Goal: Transaction & Acquisition: Purchase product/service

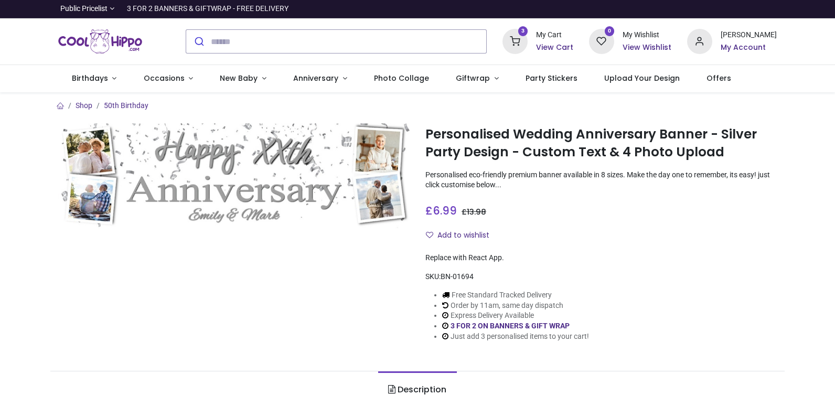
type input "**********"
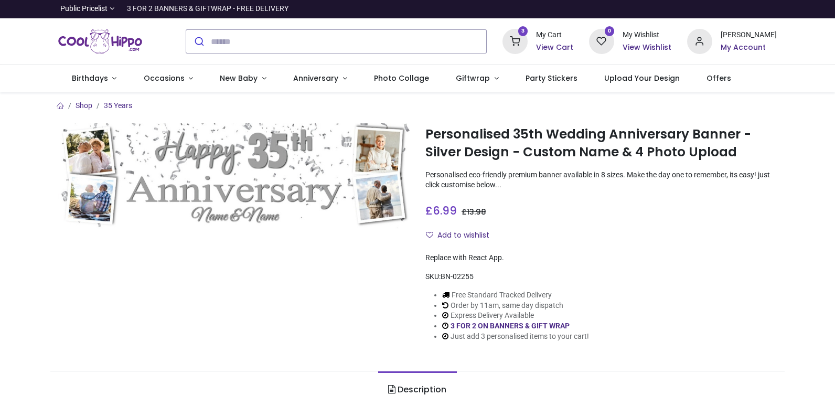
type input "**********"
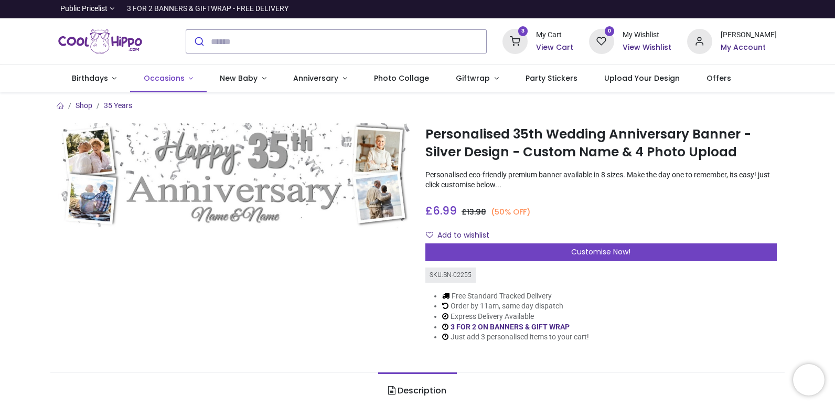
click at [158, 82] on span "Occasions" at bounding box center [164, 78] width 41 height 10
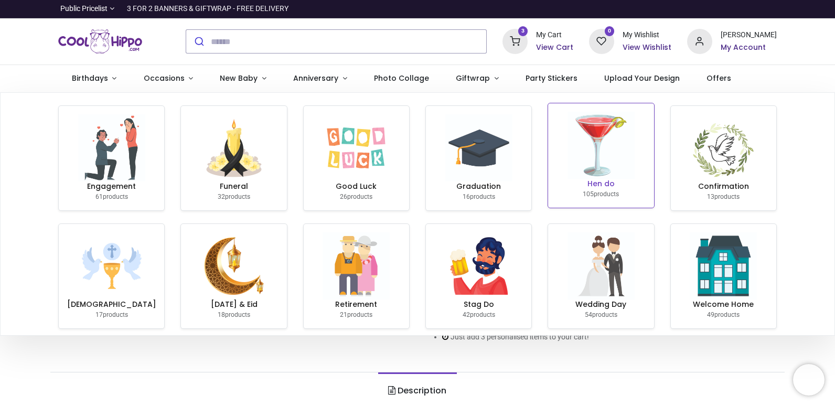
click at [606, 152] on img at bounding box center [601, 145] width 67 height 67
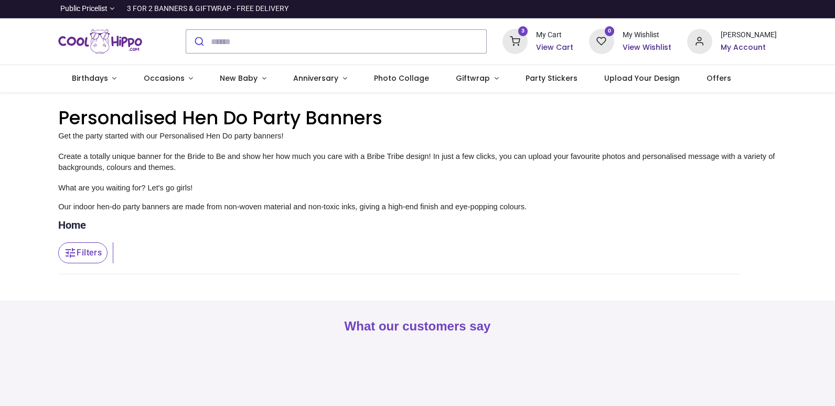
type input "**********"
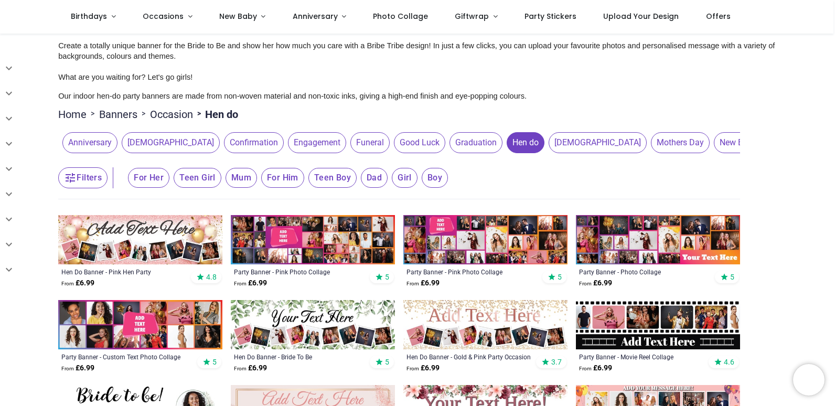
scroll to position [105, 0]
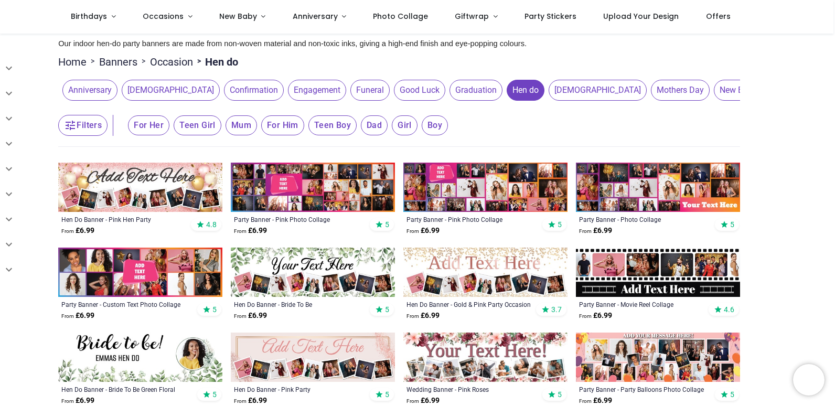
click at [504, 265] on img at bounding box center [485, 272] width 164 height 49
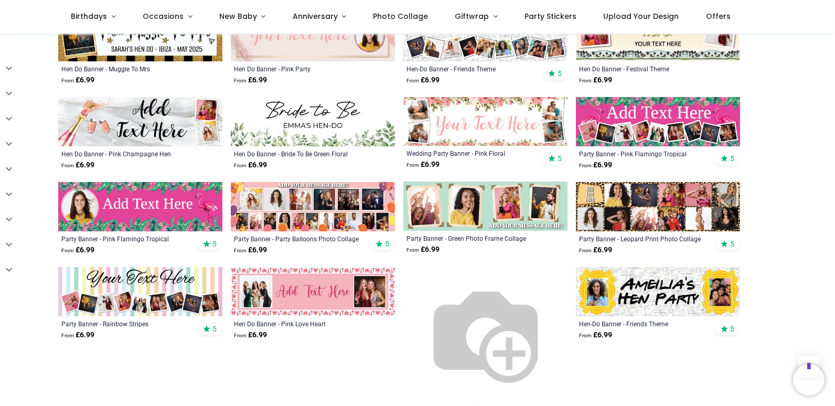
scroll to position [525, 0]
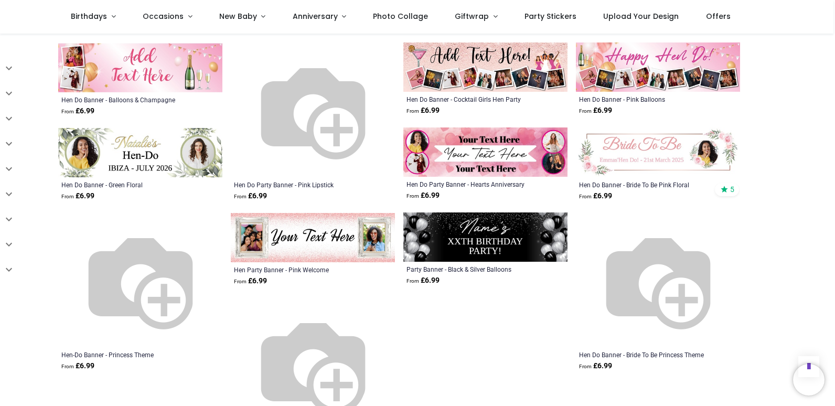
scroll to position [1207, 0]
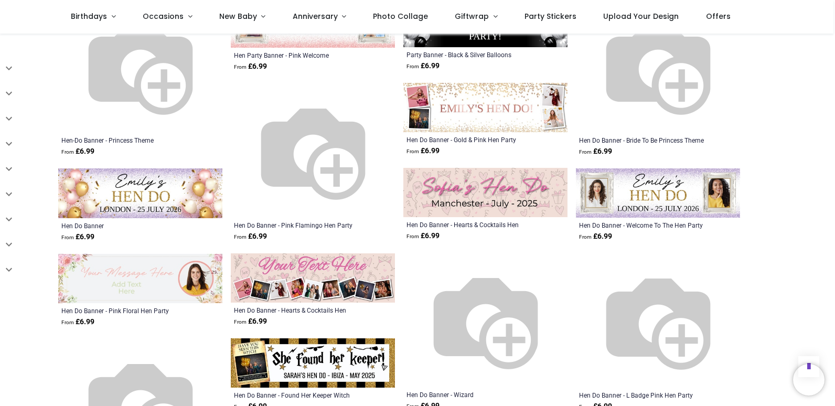
scroll to position [1417, 0]
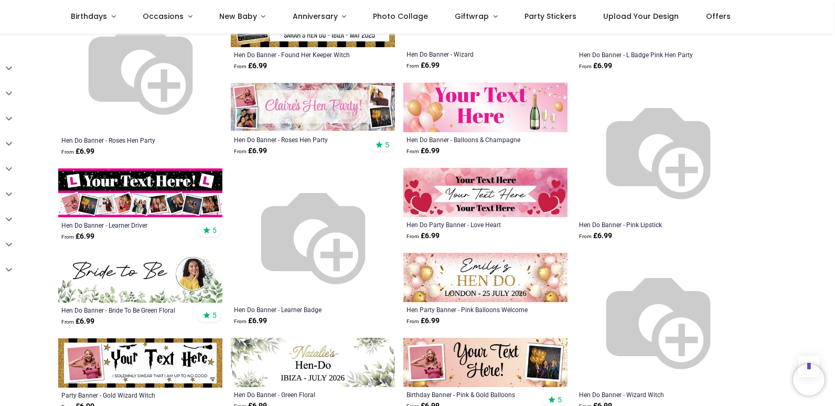
scroll to position [1836, 0]
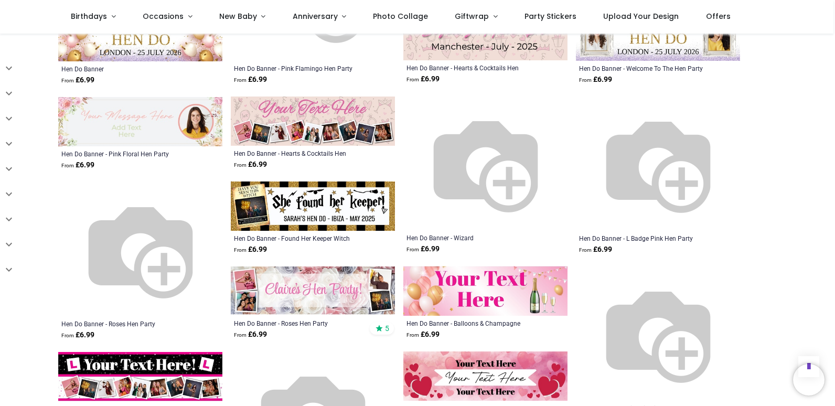
scroll to position [1469, 0]
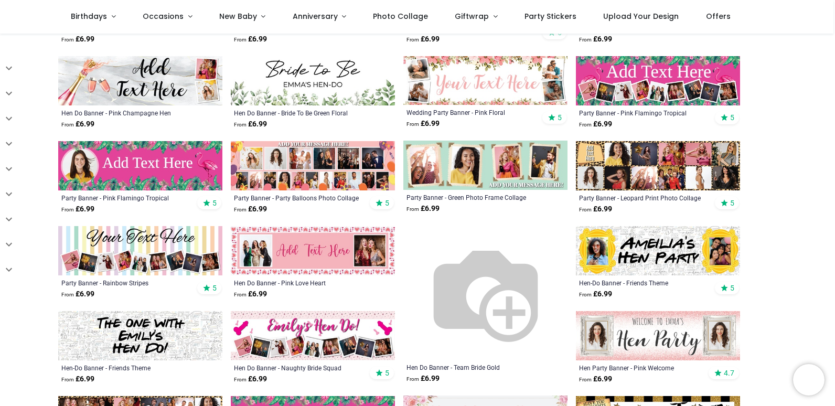
scroll to position [222, 0]
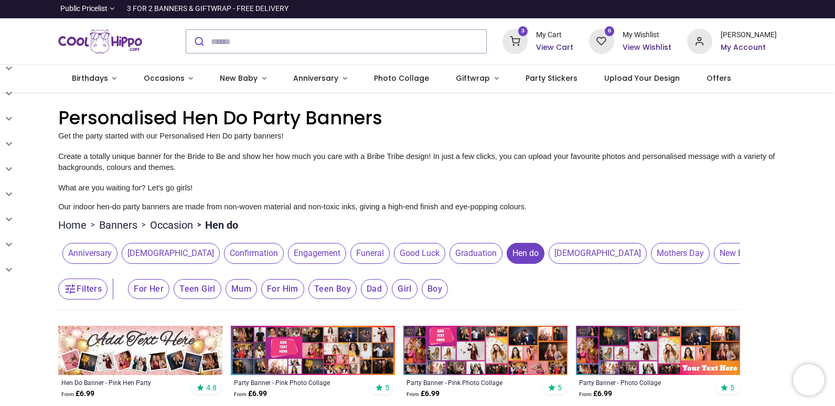
click at [77, 289] on button "Filters" at bounding box center [82, 289] width 49 height 21
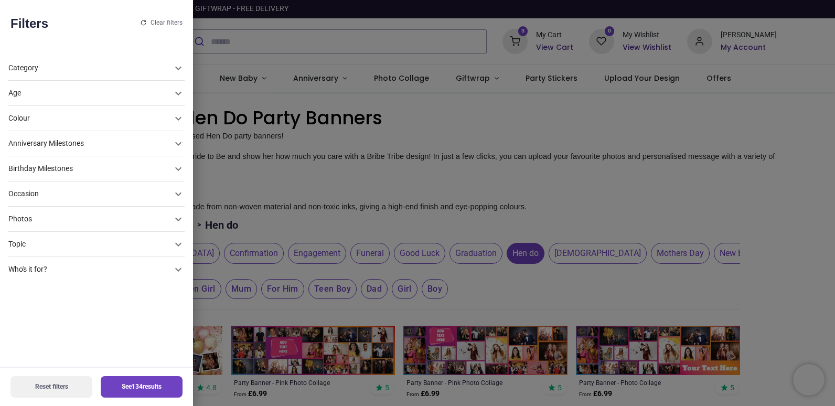
click at [44, 99] on div "Colour" at bounding box center [90, 93] width 164 height 10
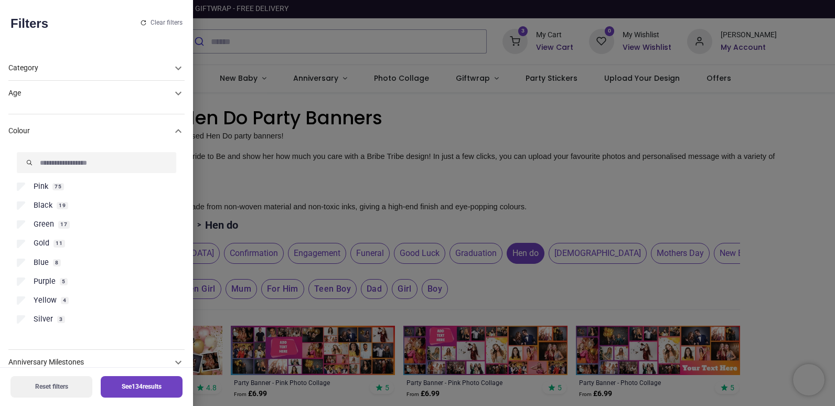
scroll to position [67, 0]
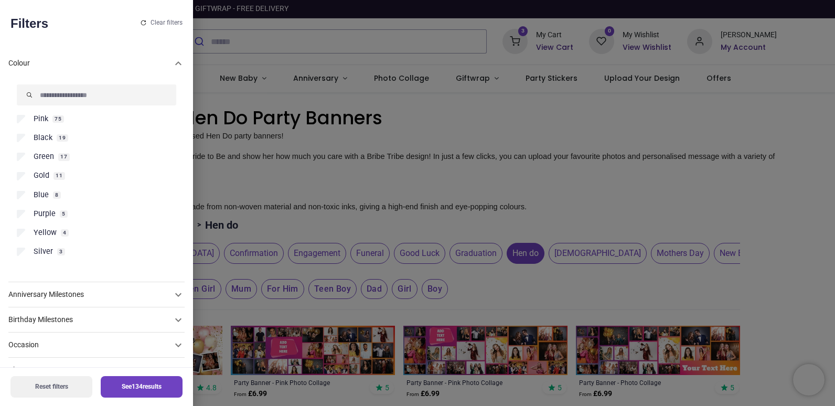
click at [59, 140] on span "19" at bounding box center [63, 137] width 12 height 7
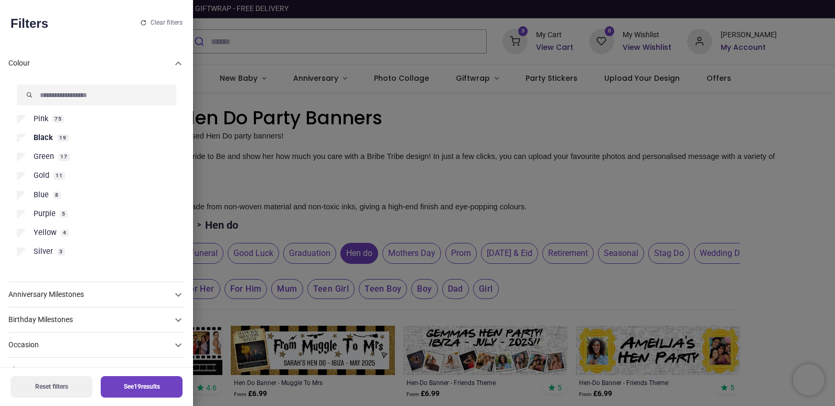
click at [146, 384] on button "See 19 results" at bounding box center [142, 387] width 82 height 22
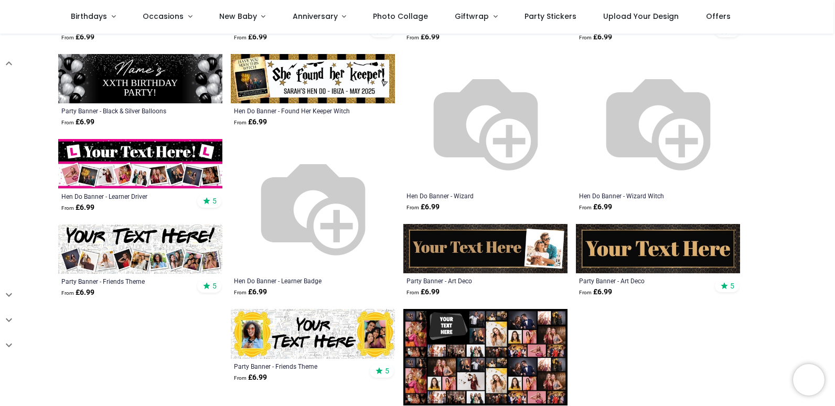
scroll to position [367, 0]
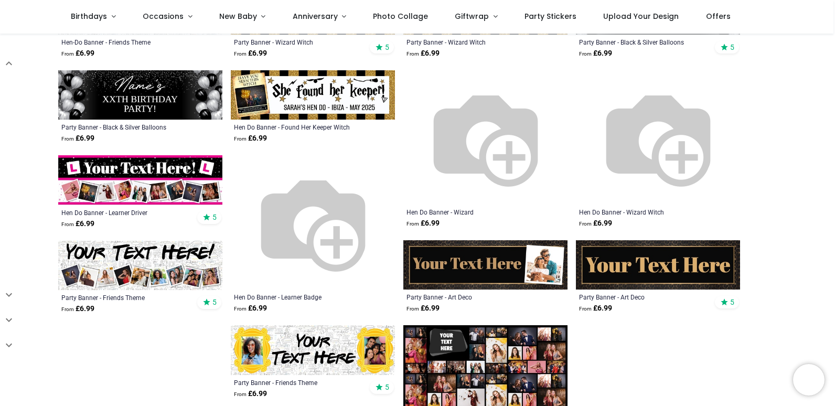
click at [216, 277] on img at bounding box center [140, 265] width 164 height 49
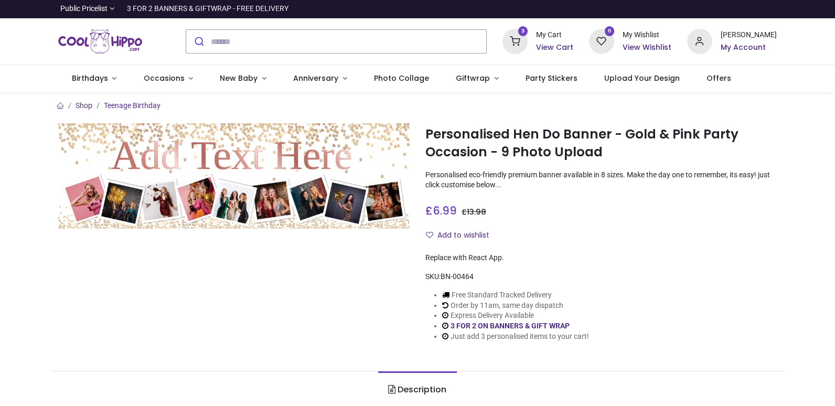
type input "**********"
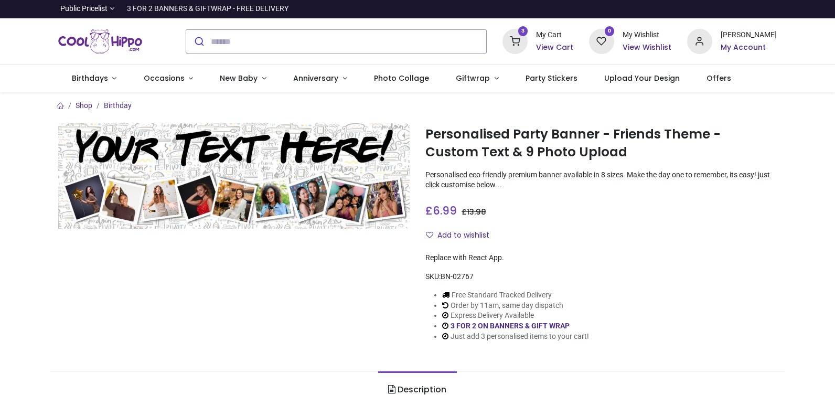
type input "**********"
click at [281, 215] on img at bounding box center [234, 175] width 352 height 105
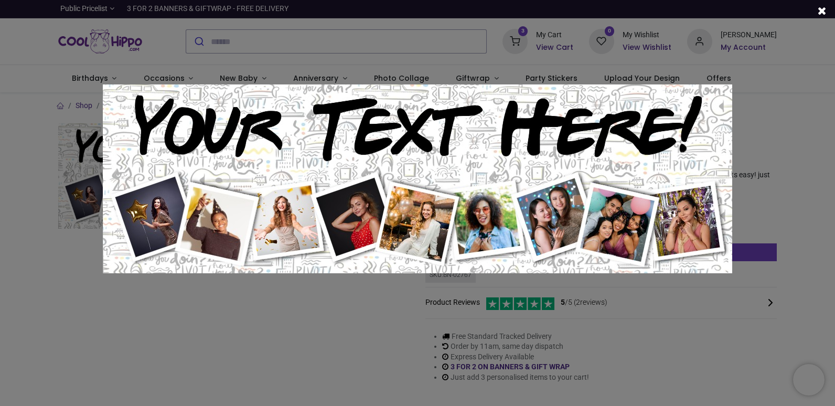
click at [281, 215] on img at bounding box center [418, 178] width 630 height 189
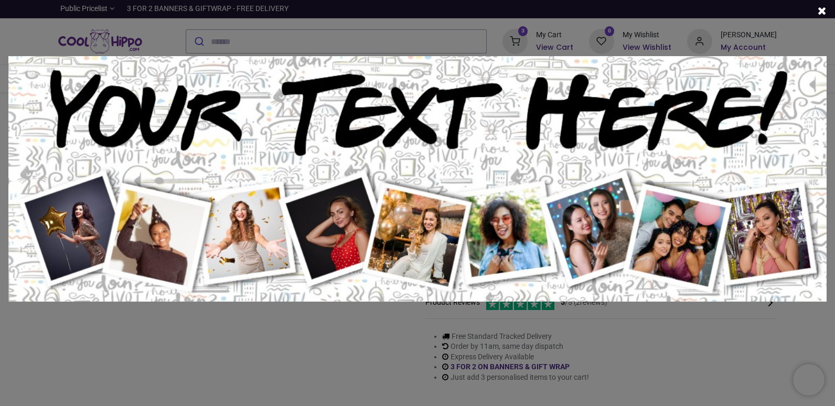
click at [281, 215] on img at bounding box center [417, 179] width 819 height 246
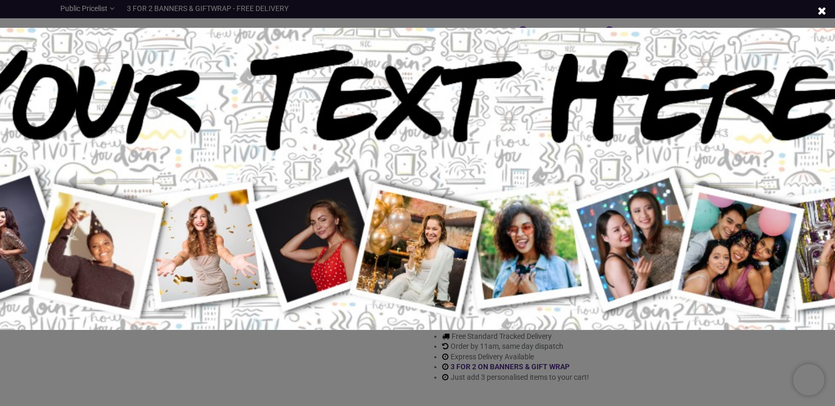
click at [822, 10] on span at bounding box center [822, 10] width 9 height 11
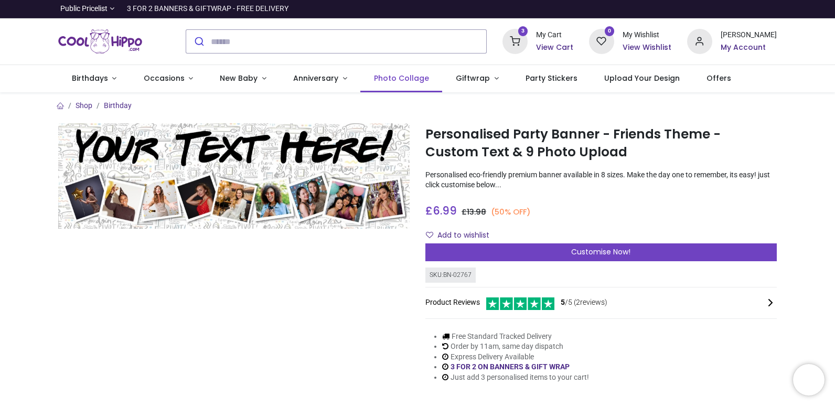
click at [393, 83] on link "Photo Collage" at bounding box center [401, 78] width 82 height 27
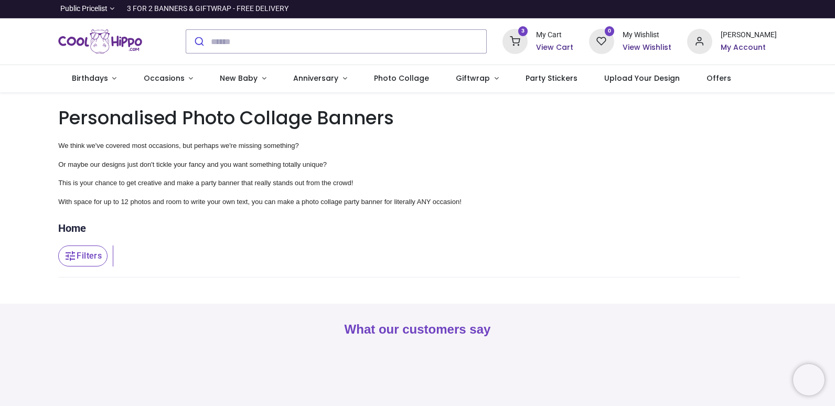
type input "**********"
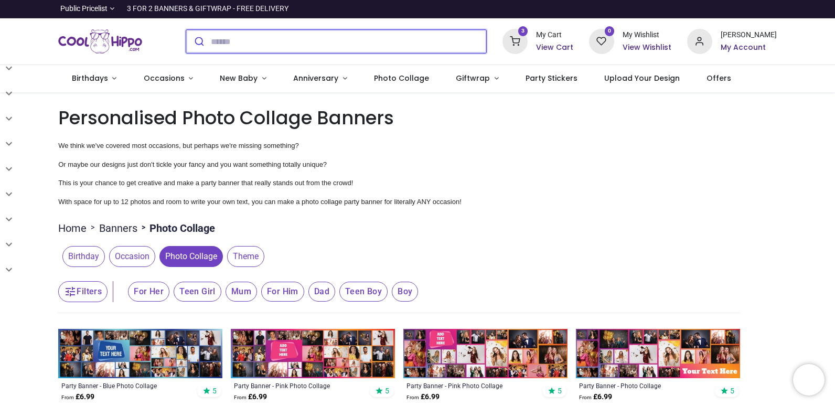
click at [359, 33] on input "search" at bounding box center [348, 41] width 275 height 23
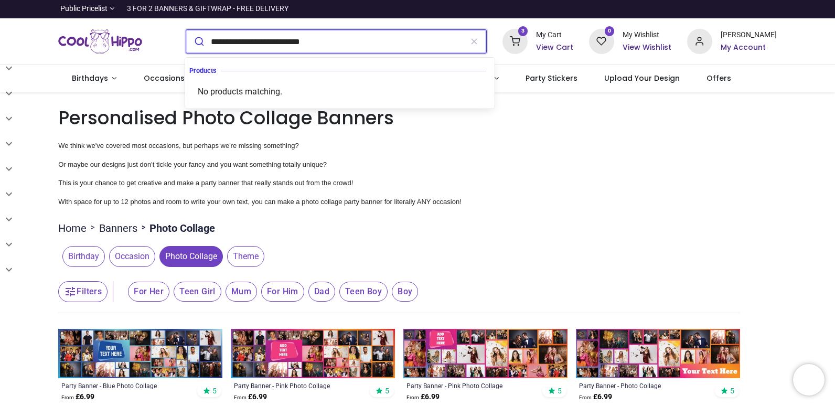
type input "**********"
click at [186, 30] on button "submit" at bounding box center [198, 41] width 25 height 23
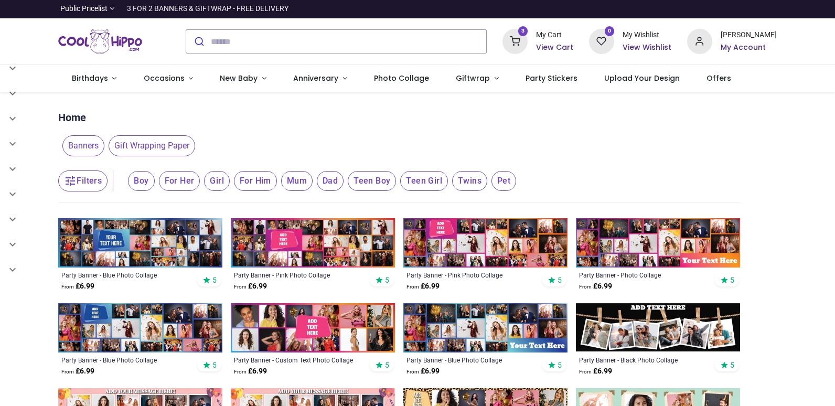
type input "**********"
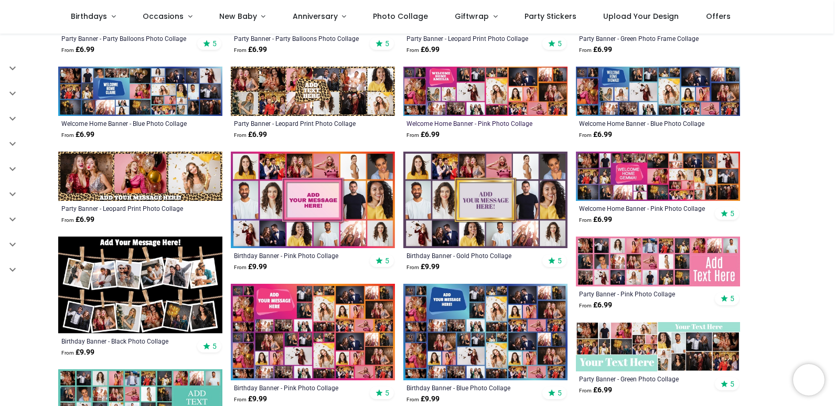
scroll to position [472, 0]
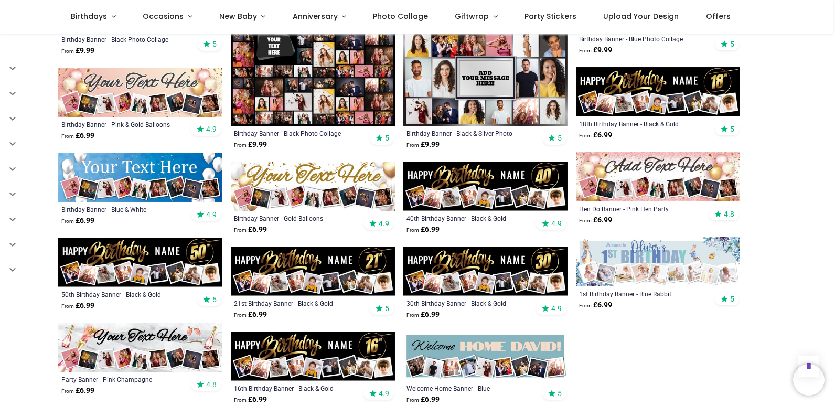
scroll to position [1049, 0]
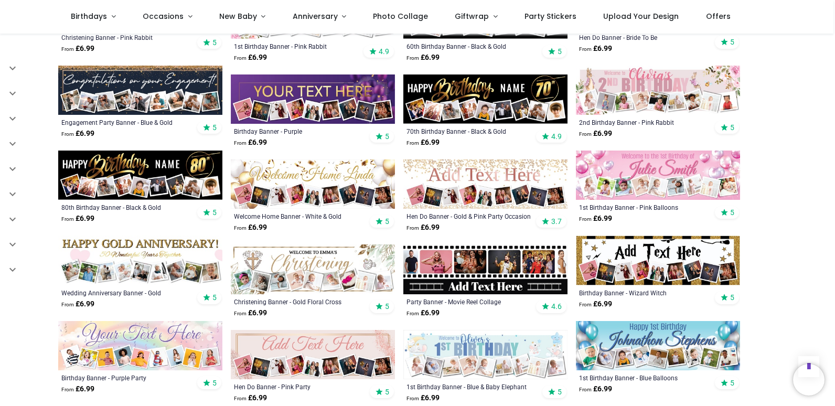
scroll to position [1469, 0]
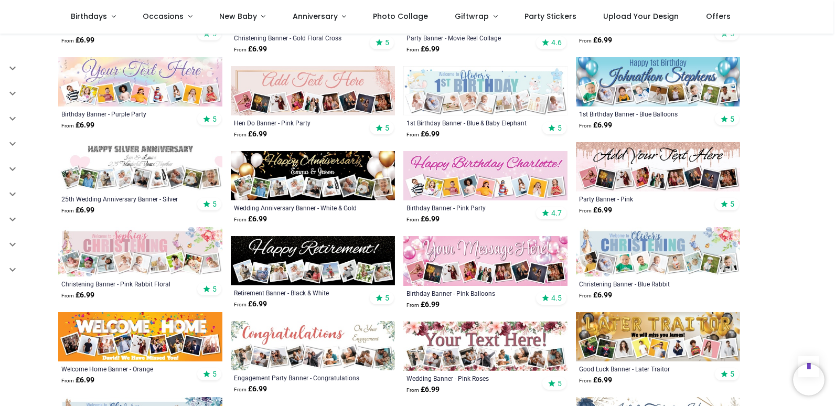
scroll to position [1836, 0]
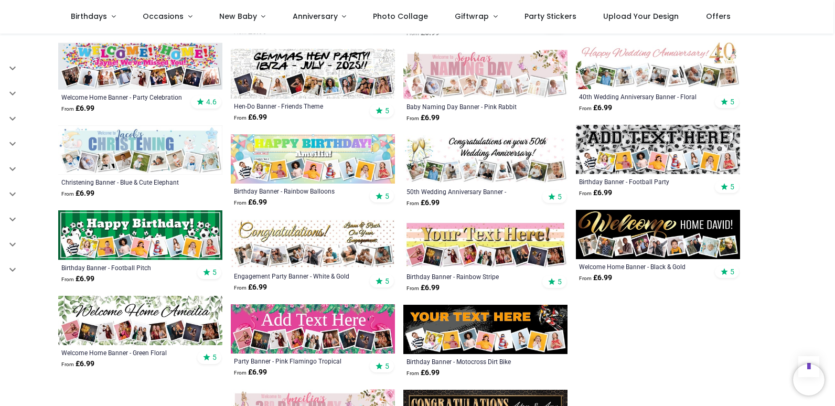
scroll to position [2309, 0]
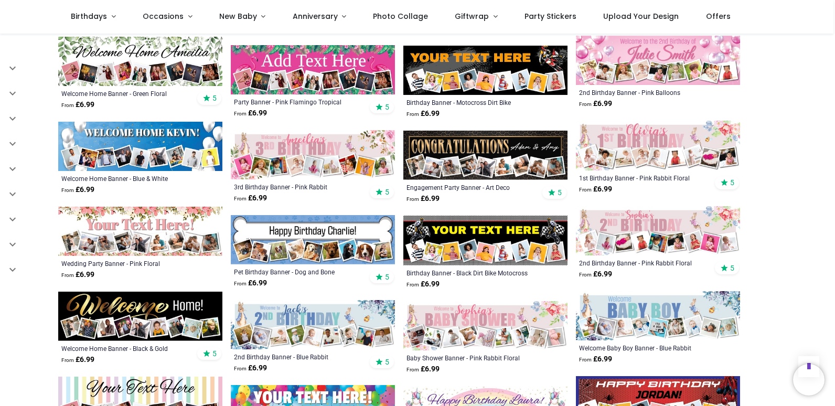
scroll to position [2519, 0]
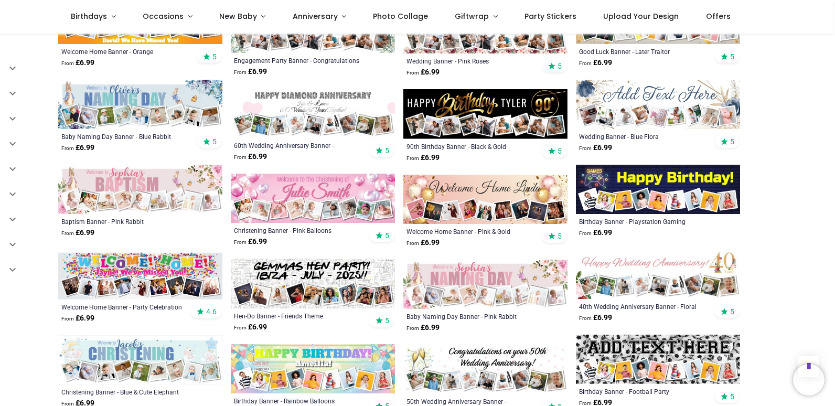
scroll to position [1994, 0]
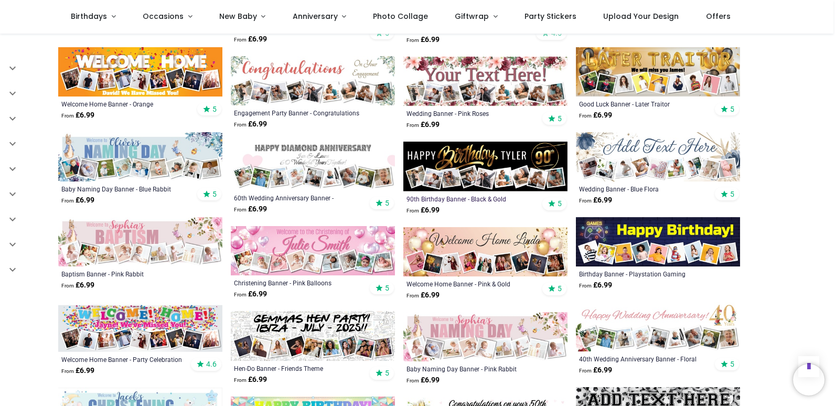
click at [512, 195] on div "90th Birthday Banner - Black & Gold" at bounding box center [470, 199] width 126 height 8
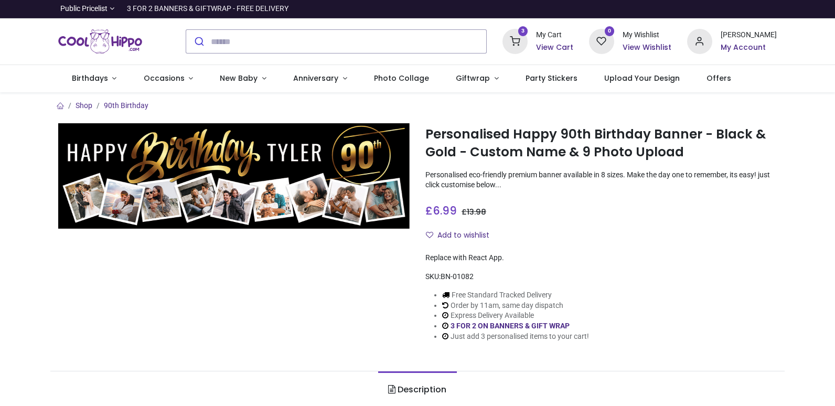
type input "**********"
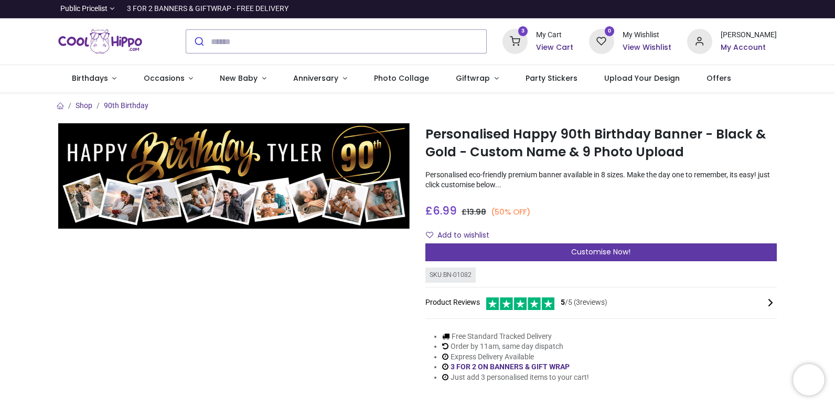
click at [577, 249] on span "Customise Now!" at bounding box center [600, 252] width 59 height 10
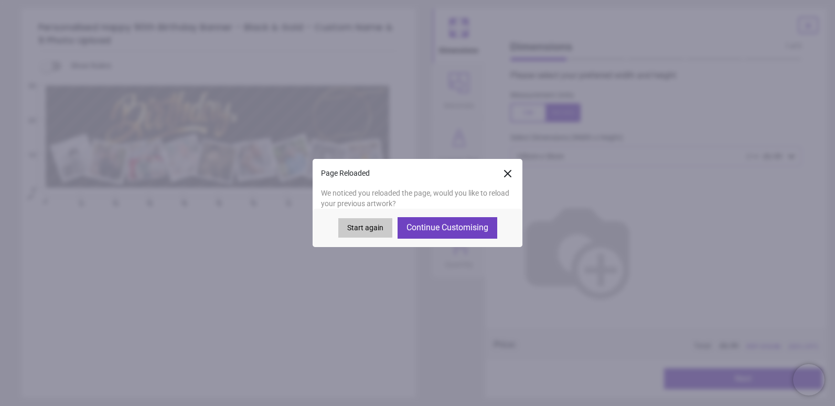
click at [380, 222] on button "Start again" at bounding box center [365, 228] width 54 height 20
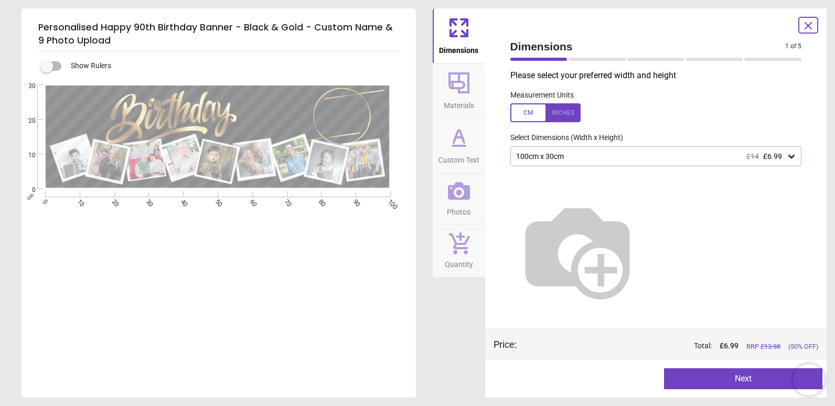
click at [736, 377] on button "Next" at bounding box center [743, 378] width 158 height 21
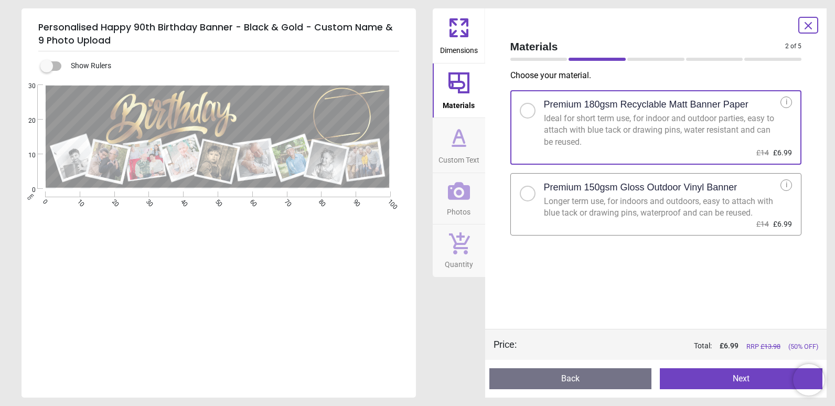
click at [630, 205] on div "Longer term use, for indoors and outdoors, easy to attach with blue tack or dra…" at bounding box center [662, 208] width 237 height 24
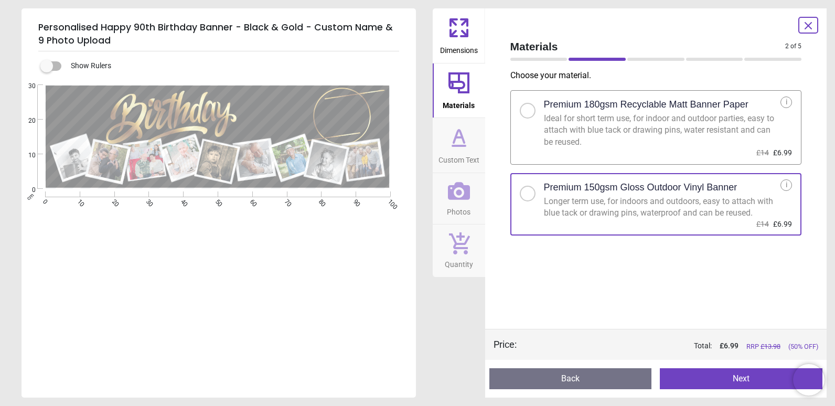
click at [534, 194] on div at bounding box center [528, 194] width 16 height 16
click at [746, 384] on button "Next" at bounding box center [741, 378] width 163 height 21
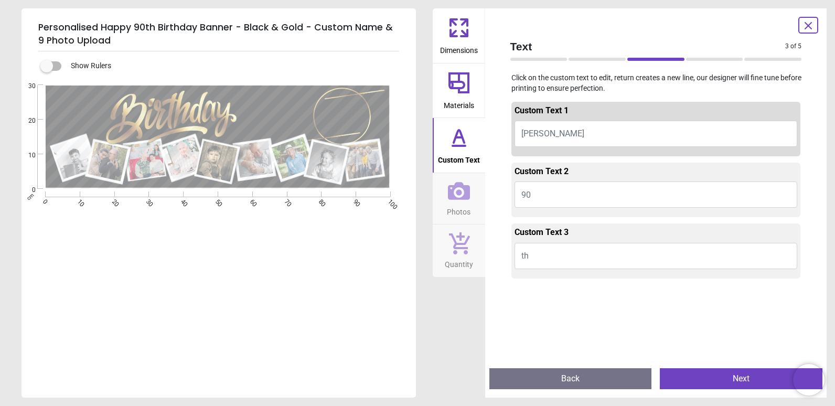
click at [523, 132] on span "TYLER" at bounding box center [553, 134] width 63 height 10
type textarea "*****"
click at [350, 117] on textarea at bounding box center [332, 117] width 47 height 39
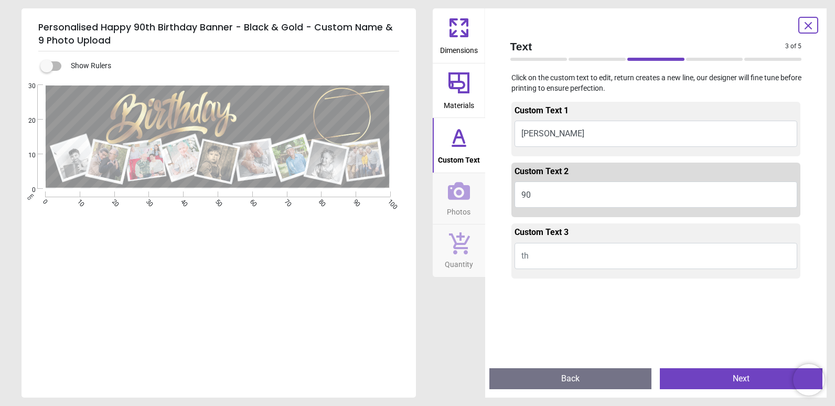
type textarea "**"
click at [365, 102] on textarea at bounding box center [359, 102] width 17 height 10
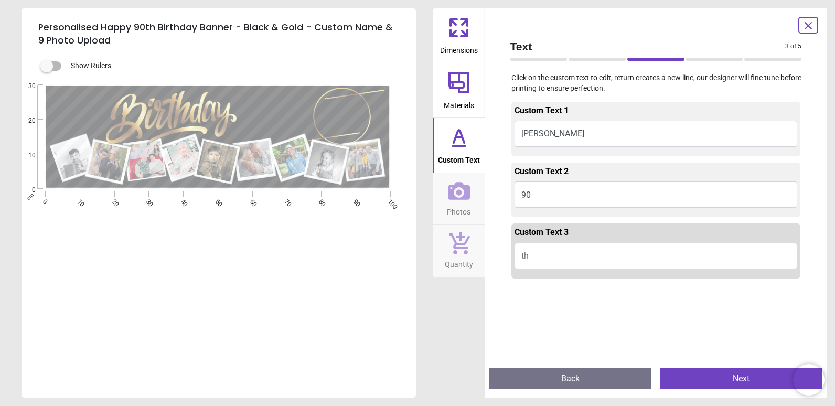
click at [538, 256] on button "th" at bounding box center [656, 256] width 283 height 26
type textarea "**"
click at [759, 382] on button "Next" at bounding box center [741, 378] width 163 height 21
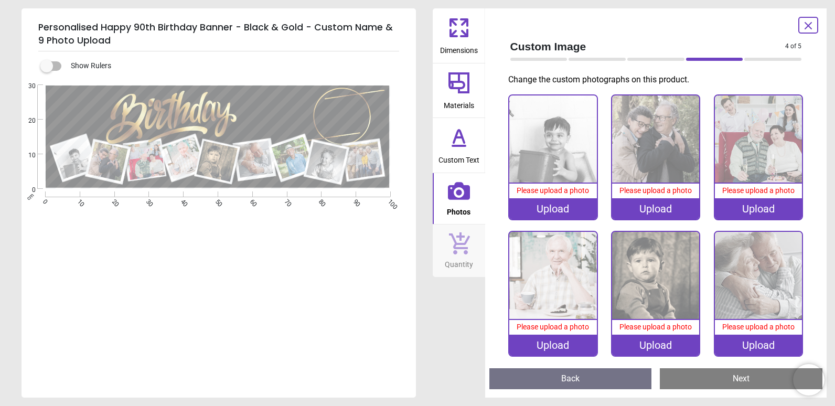
click at [572, 211] on div "Upload" at bounding box center [552, 208] width 87 height 21
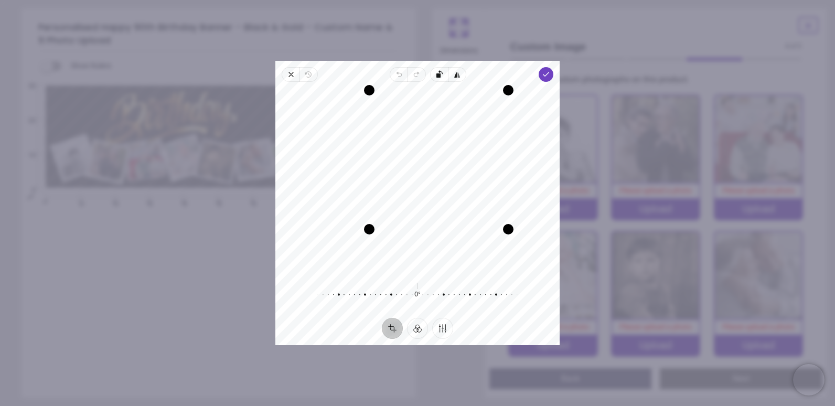
drag, startPoint x: 331, startPoint y: 268, endPoint x: 406, endPoint y: 252, distance: 76.8
click at [406, 252] on div "Recenter" at bounding box center [418, 181] width 268 height 182
drag, startPoint x: 434, startPoint y: 216, endPoint x: 352, endPoint y: 179, distance: 90.7
click at [352, 179] on div "Recenter" at bounding box center [418, 181] width 268 height 182
drag, startPoint x: 374, startPoint y: 226, endPoint x: 448, endPoint y: 197, distance: 78.9
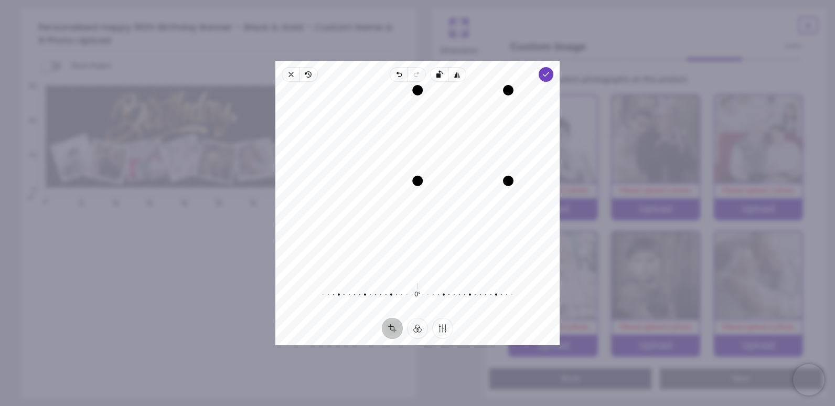
click at [448, 197] on div "Recenter" at bounding box center [418, 181] width 268 height 182
drag, startPoint x: 483, startPoint y: 149, endPoint x: 480, endPoint y: 156, distance: 8.2
click at [480, 156] on div "Recenter" at bounding box center [418, 181] width 268 height 182
drag, startPoint x: 421, startPoint y: 179, endPoint x: 432, endPoint y: 176, distance: 11.3
click at [430, 176] on div "Drag corner bl" at bounding box center [424, 174] width 10 height 10
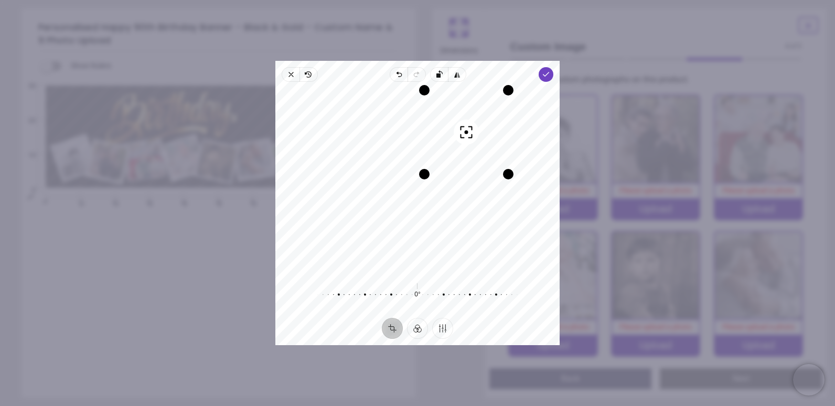
click at [461, 165] on div "Recenter" at bounding box center [418, 181] width 268 height 182
drag, startPoint x: 426, startPoint y: 176, endPoint x: 427, endPoint y: 181, distance: 5.5
click at [427, 181] on div "Drag corner bl" at bounding box center [422, 176] width 10 height 10
click at [458, 160] on div "Recenter" at bounding box center [418, 181] width 268 height 182
click at [549, 75] on icon "button" at bounding box center [546, 74] width 8 height 8
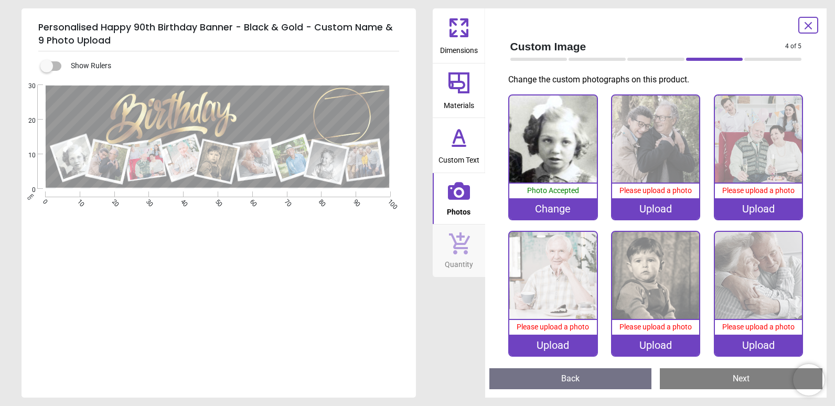
click at [644, 160] on img at bounding box center [655, 138] width 87 height 87
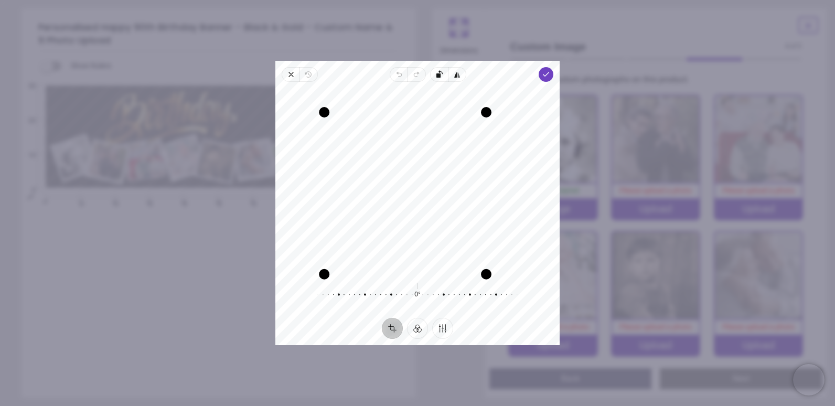
drag, startPoint x: 348, startPoint y: 248, endPoint x: 311, endPoint y: 276, distance: 46.5
click at [311, 276] on div "Recenter 0° Reset" at bounding box center [417, 200] width 284 height 236
drag, startPoint x: 418, startPoint y: 186, endPoint x: 375, endPoint y: 226, distance: 58.3
click at [375, 226] on div "Recenter" at bounding box center [418, 181] width 268 height 182
click at [545, 78] on icon "button" at bounding box center [546, 74] width 8 height 8
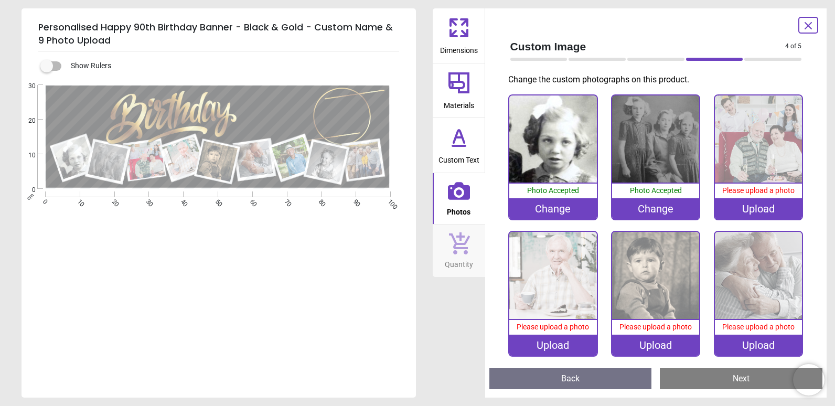
click at [559, 208] on div "Change" at bounding box center [552, 208] width 87 height 21
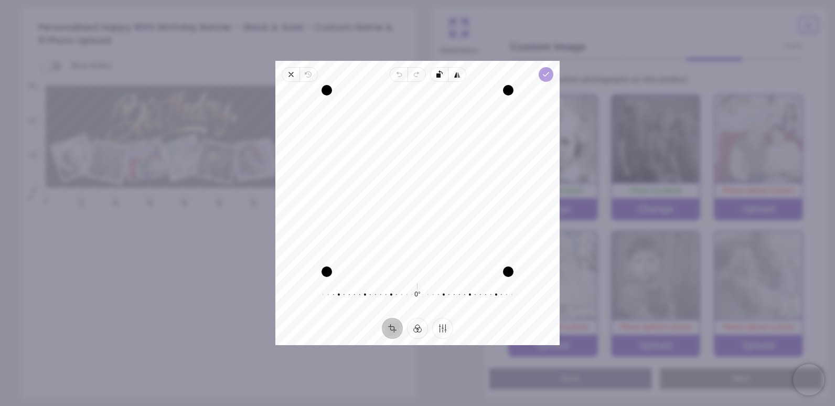
click at [547, 75] on polyline "button" at bounding box center [547, 74] width 6 height 4
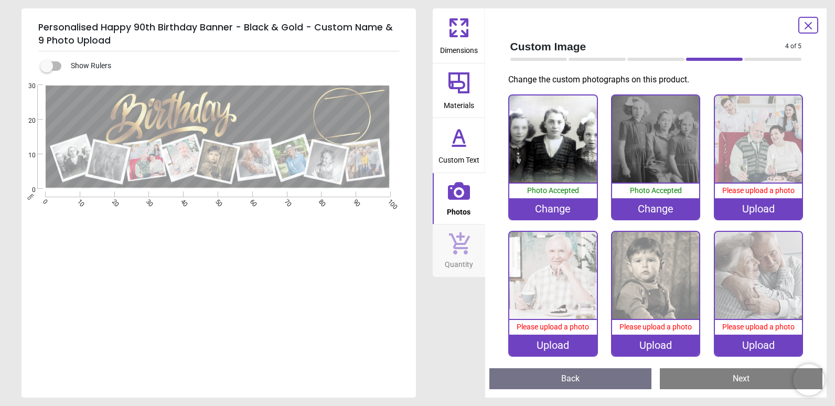
click at [551, 208] on div "Change" at bounding box center [552, 208] width 87 height 21
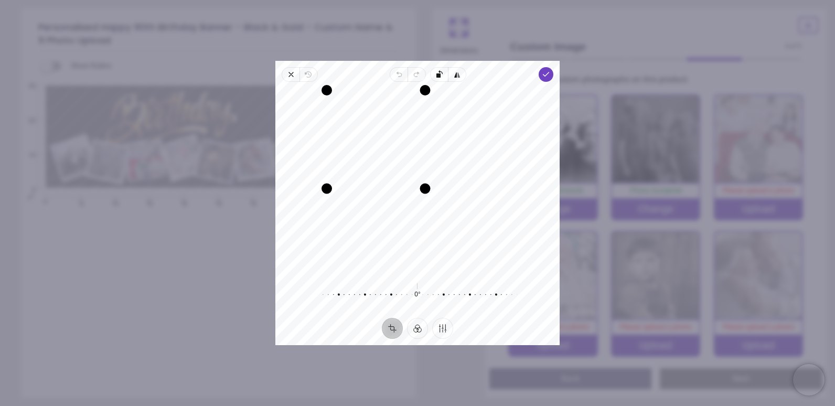
drag, startPoint x: 511, startPoint y: 269, endPoint x: 445, endPoint y: 166, distance: 121.7
click at [445, 166] on div "Recenter" at bounding box center [418, 181] width 268 height 182
drag, startPoint x: 400, startPoint y: 150, endPoint x: 327, endPoint y: 129, distance: 75.2
click at [327, 129] on div "Recenter" at bounding box center [418, 181] width 268 height 182
drag, startPoint x: 380, startPoint y: 156, endPoint x: 338, endPoint y: 142, distance: 44.3
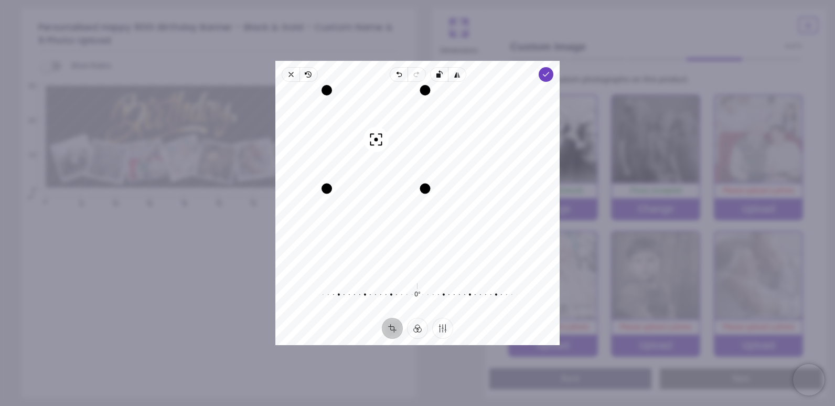
click at [338, 142] on div "Recenter" at bounding box center [418, 181] width 268 height 182
drag, startPoint x: 423, startPoint y: 186, endPoint x: 415, endPoint y: 167, distance: 21.4
click at [415, 170] on div "Drag corner br" at bounding box center [412, 175] width 10 height 10
drag, startPoint x: 390, startPoint y: 152, endPoint x: 376, endPoint y: 152, distance: 14.2
click at [376, 152] on div "Recenter" at bounding box center [418, 181] width 268 height 182
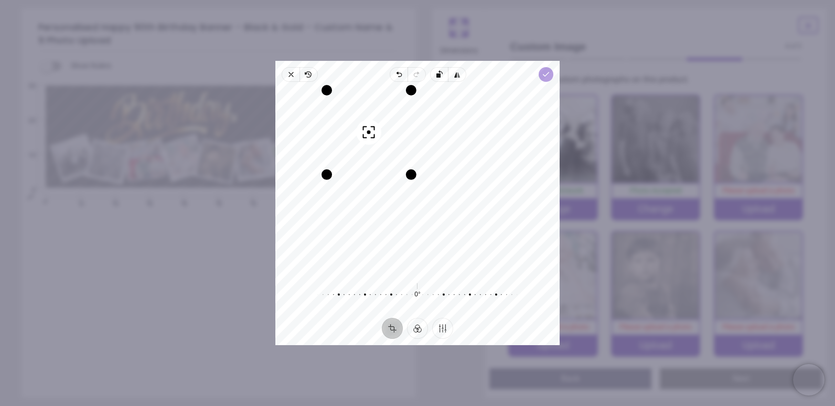
click at [544, 77] on icon "button" at bounding box center [546, 74] width 8 height 8
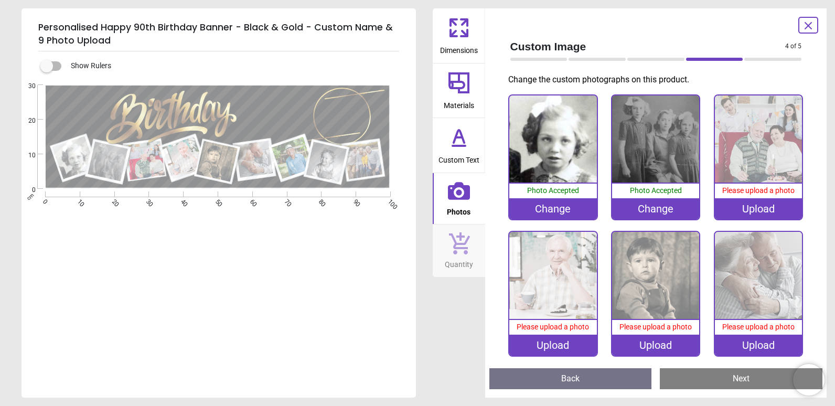
click at [778, 144] on img at bounding box center [758, 138] width 87 height 87
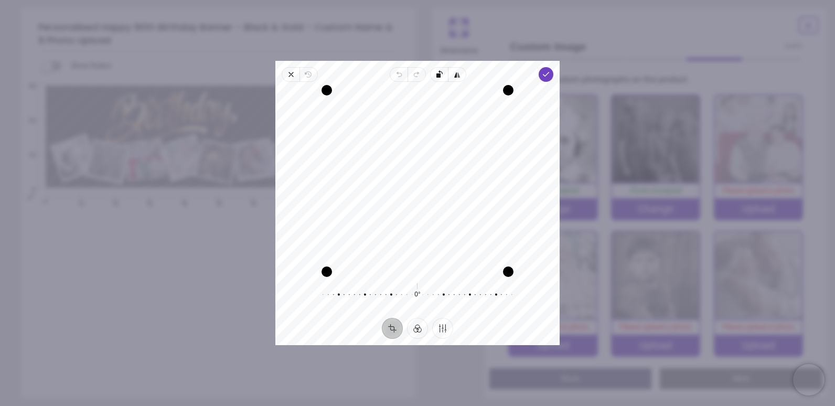
click at [396, 331] on button "Crop" at bounding box center [392, 328] width 21 height 21
click at [415, 328] on button "Filter" at bounding box center [417, 328] width 21 height 21
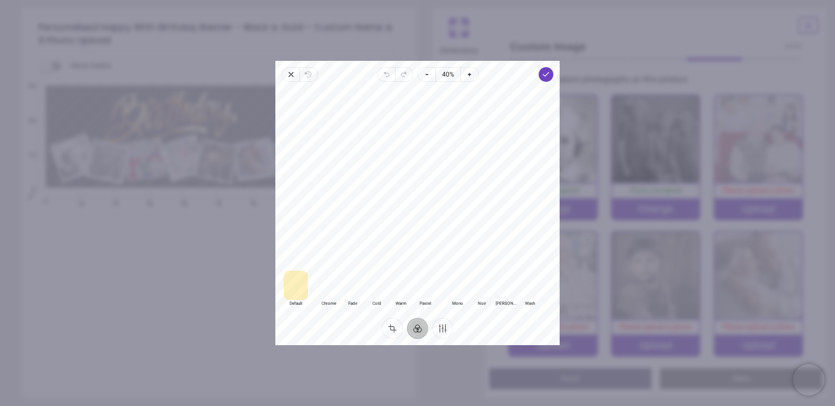
click at [415, 328] on button "Filter" at bounding box center [417, 328] width 21 height 21
click at [548, 71] on icon "button" at bounding box center [546, 74] width 8 height 8
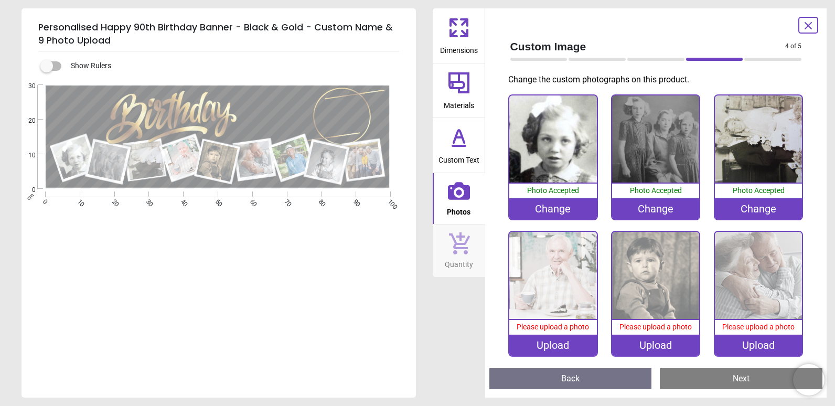
click at [736, 214] on div "Change" at bounding box center [758, 208] width 87 height 21
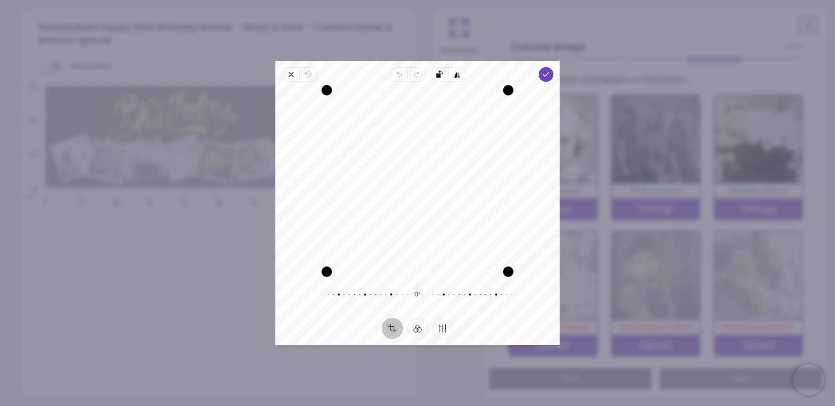
drag, startPoint x: 443, startPoint y: 221, endPoint x: 433, endPoint y: 221, distance: 9.5
click at [433, 221] on div "Recenter" at bounding box center [418, 181] width 268 height 182
click at [440, 329] on button "Finetune" at bounding box center [442, 328] width 21 height 21
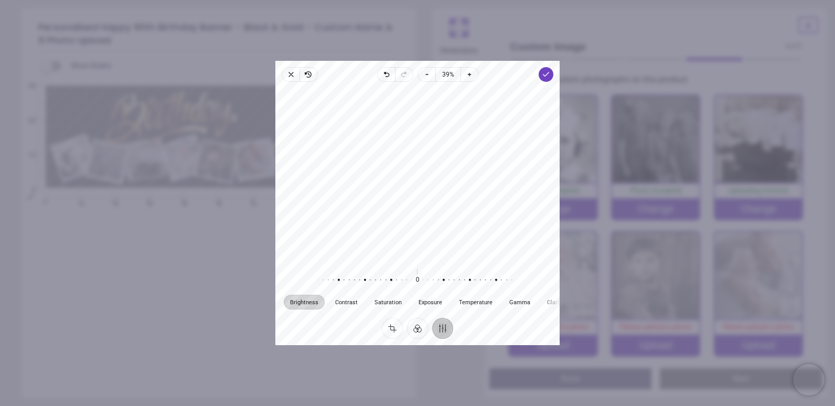
click at [440, 329] on button "Finetune" at bounding box center [442, 328] width 21 height 21
click at [412, 331] on button "Filter" at bounding box center [417, 328] width 21 height 21
click at [437, 331] on button "Finetune" at bounding box center [442, 328] width 21 height 21
click at [420, 331] on button "Filter" at bounding box center [417, 328] width 21 height 21
click at [463, 290] on div at bounding box center [457, 285] width 24 height 29
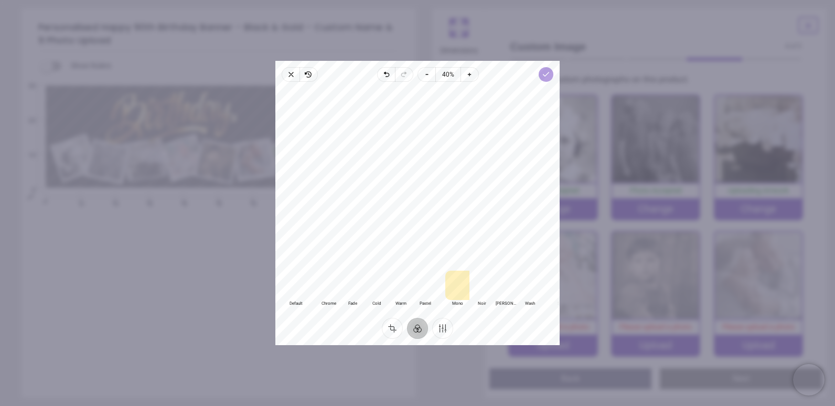
click at [548, 70] on icon "button" at bounding box center [546, 74] width 8 height 8
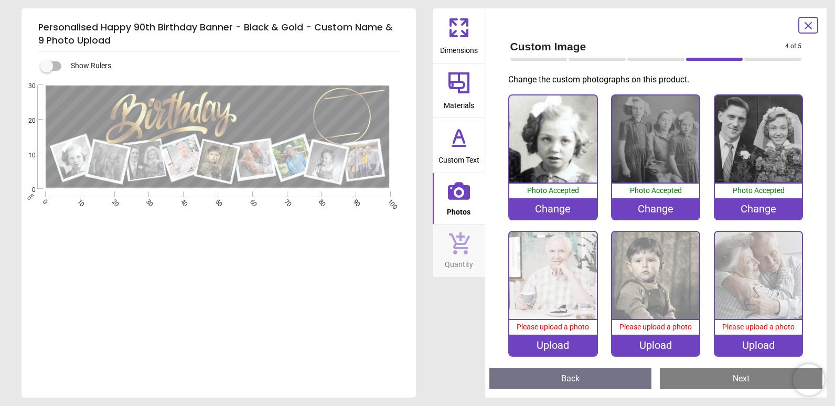
click at [646, 206] on div "Change" at bounding box center [655, 208] width 87 height 21
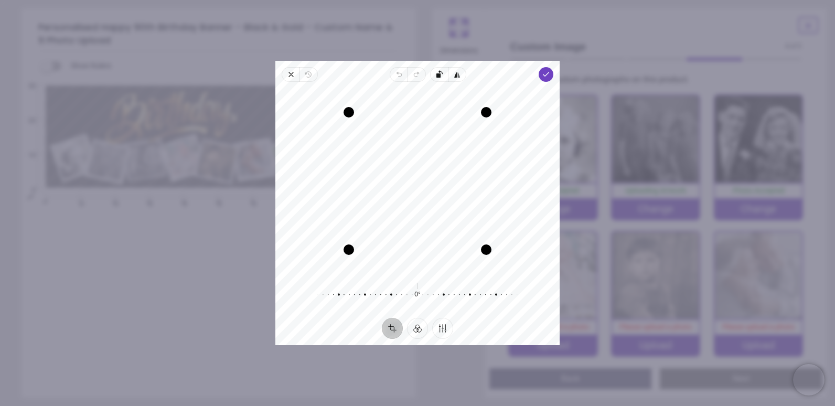
drag, startPoint x: 396, startPoint y: 196, endPoint x: 396, endPoint y: 220, distance: 24.1
click at [396, 220] on div "Recenter" at bounding box center [418, 181] width 268 height 182
click at [420, 332] on button "Filter" at bounding box center [417, 328] width 21 height 21
click at [427, 291] on div at bounding box center [425, 285] width 24 height 29
click at [502, 293] on div at bounding box center [506, 285] width 24 height 29
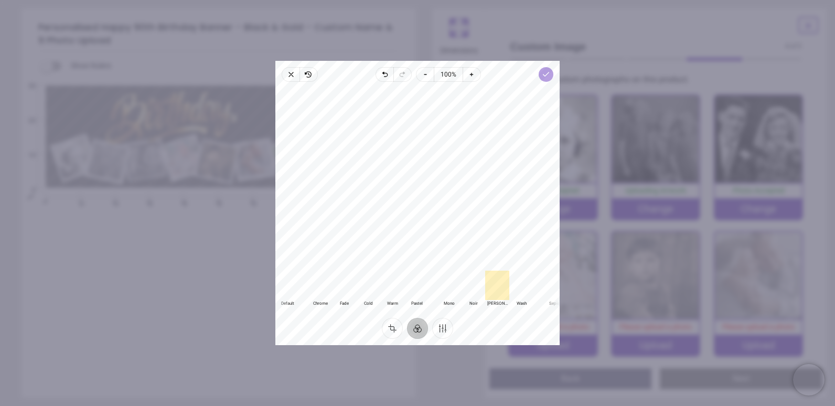
click at [547, 80] on span "Done" at bounding box center [546, 74] width 15 height 15
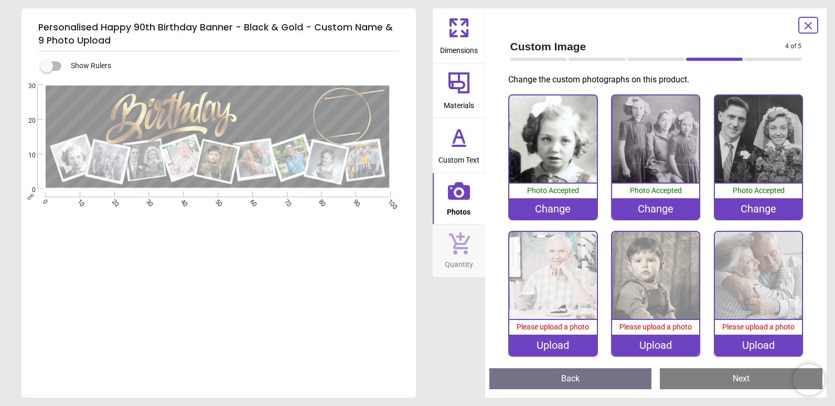
click at [532, 206] on div "Change" at bounding box center [552, 208] width 87 height 21
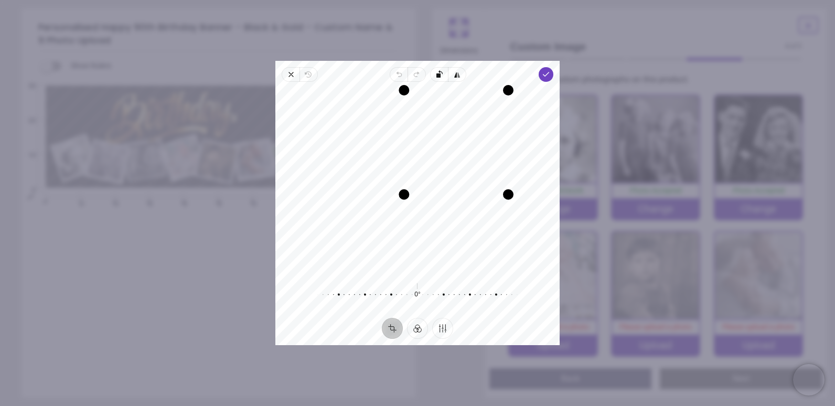
drag, startPoint x: 327, startPoint y: 269, endPoint x: 452, endPoint y: 223, distance: 132.5
click at [452, 223] on div "Recenter" at bounding box center [418, 181] width 268 height 182
drag, startPoint x: 456, startPoint y: 152, endPoint x: 474, endPoint y: 169, distance: 24.9
click at [472, 167] on div "Recenter" at bounding box center [418, 181] width 268 height 182
drag, startPoint x: 475, startPoint y: 171, endPoint x: 419, endPoint y: 163, distance: 56.2
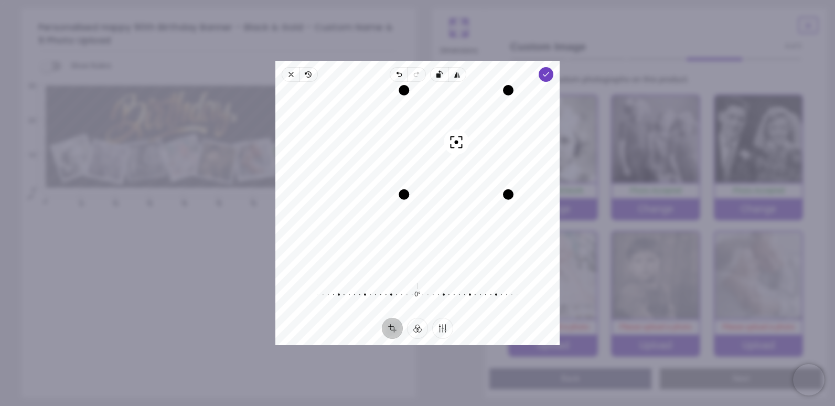
click at [426, 143] on div "Recenter" at bounding box center [418, 181] width 268 height 182
drag, startPoint x: 402, startPoint y: 198, endPoint x: 419, endPoint y: 187, distance: 20.4
click at [419, 186] on div "Drag corner bl" at bounding box center [418, 180] width 10 height 10
drag, startPoint x: 440, startPoint y: 157, endPoint x: 427, endPoint y: 174, distance: 20.9
click at [439, 155] on div "Recenter" at bounding box center [418, 181] width 268 height 182
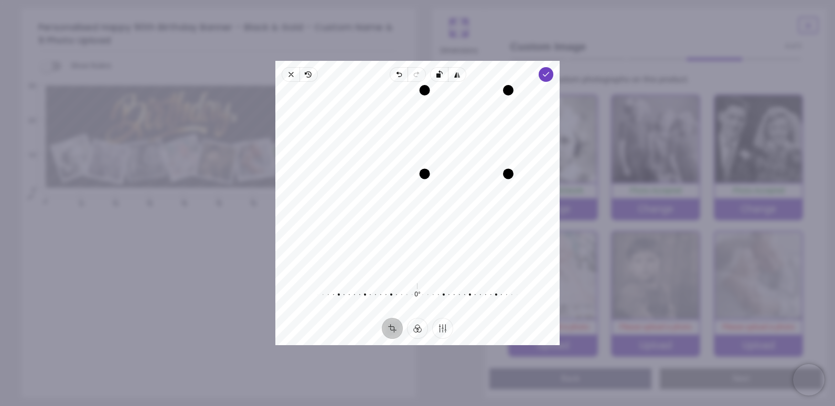
drag, startPoint x: 418, startPoint y: 182, endPoint x: 428, endPoint y: 178, distance: 10.5
click at [428, 178] on div "Drag corner bl" at bounding box center [425, 173] width 10 height 10
drag, startPoint x: 450, startPoint y: 158, endPoint x: 449, endPoint y: 153, distance: 5.4
click at [449, 153] on div "Recenter" at bounding box center [418, 181] width 268 height 182
click at [422, 326] on button "Filter" at bounding box center [417, 328] width 21 height 21
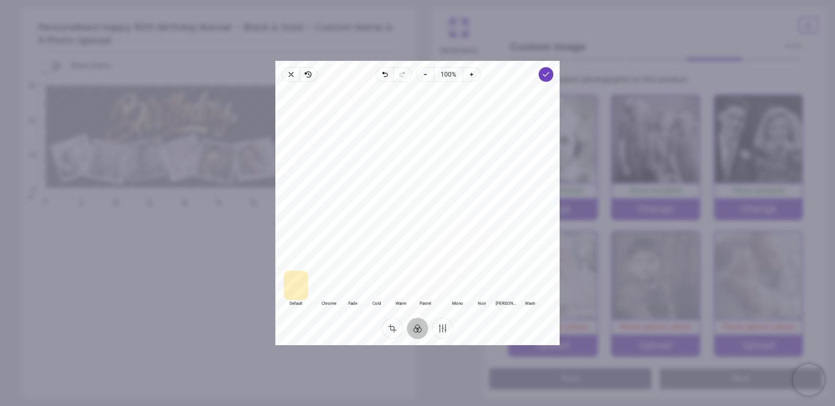
click at [455, 291] on div at bounding box center [457, 285] width 24 height 29
click at [544, 77] on icon "button" at bounding box center [546, 74] width 8 height 8
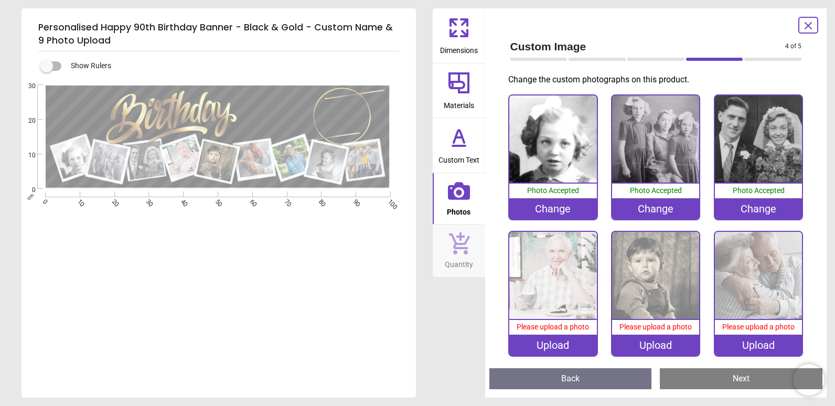
click at [752, 207] on div "Change" at bounding box center [758, 208] width 87 height 21
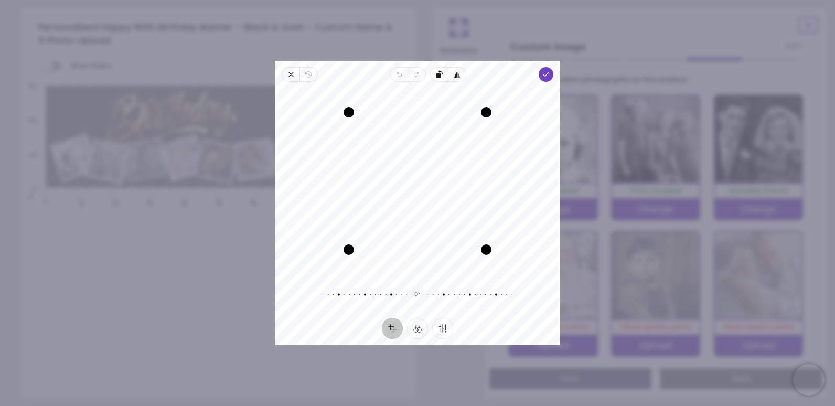
drag, startPoint x: 391, startPoint y: 204, endPoint x: 392, endPoint y: 212, distance: 8.5
click at [392, 212] on div "Recenter" at bounding box center [418, 181] width 268 height 182
click at [416, 327] on button "Filter" at bounding box center [417, 328] width 21 height 21
click at [481, 291] on div at bounding box center [482, 285] width 24 height 29
click at [459, 289] on div at bounding box center [457, 285] width 24 height 29
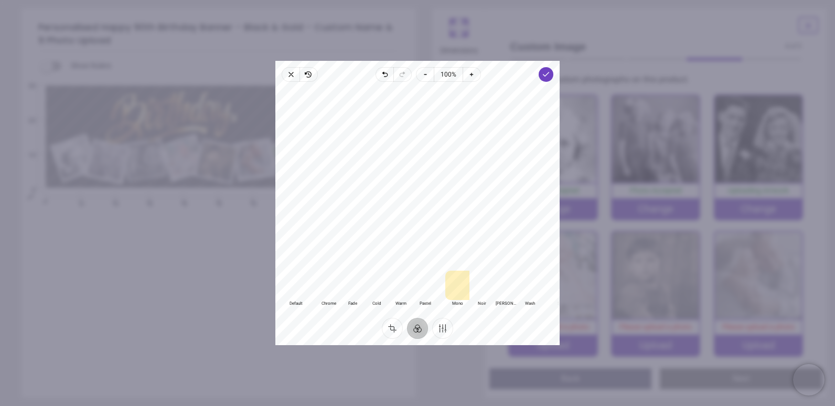
click at [478, 289] on div at bounding box center [482, 285] width 24 height 29
click at [548, 76] on icon "button" at bounding box center [546, 74] width 8 height 8
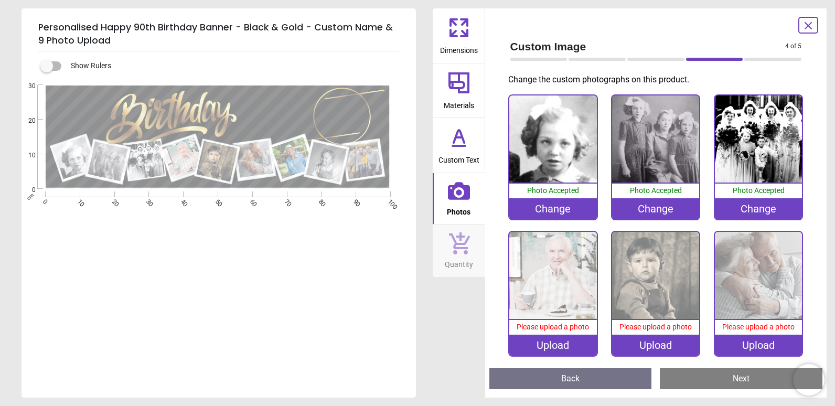
click at [745, 210] on div "Change" at bounding box center [758, 208] width 87 height 21
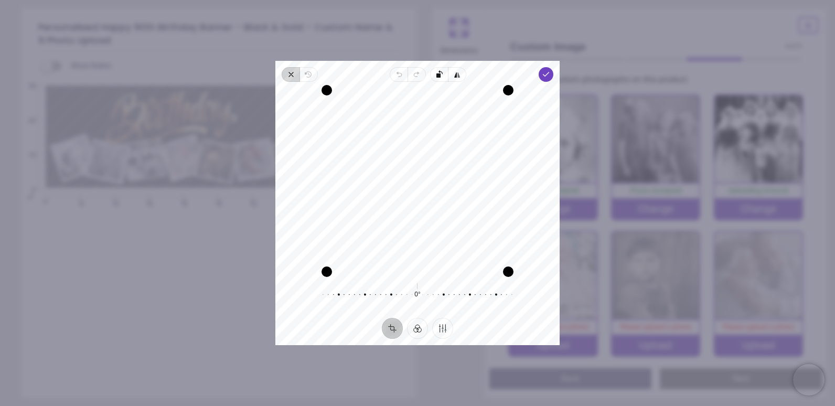
click at [293, 75] on icon "button" at bounding box center [291, 74] width 8 height 8
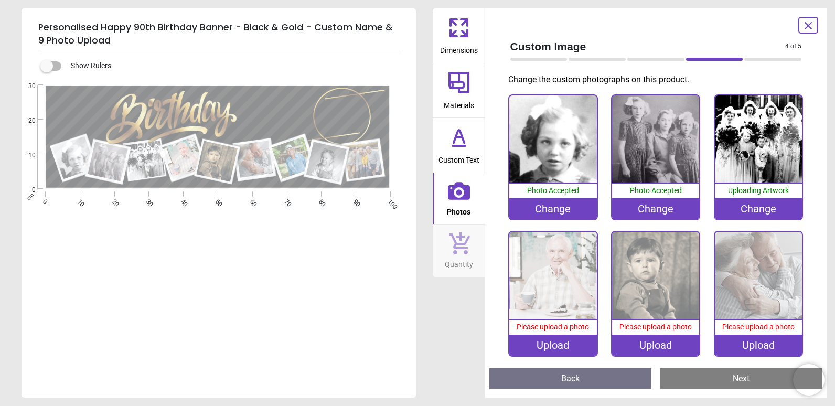
click at [739, 209] on div "Change" at bounding box center [758, 208] width 87 height 21
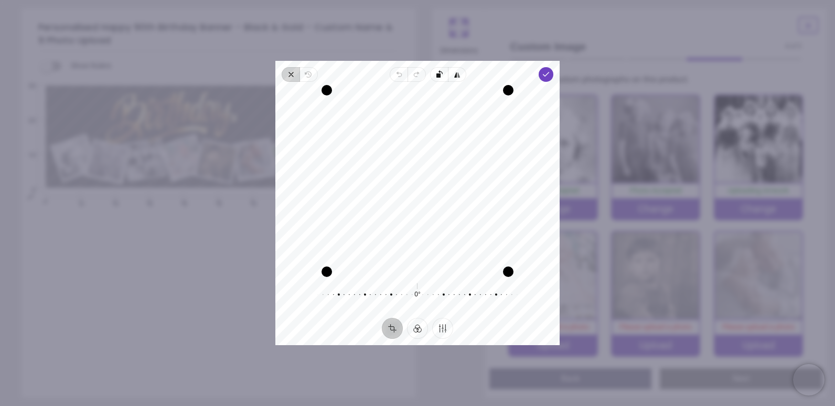
click at [295, 76] on icon "button" at bounding box center [291, 74] width 8 height 8
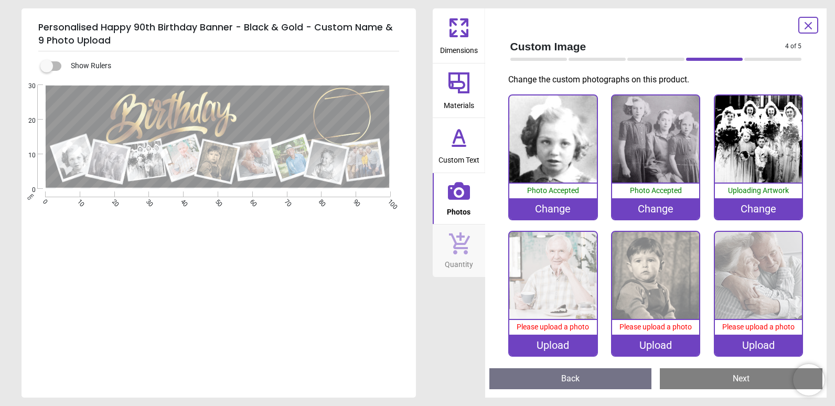
click at [746, 206] on div "Change" at bounding box center [758, 208] width 87 height 21
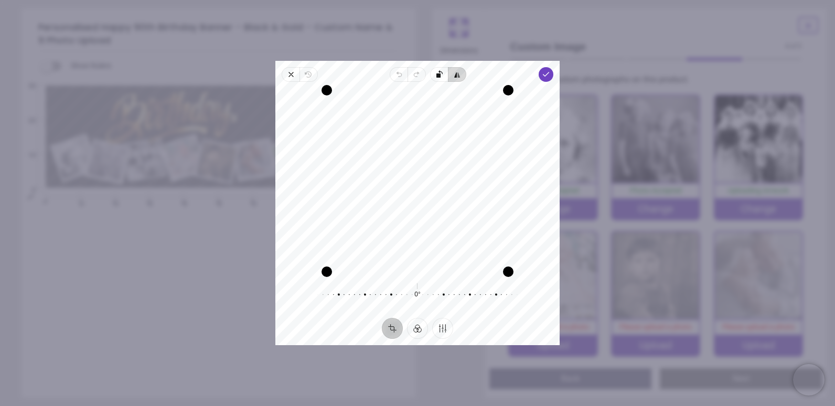
click at [463, 76] on span "Flip horizontal" at bounding box center [458, 74] width 18 height 15
click at [395, 73] on icon "button" at bounding box center [399, 74] width 8 height 8
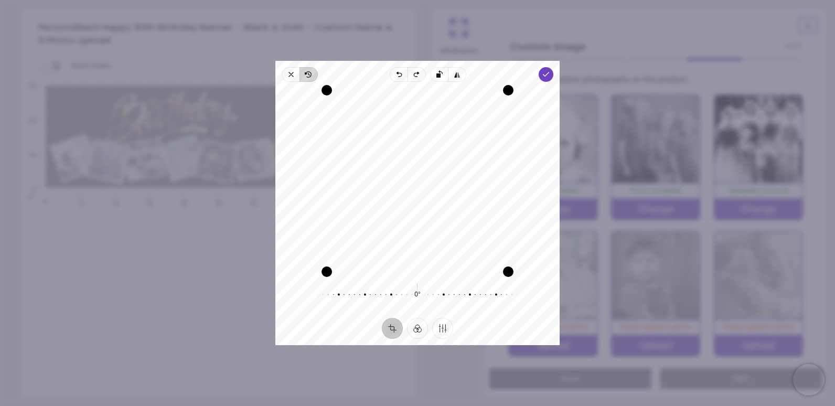
click at [312, 71] on icon "button" at bounding box center [308, 74] width 8 height 8
click at [439, 74] on rect "button" at bounding box center [439, 75] width 4 height 4
drag, startPoint x: 431, startPoint y: 150, endPoint x: 439, endPoint y: 176, distance: 27.9
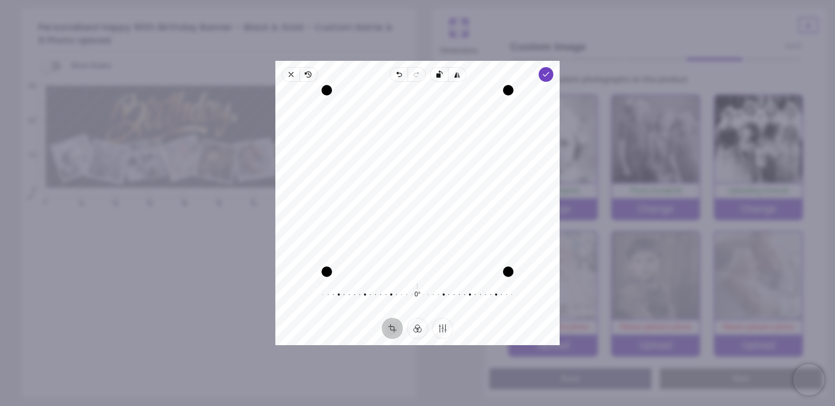
click at [439, 176] on div "Recenter" at bounding box center [418, 181] width 268 height 182
drag, startPoint x: 508, startPoint y: 273, endPoint x: 485, endPoint y: 251, distance: 32.3
click at [485, 251] on div "Drag corner br" at bounding box center [486, 249] width 10 height 10
drag, startPoint x: 448, startPoint y: 224, endPoint x: 441, endPoint y: 221, distance: 7.1
click at [441, 221] on div "Recenter" at bounding box center [418, 181] width 268 height 182
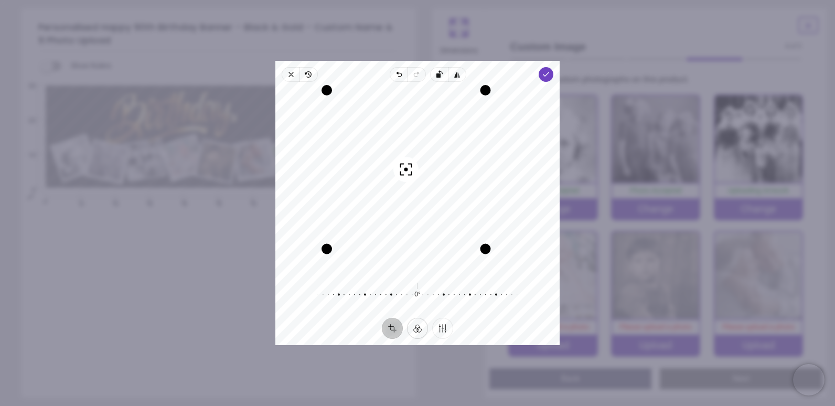
click at [420, 324] on button "Filter" at bounding box center [417, 328] width 21 height 21
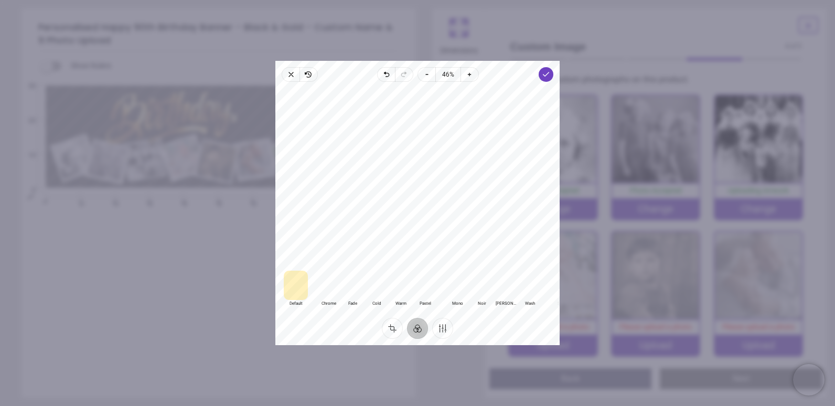
click at [481, 288] on div at bounding box center [482, 285] width 24 height 29
click at [459, 289] on div at bounding box center [457, 285] width 24 height 29
click at [548, 84] on div "Default Default Classic Chrome Fade Cold Warm Pastel Monochrome Mono Noir [PERS…" at bounding box center [417, 200] width 284 height 236
click at [549, 76] on icon "button" at bounding box center [546, 74] width 8 height 8
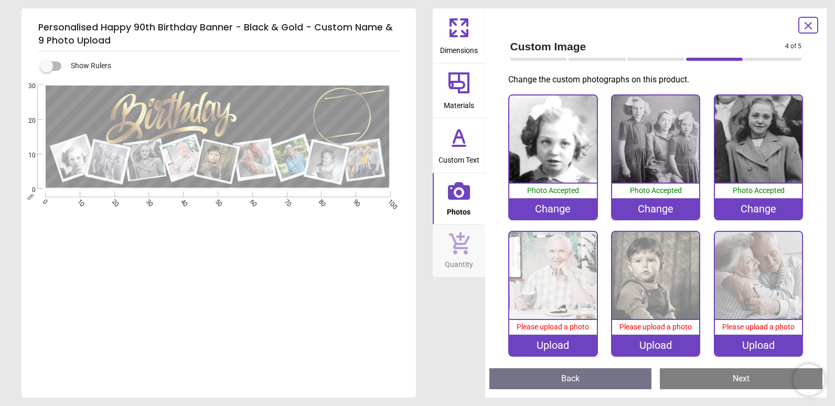
click at [549, 342] on div "Upload" at bounding box center [552, 345] width 87 height 21
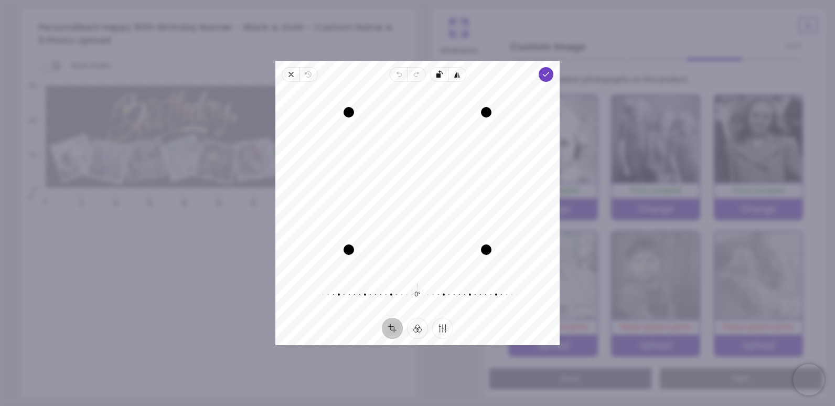
drag, startPoint x: 408, startPoint y: 221, endPoint x: 408, endPoint y: 229, distance: 7.9
click at [408, 229] on div "Recenter" at bounding box center [418, 181] width 268 height 182
click at [419, 329] on button "Filter" at bounding box center [417, 328] width 21 height 21
click at [480, 294] on div at bounding box center [482, 285] width 24 height 29
click at [302, 286] on div at bounding box center [296, 285] width 24 height 29
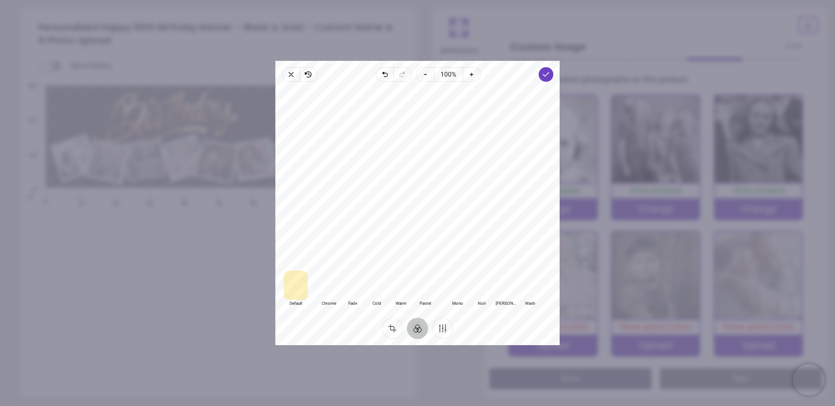
click at [458, 293] on div at bounding box center [457, 285] width 24 height 29
click at [484, 293] on div at bounding box center [482, 285] width 24 height 29
click at [459, 291] on div at bounding box center [457, 285] width 24 height 29
click at [547, 83] on div "Default Default Classic Chrome Fade Cold Warm Pastel Monochrome Mono Noir [PERS…" at bounding box center [417, 200] width 284 height 236
click at [547, 75] on polyline "button" at bounding box center [547, 74] width 6 height 4
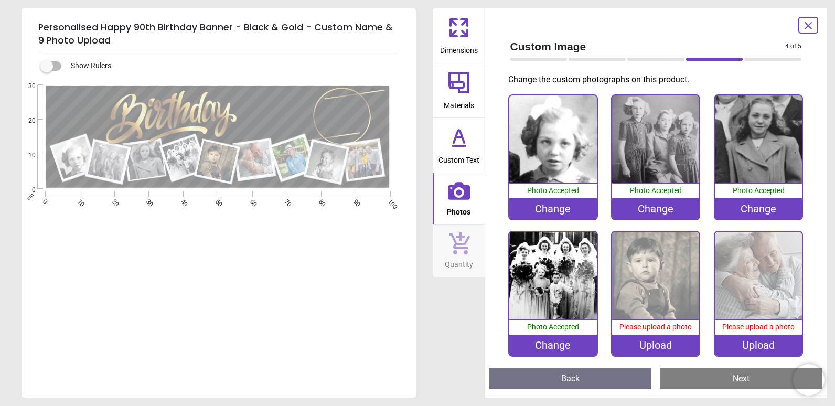
click at [655, 272] on img at bounding box center [655, 275] width 87 height 87
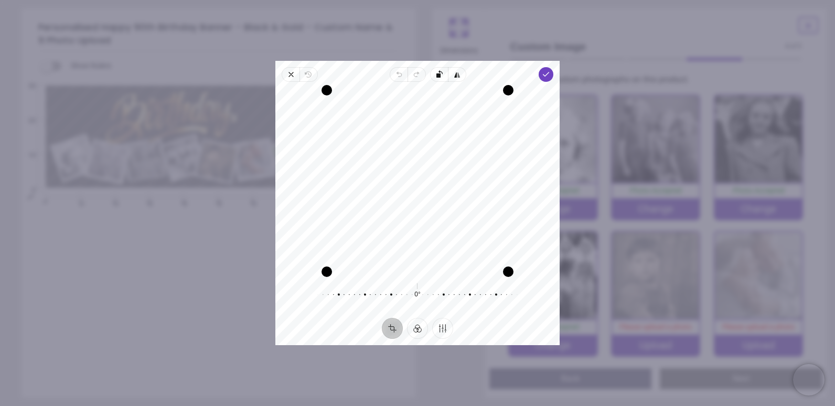
drag, startPoint x: 494, startPoint y: 230, endPoint x: 483, endPoint y: 241, distance: 15.6
click at [483, 241] on div "Recenter" at bounding box center [418, 181] width 268 height 182
click at [328, 273] on div "Drag corner bl" at bounding box center [327, 272] width 10 height 10
click at [456, 73] on icon "button" at bounding box center [456, 74] width 3 height 5
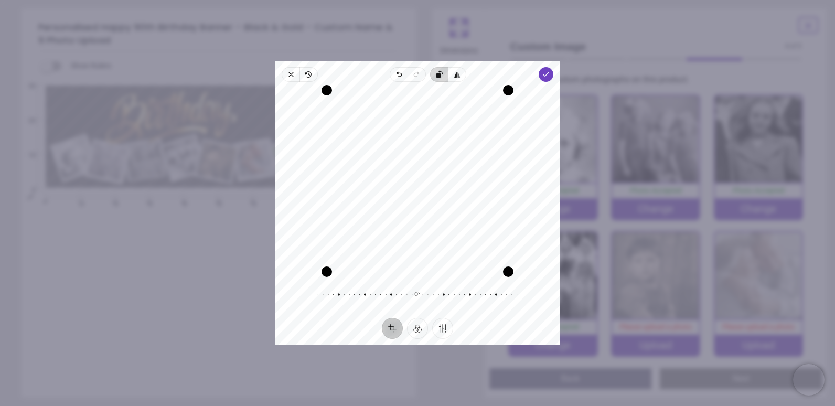
click at [437, 76] on rect "button" at bounding box center [439, 75] width 4 height 4
drag, startPoint x: 422, startPoint y: 175, endPoint x: 409, endPoint y: 207, distance: 34.1
click at [409, 207] on div "Recenter" at bounding box center [418, 181] width 268 height 182
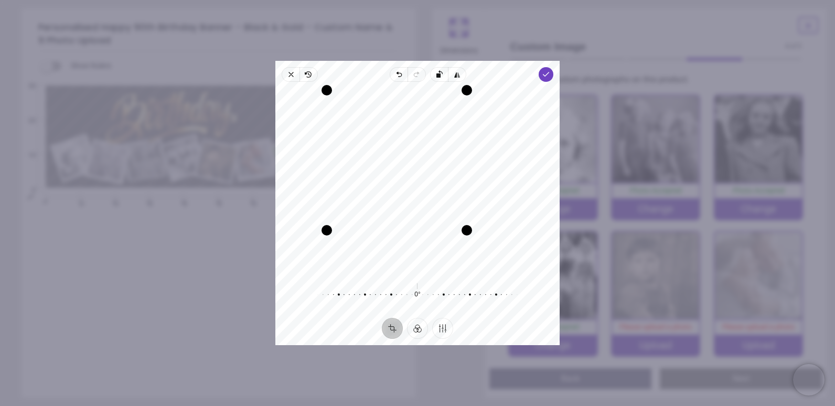
drag, startPoint x: 508, startPoint y: 270, endPoint x: 468, endPoint y: 228, distance: 58.6
click at [468, 228] on div "Drag corner br" at bounding box center [467, 230] width 10 height 10
drag, startPoint x: 418, startPoint y: 186, endPoint x: 384, endPoint y: 180, distance: 34.0
click at [384, 180] on div "Recenter" at bounding box center [418, 181] width 268 height 182
drag, startPoint x: 466, startPoint y: 230, endPoint x: 459, endPoint y: 223, distance: 10.4
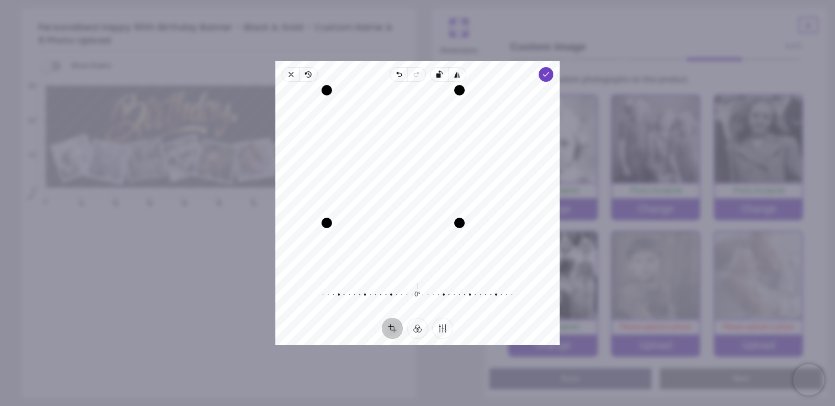
click at [459, 223] on div "Drag corner br" at bounding box center [459, 223] width 10 height 10
click at [417, 194] on div "Recenter" at bounding box center [418, 181] width 268 height 182
click at [398, 189] on div "Recenter" at bounding box center [418, 181] width 268 height 182
click at [415, 328] on button "Filter" at bounding box center [417, 328] width 21 height 21
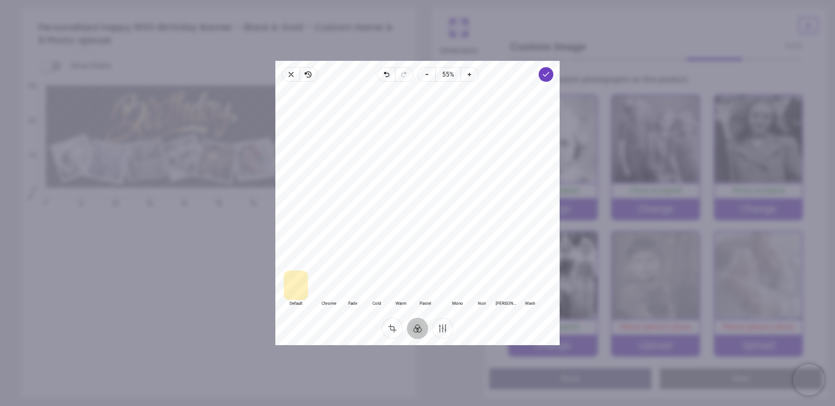
click at [479, 292] on div at bounding box center [482, 285] width 24 height 29
click at [460, 293] on div at bounding box center [457, 285] width 24 height 29
click at [480, 289] on div at bounding box center [482, 285] width 24 height 29
click at [456, 291] on div at bounding box center [457, 285] width 24 height 29
click at [479, 288] on div at bounding box center [482, 285] width 24 height 29
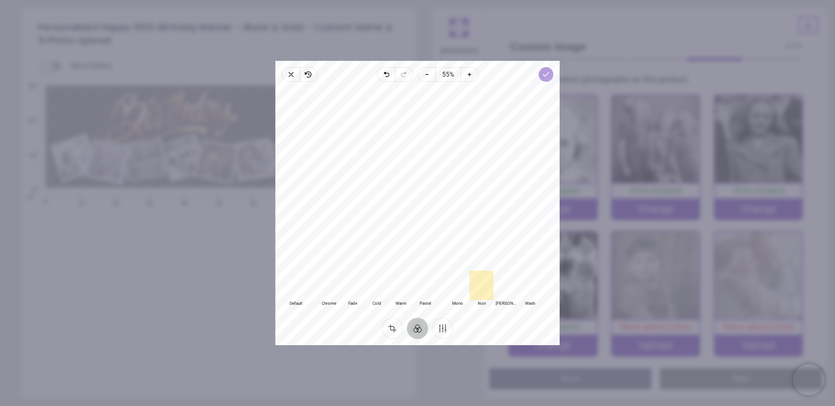
click at [545, 76] on polyline "button" at bounding box center [547, 74] width 6 height 4
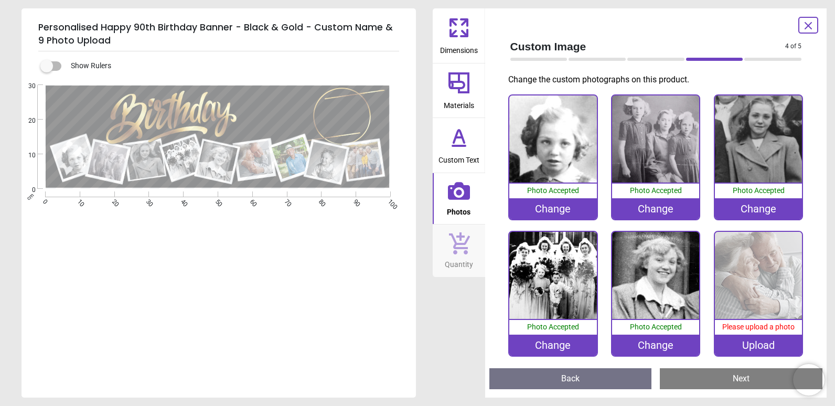
click at [574, 338] on div "Change" at bounding box center [552, 345] width 87 height 21
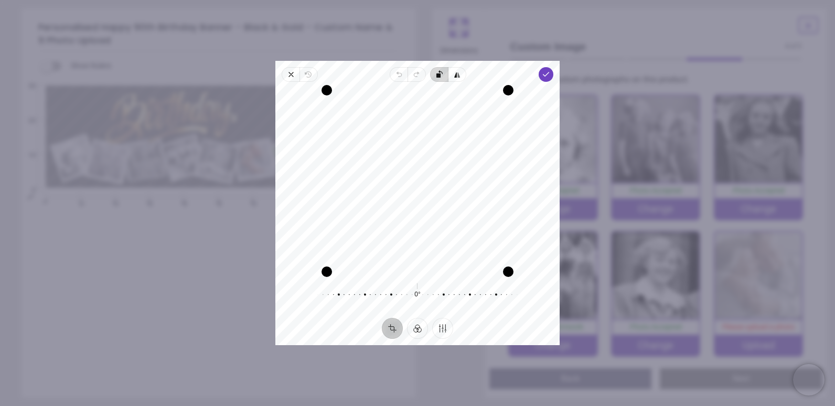
click at [435, 76] on span "Rotate left" at bounding box center [439, 74] width 18 height 15
click at [417, 331] on button "Filter" at bounding box center [417, 328] width 21 height 21
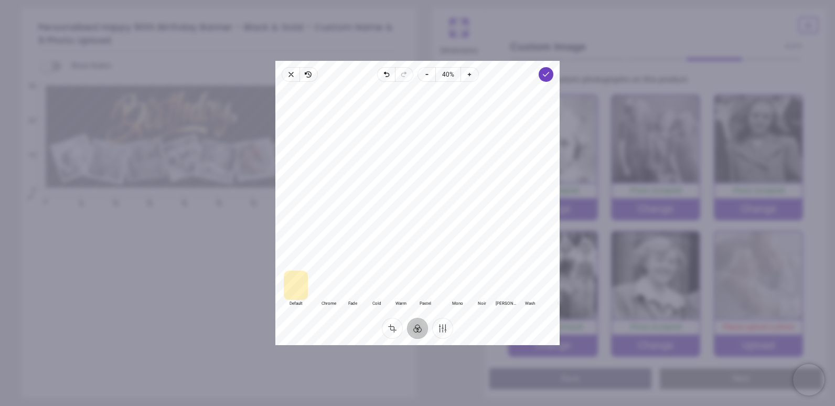
click at [483, 293] on div at bounding box center [482, 285] width 24 height 29
click at [458, 295] on div at bounding box center [457, 285] width 24 height 29
click at [483, 290] on div at bounding box center [482, 285] width 24 height 29
click at [461, 293] on div at bounding box center [457, 285] width 24 height 29
click at [480, 296] on div at bounding box center [482, 285] width 24 height 29
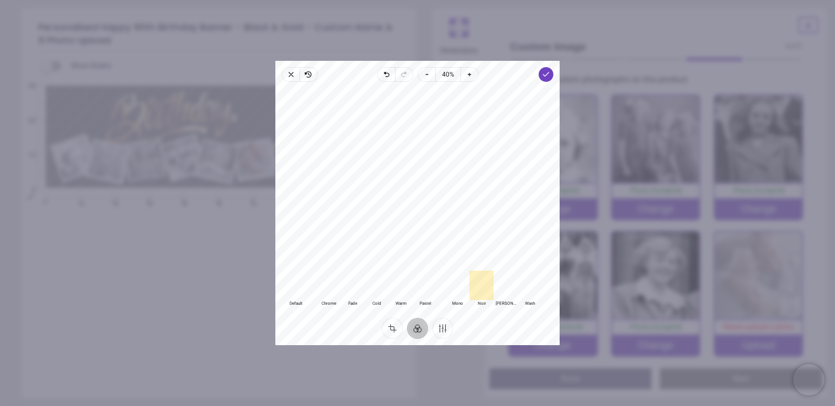
click at [358, 257] on div at bounding box center [417, 176] width 284 height 180
drag, startPoint x: 415, startPoint y: 192, endPoint x: 406, endPoint y: 201, distance: 12.6
click at [406, 201] on div at bounding box center [417, 176] width 284 height 180
click at [392, 325] on button "Crop" at bounding box center [392, 328] width 21 height 21
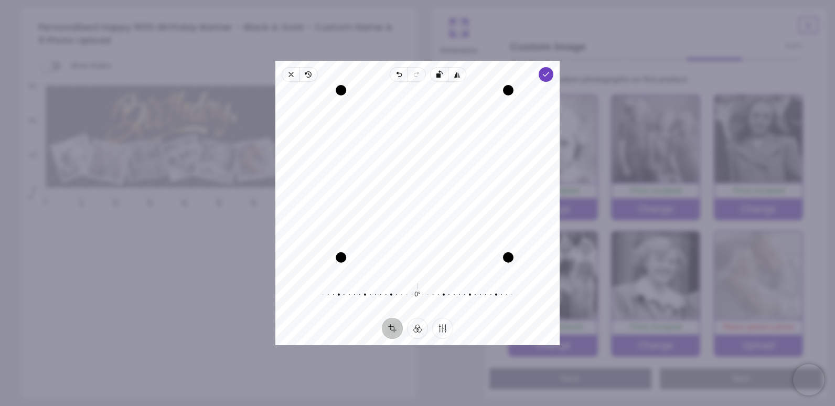
drag, startPoint x: 328, startPoint y: 270, endPoint x: 350, endPoint y: 262, distance: 22.7
click at [350, 262] on div "Recenter" at bounding box center [418, 181] width 268 height 182
drag, startPoint x: 399, startPoint y: 198, endPoint x: 390, endPoint y: 212, distance: 16.7
click at [390, 212] on div "Recenter" at bounding box center [418, 181] width 268 height 182
drag, startPoint x: 345, startPoint y: 253, endPoint x: 381, endPoint y: 230, distance: 43.4
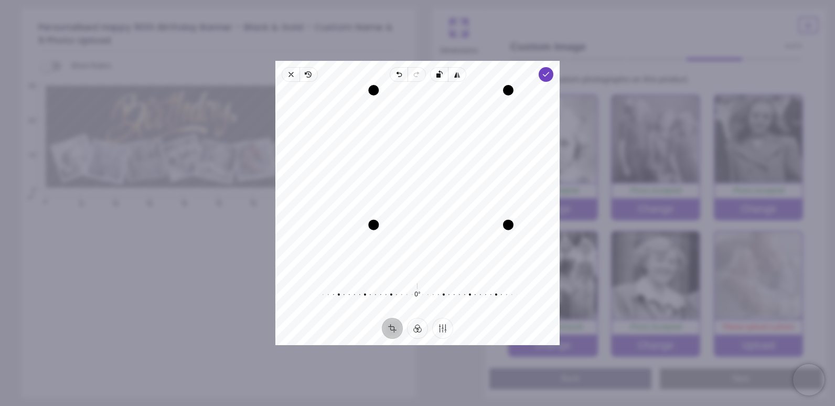
click at [379, 230] on div "Drag corner bl" at bounding box center [373, 225] width 10 height 10
drag, startPoint x: 446, startPoint y: 207, endPoint x: 464, endPoint y: 211, distance: 18.2
click at [464, 211] on div "Recenter" at bounding box center [418, 181] width 268 height 182
click at [546, 73] on polyline "button" at bounding box center [547, 74] width 6 height 4
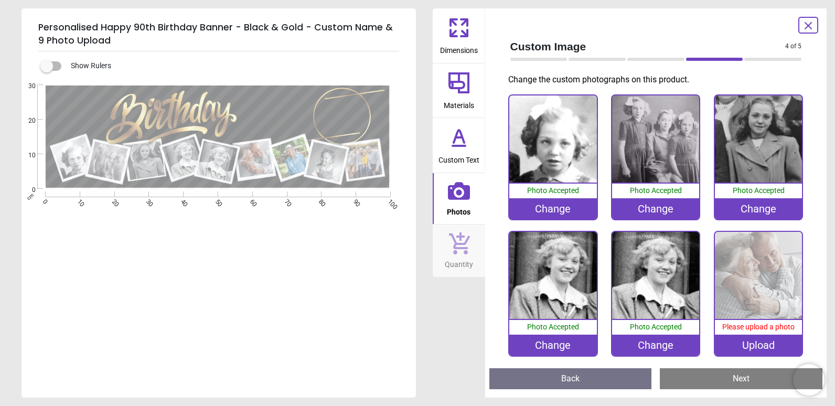
click at [563, 342] on div "Change" at bounding box center [552, 345] width 87 height 21
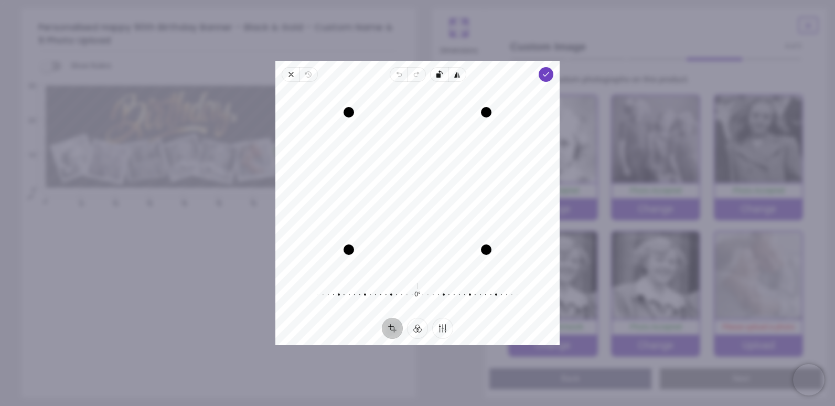
drag, startPoint x: 450, startPoint y: 217, endPoint x: 450, endPoint y: 228, distance: 10.5
click at [450, 228] on div "Recenter" at bounding box center [418, 181] width 268 height 182
click at [418, 328] on button "Filter" at bounding box center [417, 328] width 21 height 21
click at [481, 291] on div at bounding box center [482, 285] width 24 height 29
click at [461, 292] on div at bounding box center [457, 285] width 24 height 29
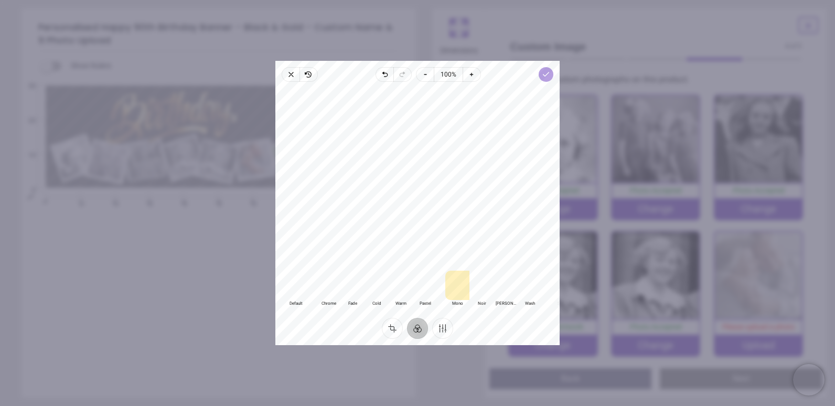
click at [544, 78] on icon "button" at bounding box center [546, 74] width 8 height 8
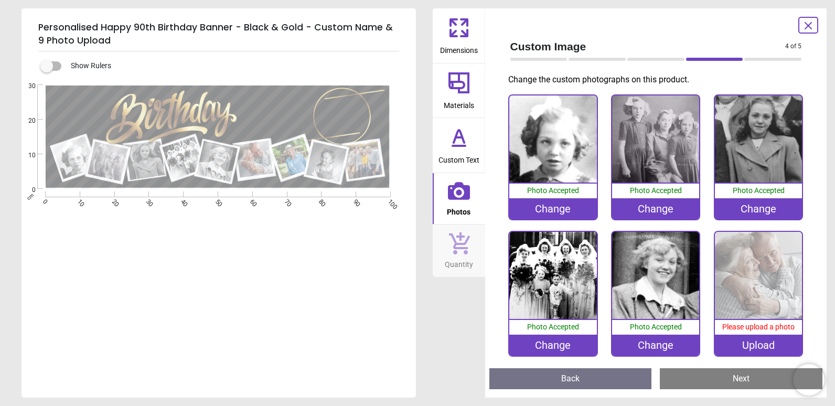
click at [662, 338] on div "Change" at bounding box center [655, 345] width 87 height 21
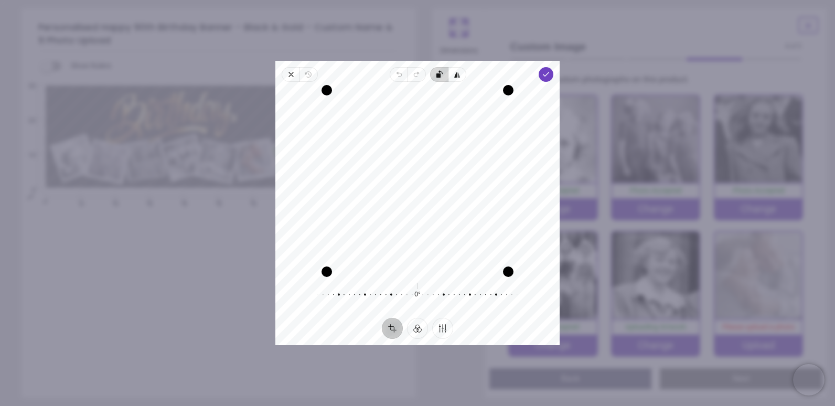
click at [438, 76] on rect "button" at bounding box center [439, 75] width 4 height 4
drag, startPoint x: 427, startPoint y: 137, endPoint x: 428, endPoint y: 173, distance: 35.7
click at [424, 155] on div "Recenter" at bounding box center [418, 181] width 268 height 182
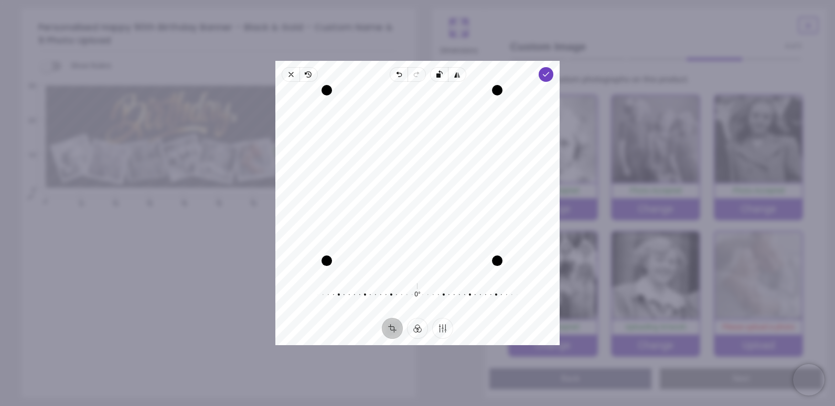
drag, startPoint x: 508, startPoint y: 272, endPoint x: 500, endPoint y: 258, distance: 16.2
click at [500, 258] on div "Drag corner br" at bounding box center [497, 261] width 10 height 10
drag, startPoint x: 448, startPoint y: 223, endPoint x: 438, endPoint y: 227, distance: 11.1
click at [438, 227] on div "Recenter" at bounding box center [418, 181] width 268 height 182
drag, startPoint x: 494, startPoint y: 258, endPoint x: 482, endPoint y: 243, distance: 19.1
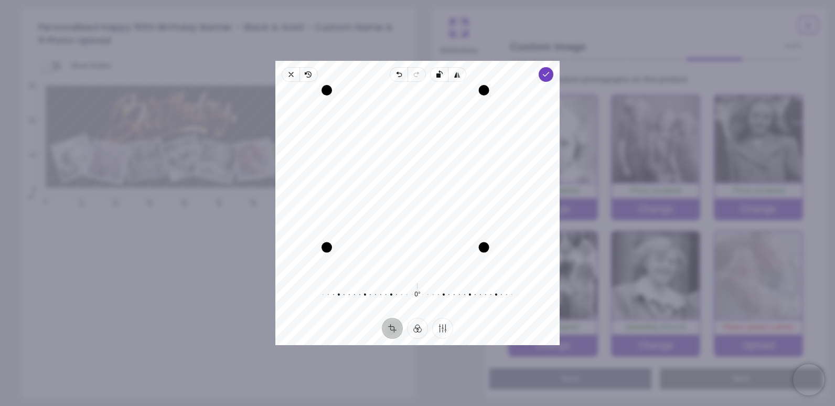
click at [482, 243] on div "Drag corner br" at bounding box center [484, 247] width 10 height 10
drag, startPoint x: 448, startPoint y: 210, endPoint x: 438, endPoint y: 207, distance: 10.1
click at [438, 207] on div "Recenter" at bounding box center [418, 181] width 268 height 182
drag, startPoint x: 482, startPoint y: 246, endPoint x: 477, endPoint y: 238, distance: 9.6
click at [477, 238] on div "Drag corner br" at bounding box center [477, 241] width 10 height 10
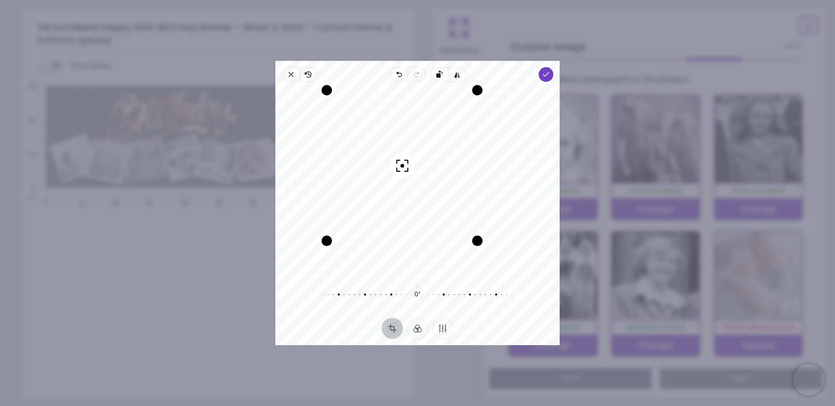
click at [446, 213] on div "Recenter" at bounding box center [418, 181] width 268 height 182
click at [421, 328] on button "Filter" at bounding box center [417, 328] width 21 height 21
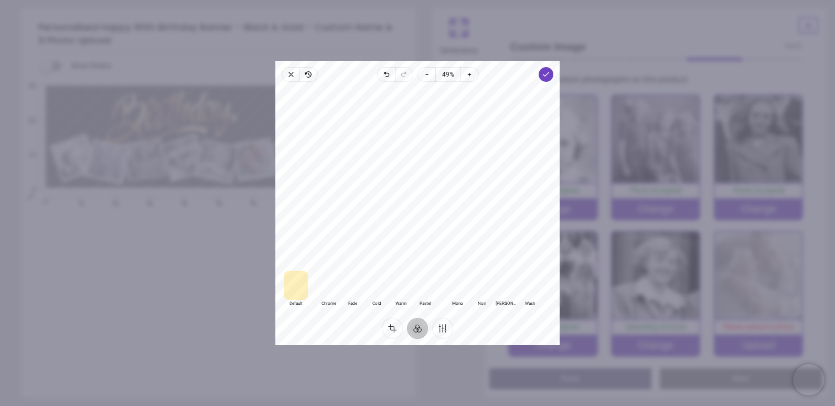
click at [486, 294] on div at bounding box center [482, 285] width 24 height 29
click at [460, 293] on div at bounding box center [457, 285] width 24 height 29
click at [551, 76] on span "Done" at bounding box center [546, 74] width 15 height 15
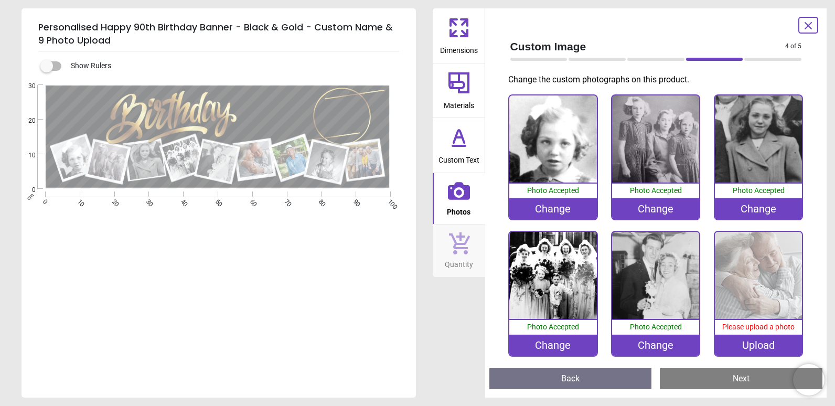
click at [759, 342] on div "Upload" at bounding box center [758, 345] width 87 height 21
click at [641, 344] on div "Change" at bounding box center [655, 345] width 87 height 21
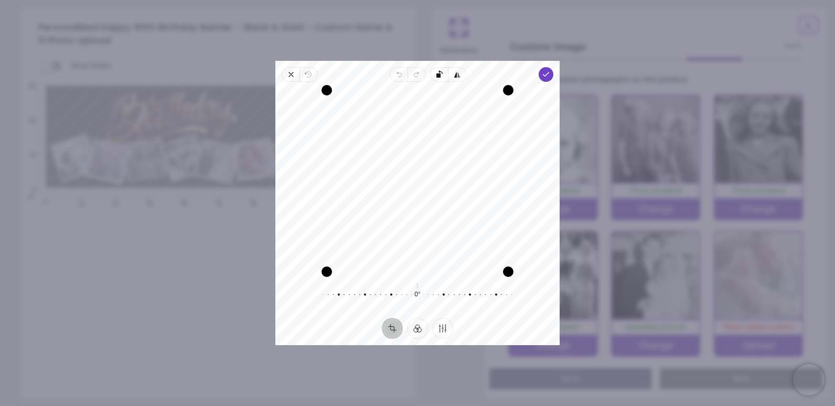
drag, startPoint x: 391, startPoint y: 207, endPoint x: 379, endPoint y: 206, distance: 11.6
click at [379, 206] on div "Recenter" at bounding box center [418, 181] width 268 height 182
click at [423, 326] on button "Filter" at bounding box center [417, 328] width 21 height 21
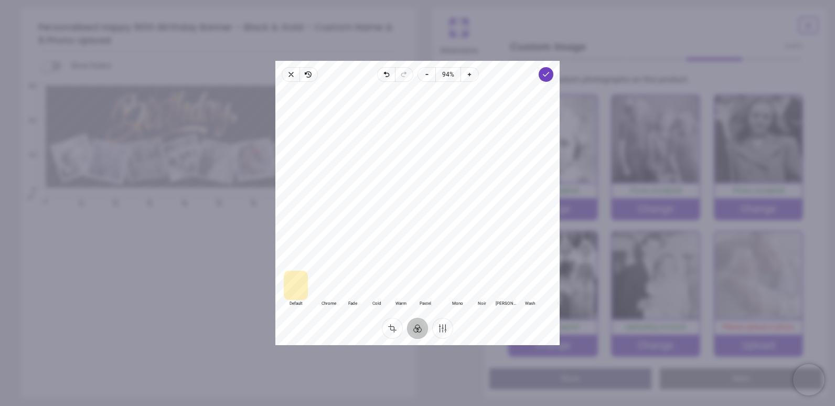
click at [462, 293] on div at bounding box center [457, 285] width 24 height 29
click at [476, 289] on div at bounding box center [482, 285] width 24 height 29
click at [298, 289] on div at bounding box center [296, 285] width 24 height 29
click at [547, 77] on icon "button" at bounding box center [546, 74] width 8 height 8
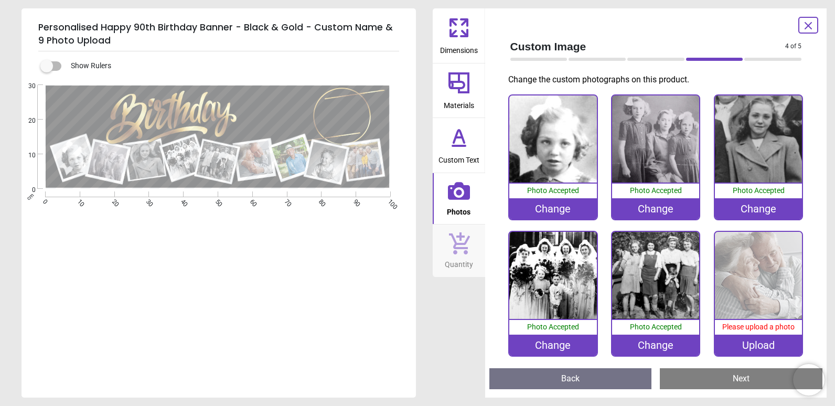
click at [740, 288] on img at bounding box center [758, 275] width 87 height 87
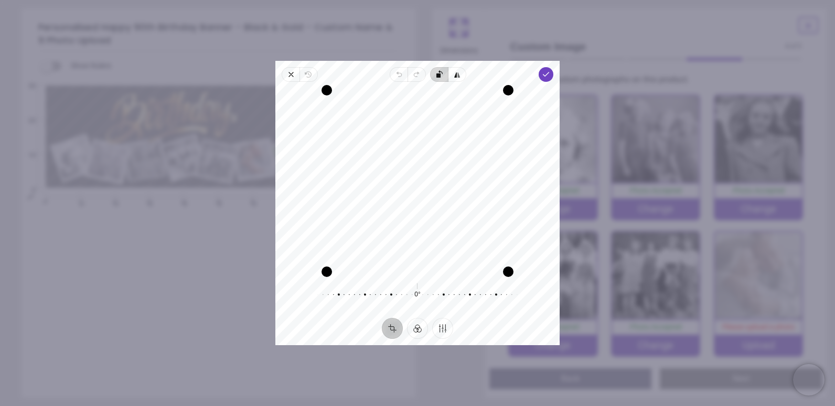
click at [435, 78] on icon "button" at bounding box center [537, 140] width 204 height 141
drag, startPoint x: 379, startPoint y: 217, endPoint x: 378, endPoint y: 240, distance: 23.1
click at [378, 240] on div "Recenter" at bounding box center [418, 181] width 268 height 182
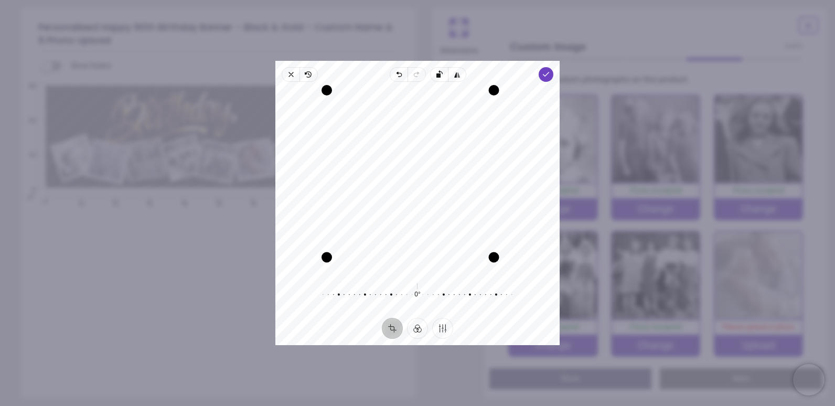
drag, startPoint x: 510, startPoint y: 272, endPoint x: 493, endPoint y: 260, distance: 20.8
click at [493, 260] on div "Drag corner br" at bounding box center [494, 257] width 10 height 10
drag, startPoint x: 447, startPoint y: 232, endPoint x: 439, endPoint y: 228, distance: 8.5
click at [439, 228] on div "Recenter" at bounding box center [418, 181] width 268 height 182
drag, startPoint x: 490, startPoint y: 254, endPoint x: 485, endPoint y: 249, distance: 7.4
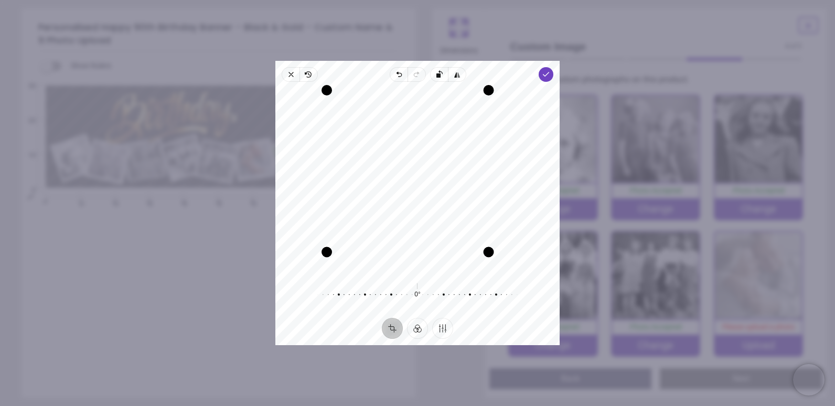
click at [485, 249] on div "Drag corner br" at bounding box center [489, 252] width 10 height 10
click at [453, 231] on div "Recenter" at bounding box center [418, 181] width 268 height 182
click at [418, 327] on button "Filter" at bounding box center [417, 328] width 21 height 21
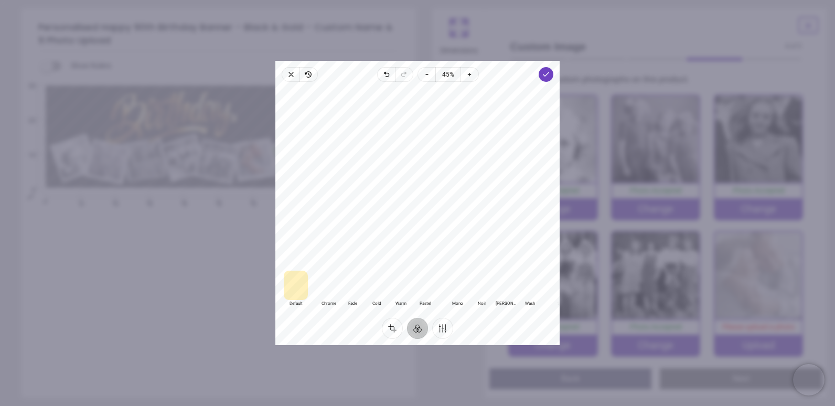
click at [459, 293] on div at bounding box center [457, 285] width 24 height 29
click at [477, 293] on div at bounding box center [482, 285] width 24 height 29
click at [451, 293] on div at bounding box center [457, 285] width 24 height 29
click at [479, 295] on div at bounding box center [482, 285] width 24 height 29
click at [446, 327] on button "Finetune" at bounding box center [442, 328] width 21 height 21
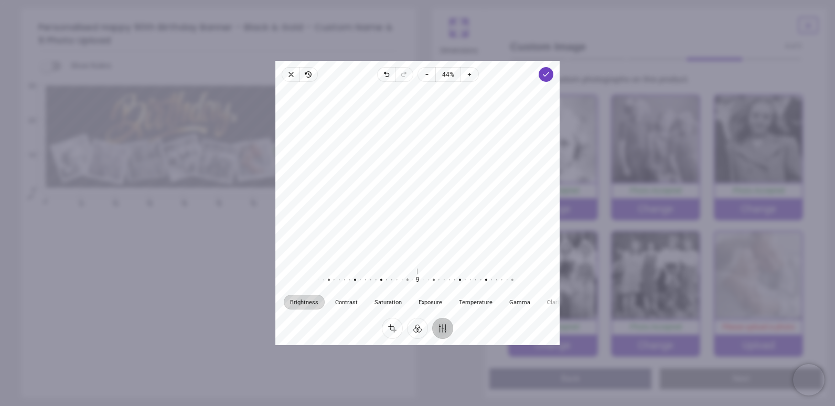
drag, startPoint x: 418, startPoint y: 281, endPoint x: 408, endPoint y: 277, distance: 10.8
click at [408, 277] on div at bounding box center [402, 279] width 201 height 29
click at [548, 78] on icon "button" at bounding box center [546, 74] width 8 height 8
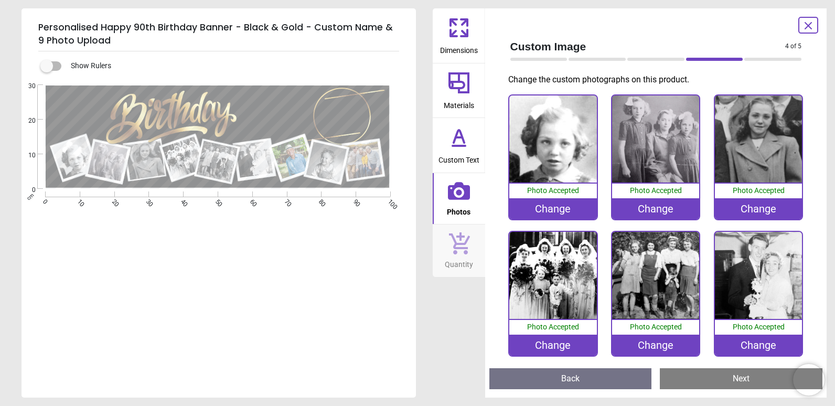
click at [751, 298] on img at bounding box center [758, 275] width 87 height 87
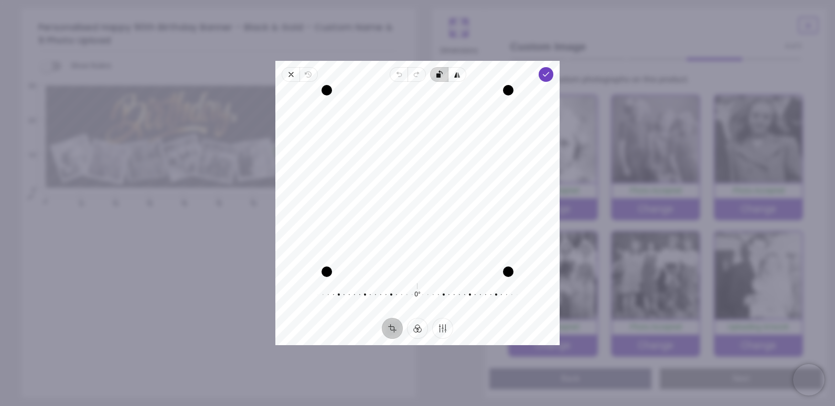
click at [440, 76] on rect "button" at bounding box center [439, 75] width 4 height 4
drag, startPoint x: 506, startPoint y: 270, endPoint x: 471, endPoint y: 221, distance: 60.1
click at [471, 221] on div "Recenter" at bounding box center [418, 181] width 268 height 182
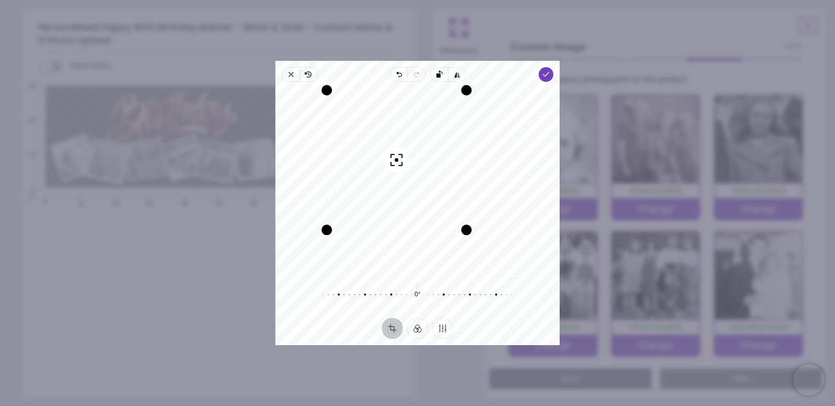
click at [399, 196] on div "Recenter" at bounding box center [418, 181] width 268 height 182
drag, startPoint x: 463, startPoint y: 230, endPoint x: 451, endPoint y: 216, distance: 18.2
click at [451, 216] on div "Drag corner br" at bounding box center [454, 217] width 10 height 10
drag, startPoint x: 456, startPoint y: 219, endPoint x: 462, endPoint y: 227, distance: 9.5
click at [462, 227] on div "Drag corner br" at bounding box center [460, 223] width 10 height 10
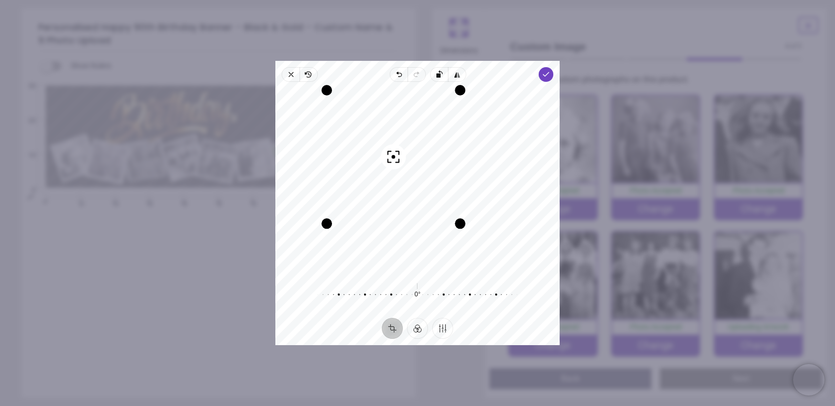
drag, startPoint x: 427, startPoint y: 206, endPoint x: 421, endPoint y: 209, distance: 6.6
click at [421, 209] on div "Recenter" at bounding box center [418, 181] width 268 height 182
click at [421, 328] on button "Filter" at bounding box center [417, 328] width 21 height 21
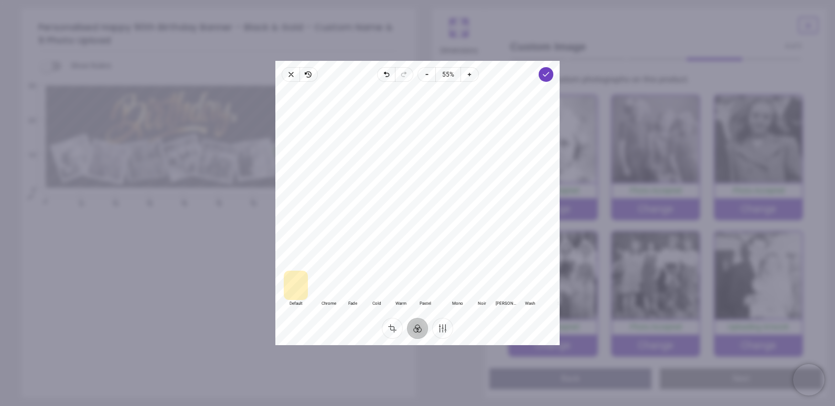
click at [460, 290] on div at bounding box center [457, 285] width 24 height 29
click at [478, 296] on div at bounding box center [482, 285] width 24 height 29
click at [544, 78] on icon "button" at bounding box center [546, 74] width 8 height 8
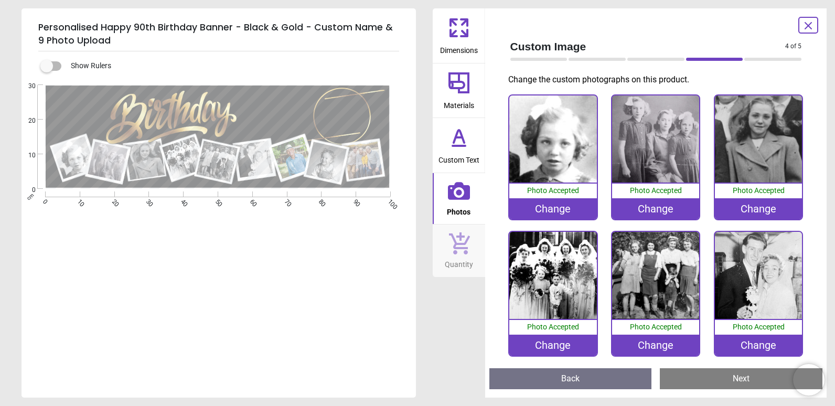
click at [293, 155] on image at bounding box center [293, 158] width 42 height 42
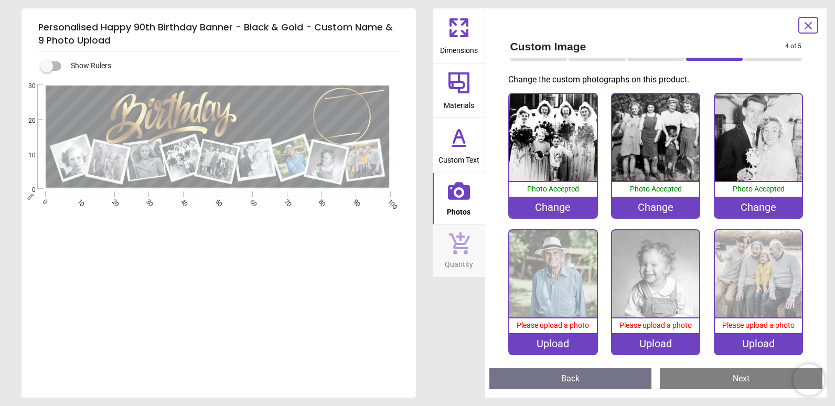
scroll to position [139, 0]
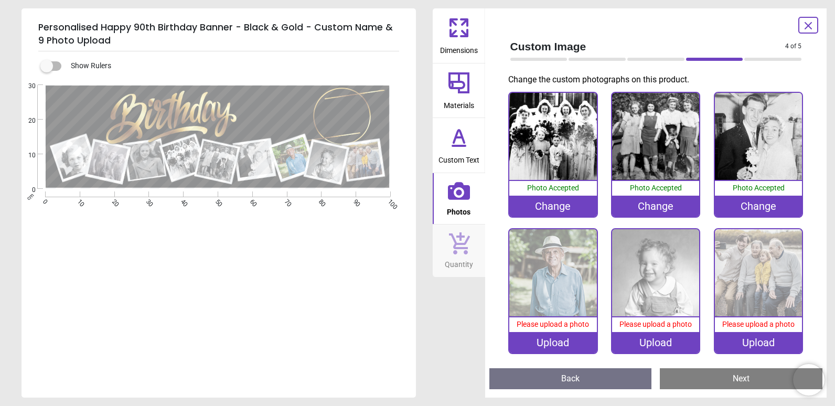
click at [575, 337] on div "Upload" at bounding box center [552, 342] width 87 height 21
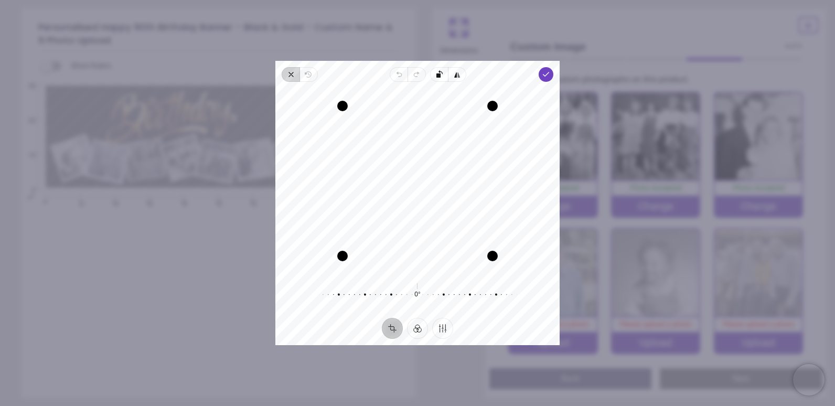
click at [290, 78] on icon "button" at bounding box center [291, 74] width 8 height 8
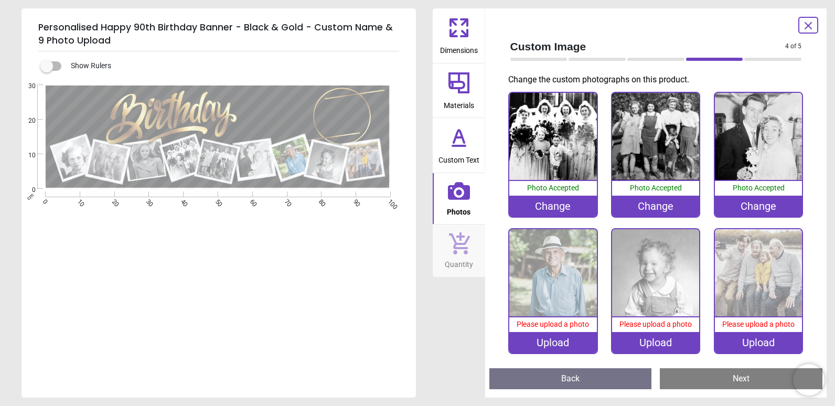
click at [573, 337] on div "Upload" at bounding box center [552, 342] width 87 height 21
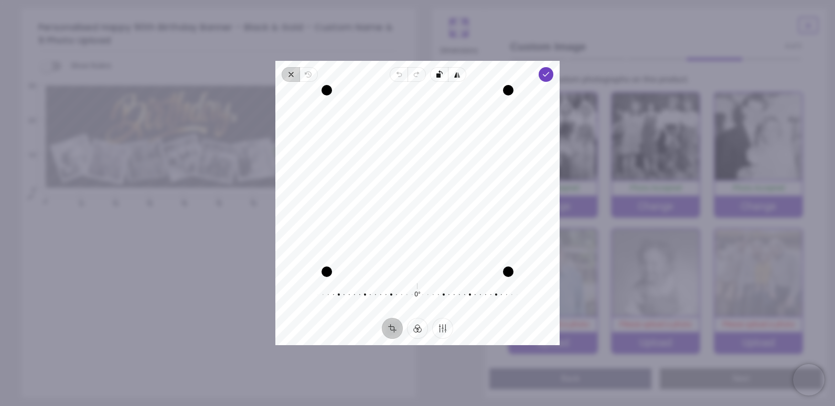
click at [294, 76] on icon "button" at bounding box center [291, 74] width 8 height 8
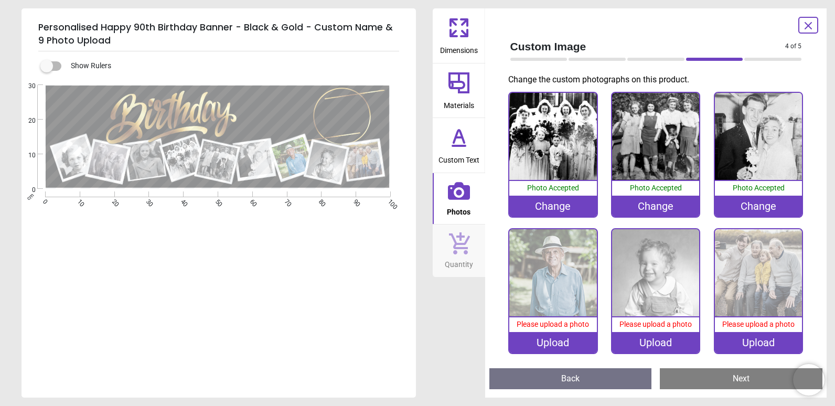
click at [576, 332] on div "Upload" at bounding box center [552, 342] width 87 height 21
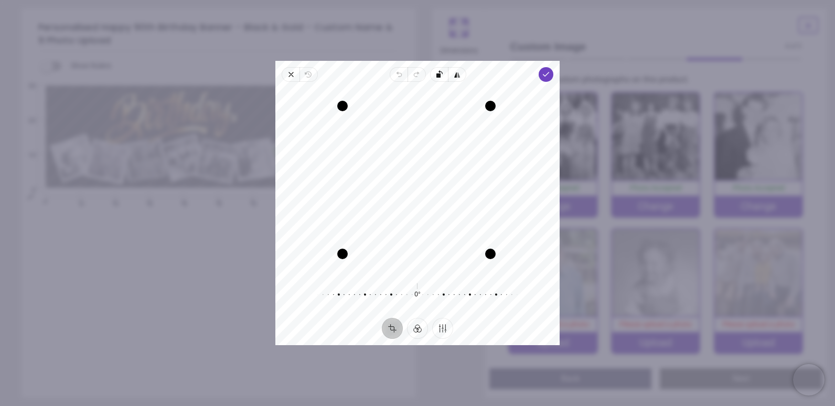
click at [485, 252] on div "Drag corner br" at bounding box center [490, 254] width 10 height 10
click at [420, 330] on button "Filter" at bounding box center [417, 328] width 21 height 21
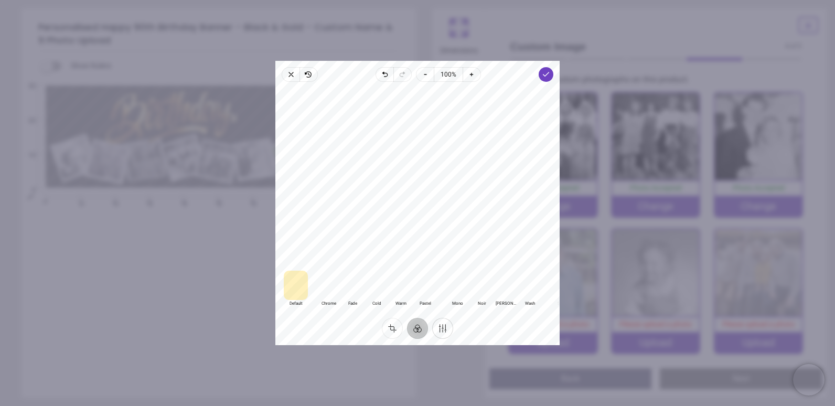
click at [443, 330] on button "Finetune" at bounding box center [442, 328] width 21 height 21
click at [418, 280] on div at bounding box center [412, 279] width 201 height 29
click at [304, 299] on span "Brightness" at bounding box center [304, 302] width 28 height 6
drag, startPoint x: 418, startPoint y: 280, endPoint x: 440, endPoint y: 286, distance: 22.9
click at [440, 286] on div at bounding box center [433, 279] width 201 height 29
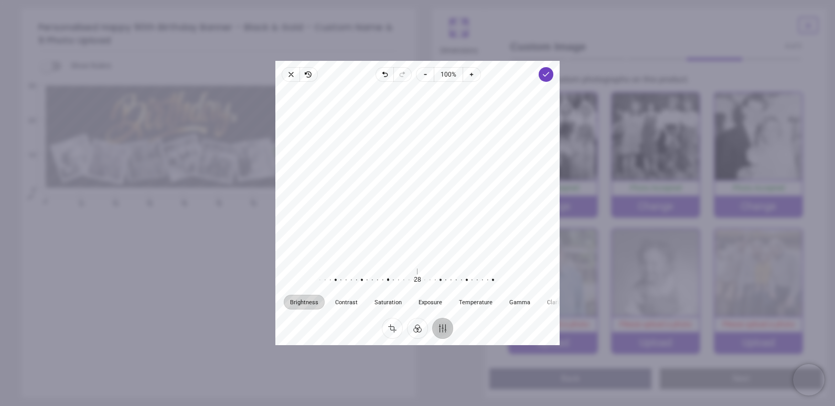
drag, startPoint x: 418, startPoint y: 281, endPoint x: 367, endPoint y: 275, distance: 51.7
click at [367, 275] on div at bounding box center [382, 279] width 201 height 29
click at [549, 78] on icon "button" at bounding box center [546, 74] width 8 height 8
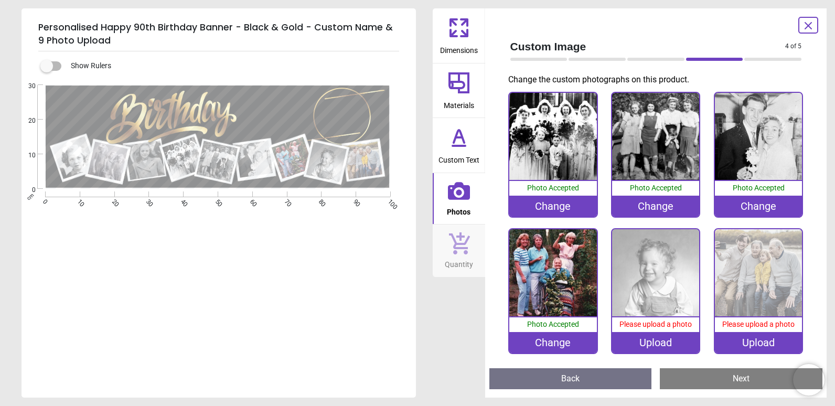
click at [676, 336] on div "Upload" at bounding box center [655, 342] width 87 height 21
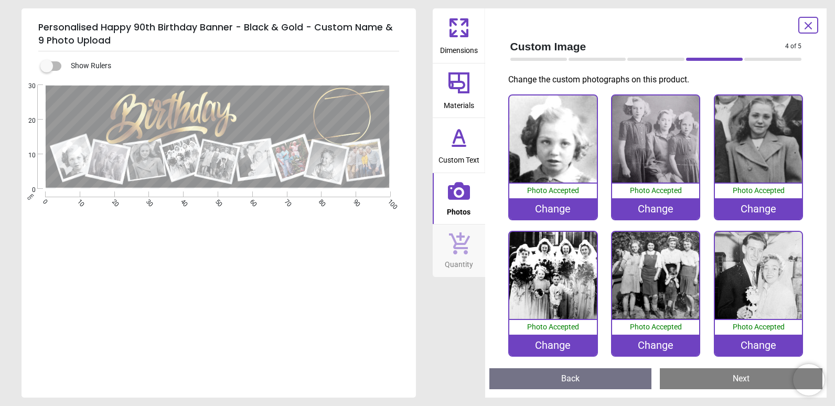
scroll to position [139, 0]
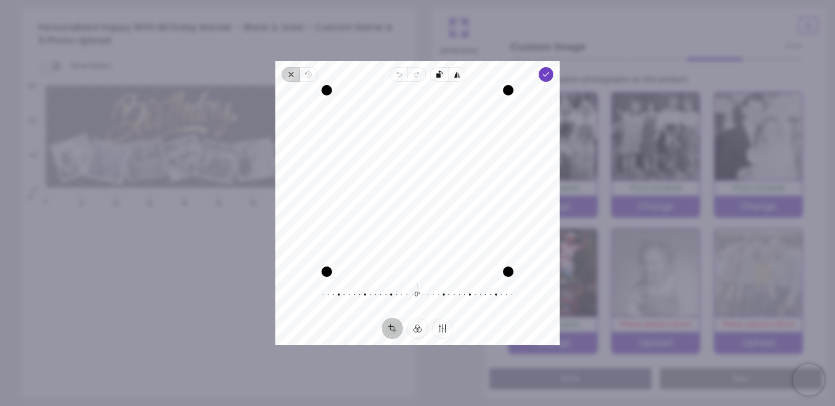
click at [292, 75] on icon "button" at bounding box center [291, 74] width 8 height 8
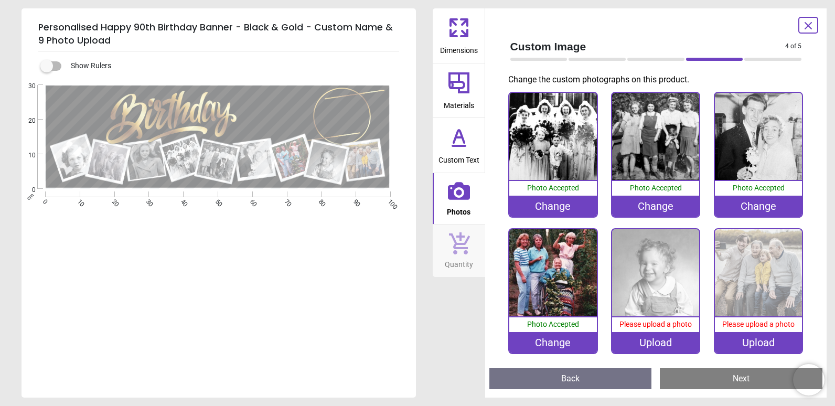
click at [670, 334] on div "Upload" at bounding box center [655, 342] width 87 height 21
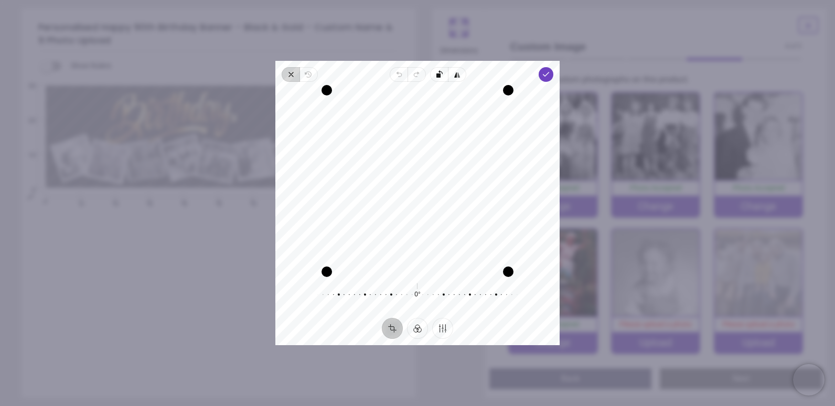
click at [288, 75] on icon "button" at bounding box center [291, 74] width 8 height 8
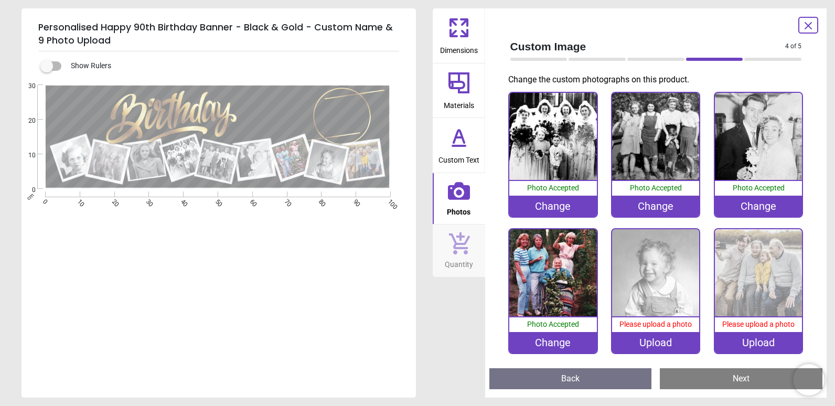
click at [657, 338] on div "Upload" at bounding box center [655, 342] width 87 height 21
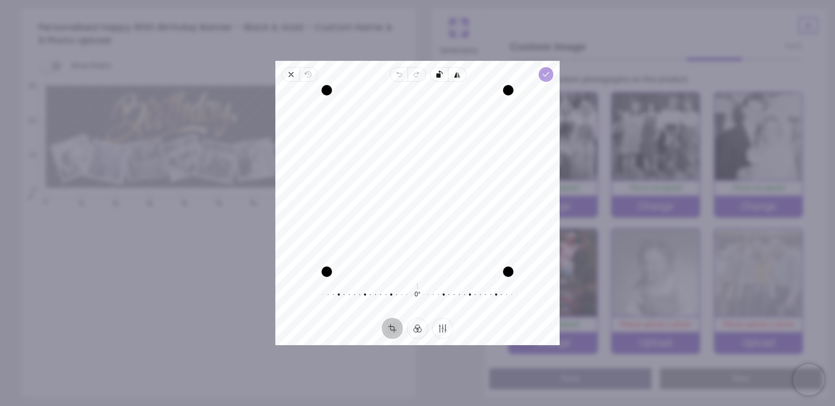
click at [544, 71] on icon "button" at bounding box center [546, 74] width 8 height 8
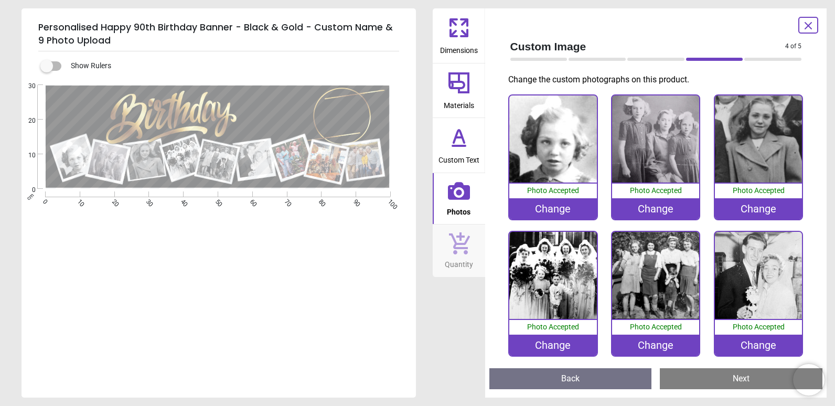
scroll to position [139, 0]
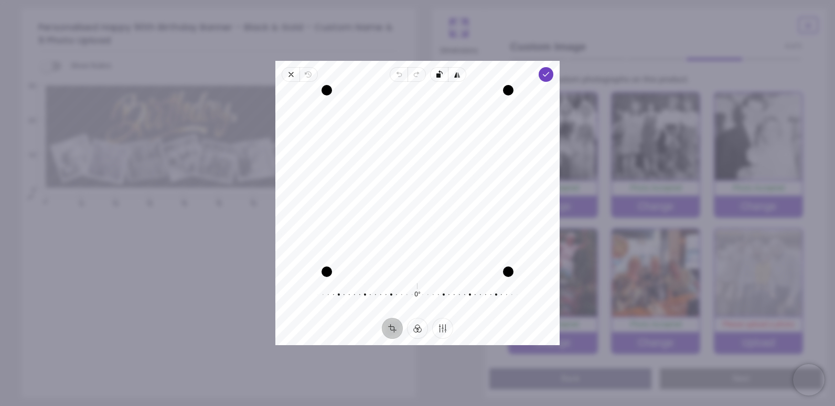
drag, startPoint x: 453, startPoint y: 238, endPoint x: 447, endPoint y: 234, distance: 8.0
click at [447, 234] on div "Recenter" at bounding box center [418, 181] width 268 height 182
drag, startPoint x: 447, startPoint y: 234, endPoint x: 440, endPoint y: 232, distance: 7.1
click at [440, 232] on div "Recenter" at bounding box center [418, 181] width 268 height 182
drag, startPoint x: 325, startPoint y: 266, endPoint x: 333, endPoint y: 284, distance: 19.3
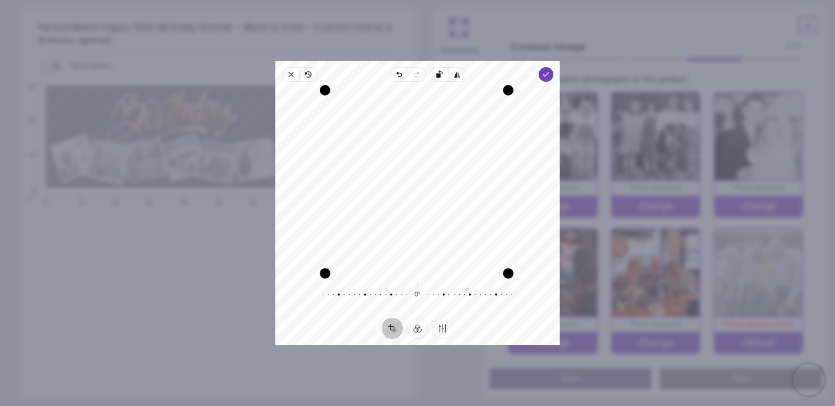
click at [333, 284] on div "Recenter 0° Reset" at bounding box center [417, 200] width 284 height 236
drag, startPoint x: 512, startPoint y: 272, endPoint x: 517, endPoint y: 280, distance: 9.9
click at [517, 280] on div "Recenter 0° Reset" at bounding box center [417, 200] width 284 height 236
drag, startPoint x: 447, startPoint y: 206, endPoint x: 437, endPoint y: 207, distance: 10.5
click at [437, 207] on div "Recenter" at bounding box center [418, 181] width 268 height 182
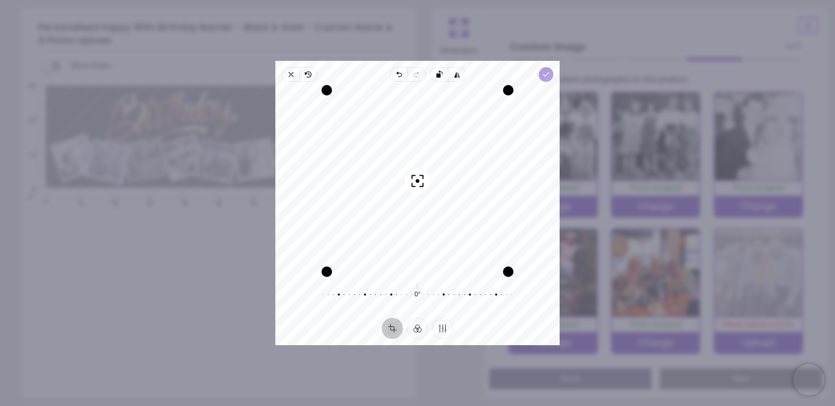
click at [549, 74] on icon "button" at bounding box center [546, 74] width 8 height 8
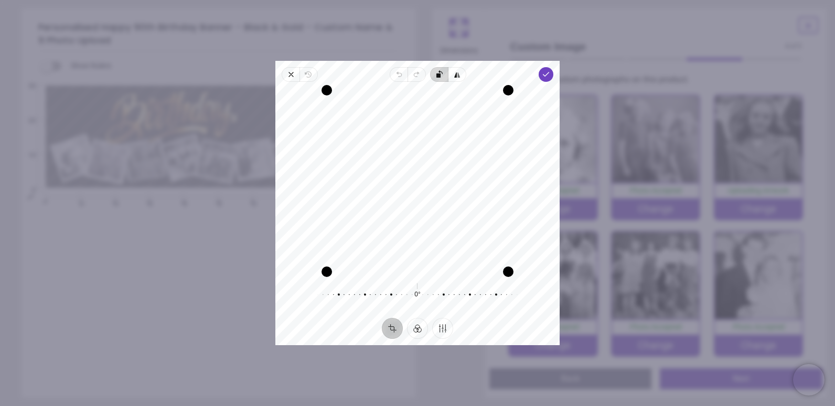
click at [435, 77] on icon "button" at bounding box center [537, 140] width 204 height 141
drag, startPoint x: 397, startPoint y: 222, endPoint x: 397, endPoint y: 233, distance: 11.6
click at [397, 233] on div "Recenter" at bounding box center [418, 181] width 268 height 182
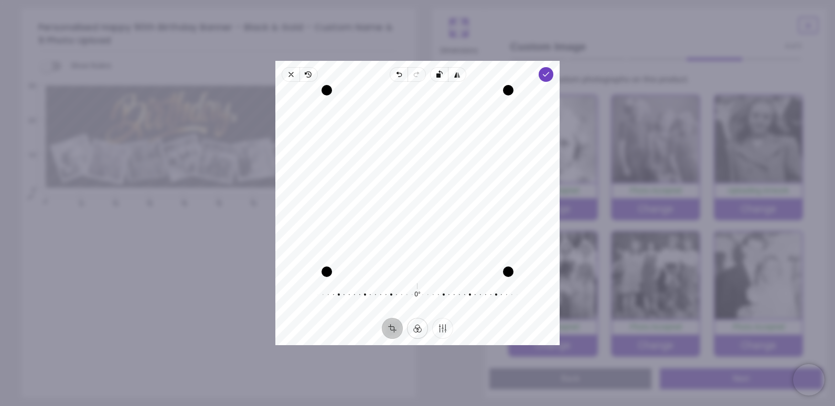
click at [419, 333] on button "Filter" at bounding box center [417, 328] width 21 height 21
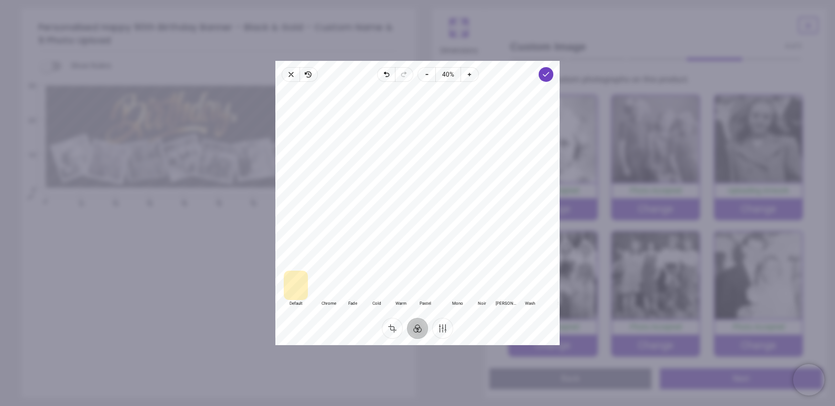
click at [458, 294] on div at bounding box center [457, 285] width 24 height 29
click at [478, 289] on div at bounding box center [482, 285] width 24 height 29
click at [442, 330] on button "Finetune" at bounding box center [442, 328] width 21 height 21
drag, startPoint x: 417, startPoint y: 280, endPoint x: 408, endPoint y: 279, distance: 9.5
click at [408, 279] on div at bounding box center [402, 279] width 201 height 29
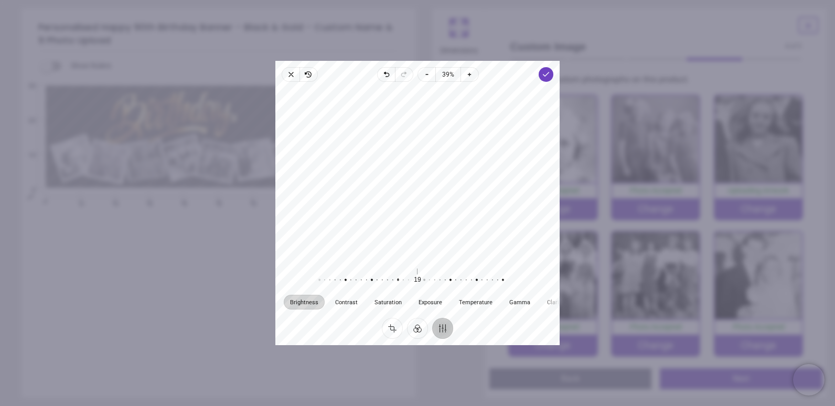
drag, startPoint x: 417, startPoint y: 279, endPoint x: 407, endPoint y: 272, distance: 12.4
click at [407, 272] on div at bounding box center [392, 279] width 201 height 29
drag, startPoint x: 416, startPoint y: 280, endPoint x: 426, endPoint y: 282, distance: 10.3
click at [426, 282] on div at bounding box center [402, 279] width 201 height 29
click at [548, 78] on icon "button" at bounding box center [546, 74] width 8 height 8
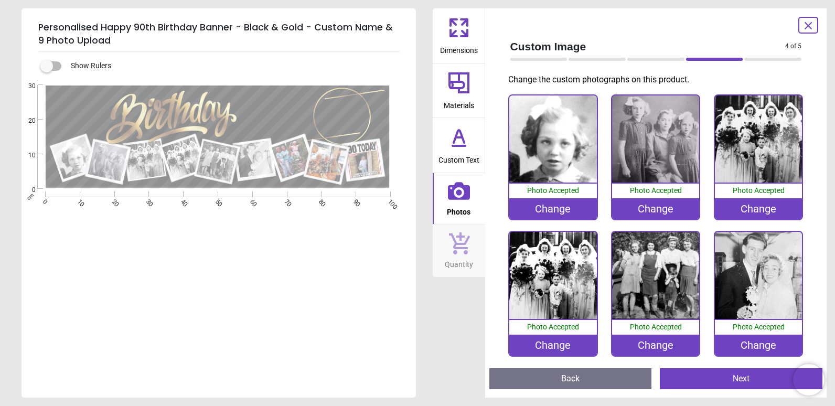
scroll to position [5, 0]
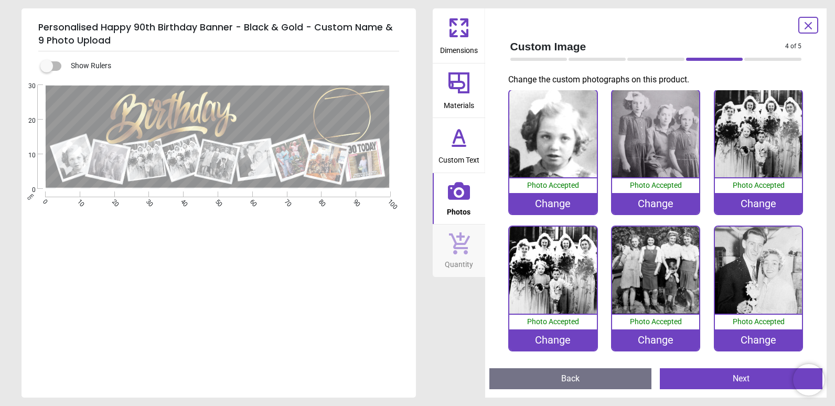
click at [757, 197] on div "Change" at bounding box center [758, 203] width 87 height 21
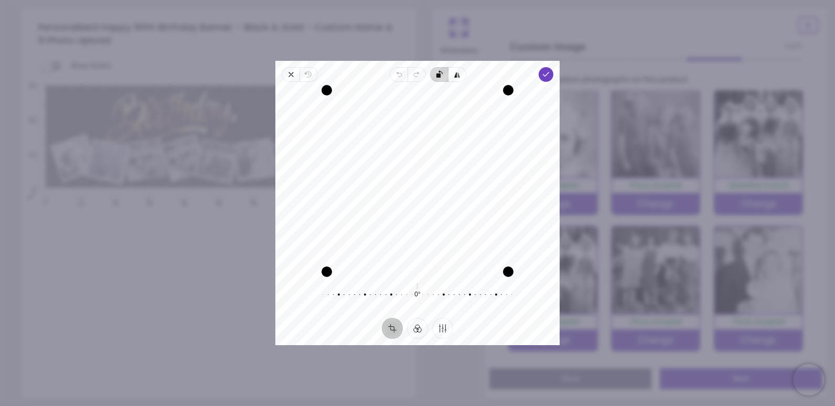
click at [439, 79] on span "Rotate left" at bounding box center [439, 74] width 18 height 15
drag, startPoint x: 438, startPoint y: 198, endPoint x: 454, endPoint y: 215, distance: 24.1
click at [454, 215] on div "Recenter" at bounding box center [418, 181] width 268 height 182
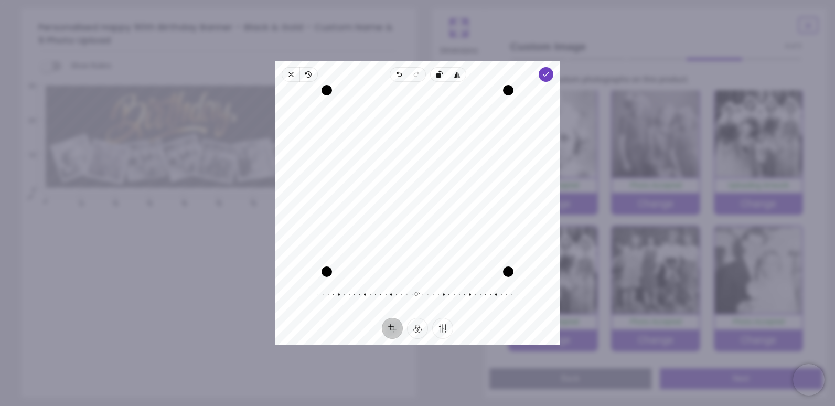
click at [473, 201] on div "Recenter" at bounding box center [418, 181] width 268 height 182
click at [548, 73] on polyline "button" at bounding box center [547, 74] width 6 height 4
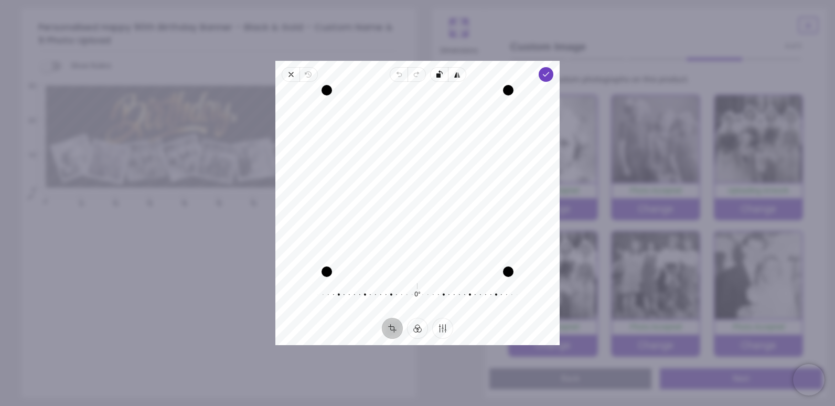
scroll to position [5, 0]
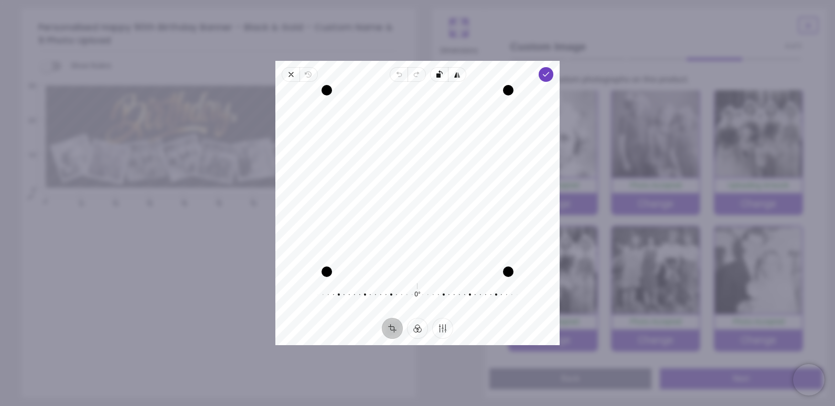
click at [352, 205] on div "Recenter" at bounding box center [418, 181] width 268 height 182
click at [421, 330] on button "Filter" at bounding box center [417, 328] width 21 height 21
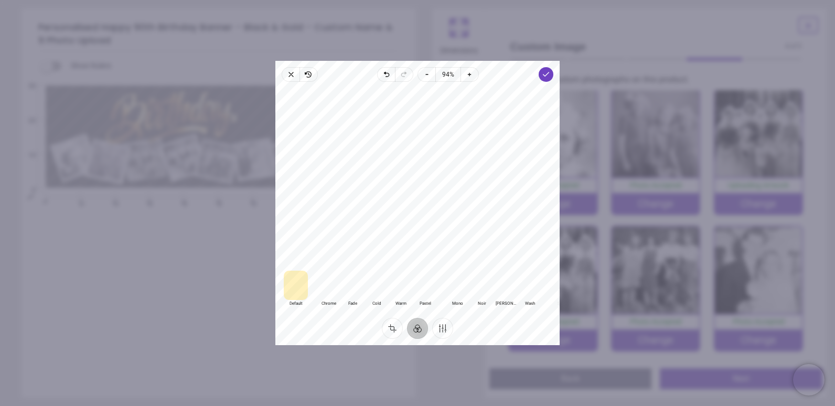
click at [464, 293] on div at bounding box center [457, 285] width 24 height 29
click at [477, 291] on div at bounding box center [482, 285] width 24 height 29
click at [546, 78] on icon "button" at bounding box center [546, 74] width 8 height 8
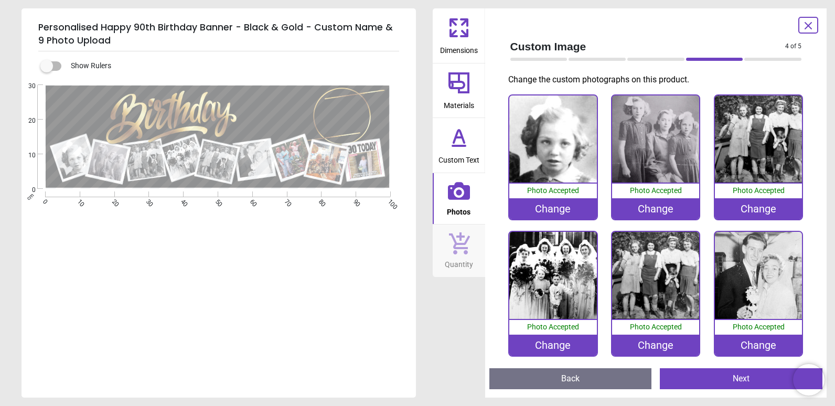
scroll to position [5, 0]
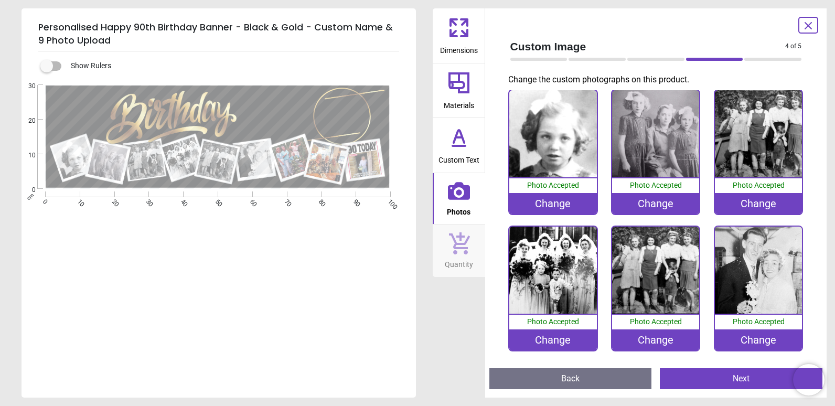
click at [782, 203] on div "Change" at bounding box center [758, 203] width 87 height 21
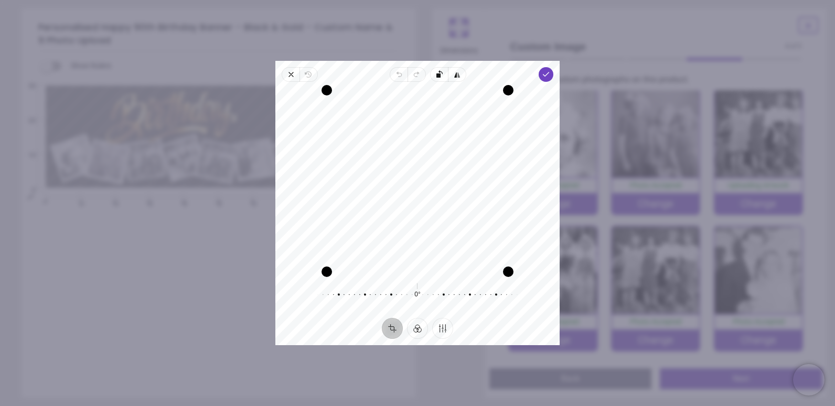
drag, startPoint x: 398, startPoint y: 217, endPoint x: 385, endPoint y: 220, distance: 13.4
click at [385, 220] on div "Recenter" at bounding box center [418, 181] width 268 height 182
click at [545, 75] on polyline "button" at bounding box center [547, 74] width 6 height 4
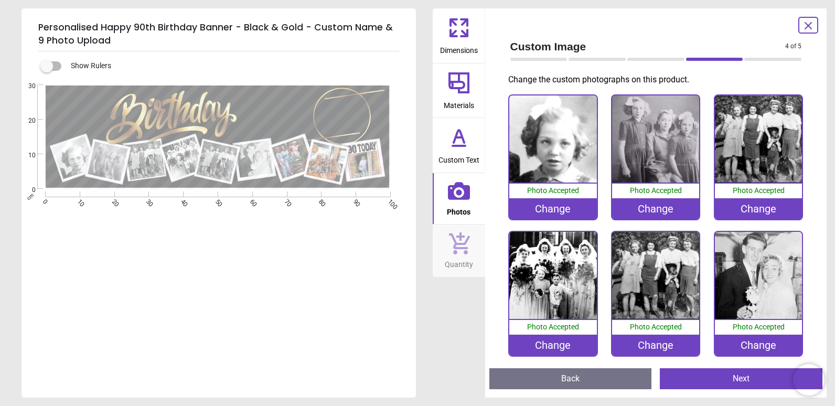
scroll to position [5, 0]
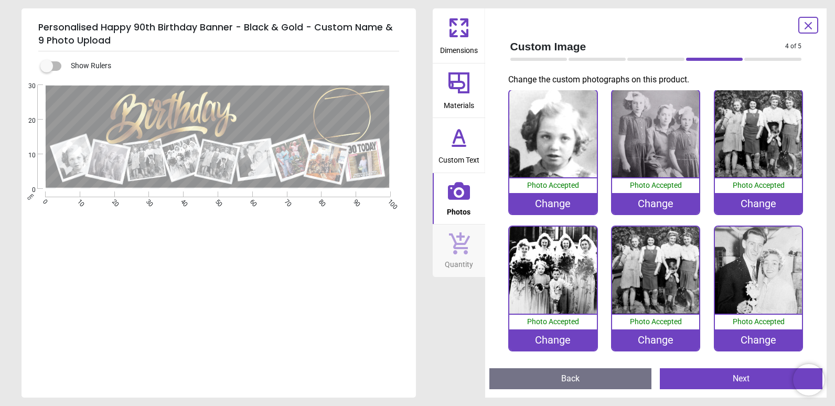
click at [544, 339] on div "Change" at bounding box center [552, 340] width 87 height 21
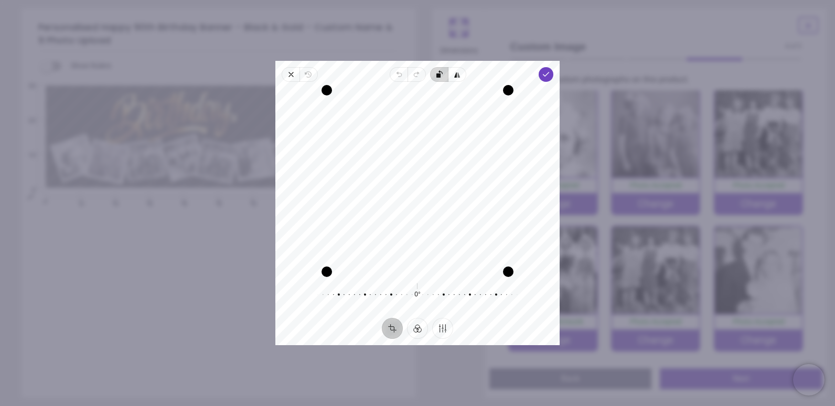
click at [434, 78] on span "Rotate left" at bounding box center [439, 74] width 18 height 15
drag, startPoint x: 450, startPoint y: 186, endPoint x: 444, endPoint y: 206, distance: 20.6
click at [444, 206] on div "Recenter" at bounding box center [418, 181] width 268 height 182
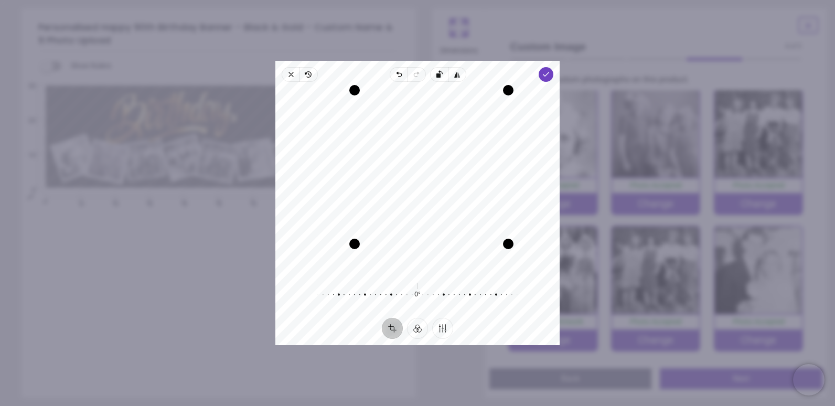
drag, startPoint x: 331, startPoint y: 268, endPoint x: 375, endPoint y: 255, distance: 46.0
click at [375, 255] on div "Recenter" at bounding box center [418, 181] width 268 height 182
click at [479, 202] on div "Recenter" at bounding box center [418, 181] width 268 height 182
click at [419, 323] on button "Filter" at bounding box center [417, 328] width 21 height 21
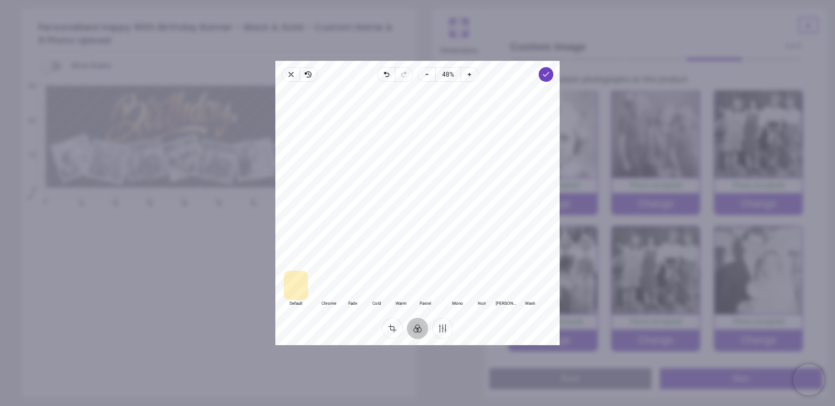
click at [461, 286] on div at bounding box center [457, 285] width 24 height 29
click at [477, 286] on div at bounding box center [482, 285] width 24 height 29
click at [459, 288] on div at bounding box center [457, 285] width 24 height 29
click at [545, 74] on icon "button" at bounding box center [546, 74] width 8 height 8
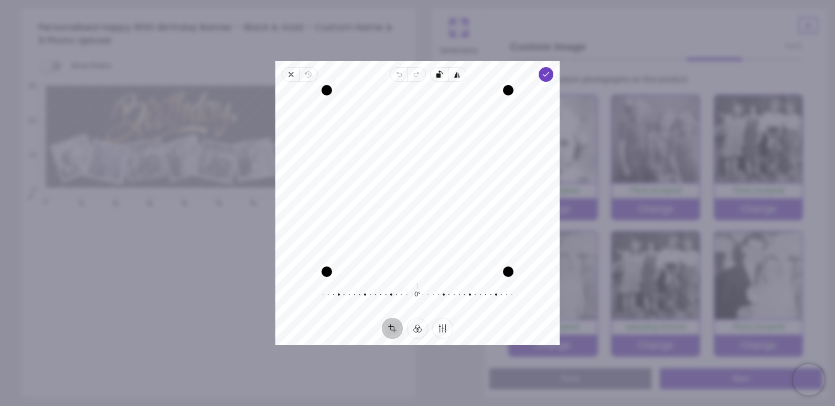
scroll to position [5, 0]
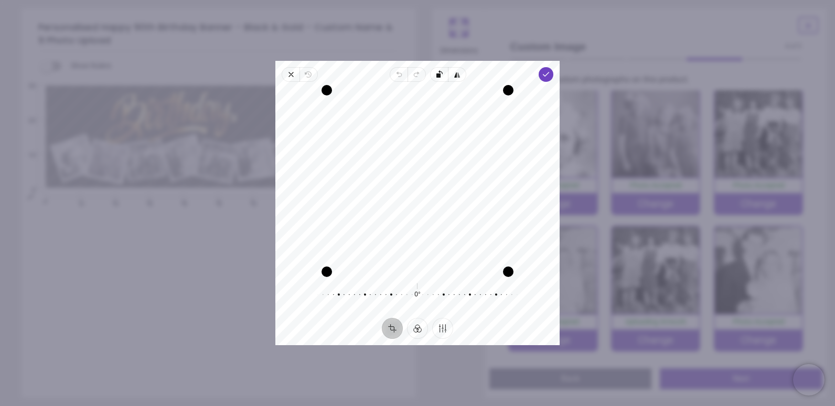
click at [371, 208] on div "Recenter" at bounding box center [418, 181] width 268 height 182
click at [546, 75] on polyline "button" at bounding box center [547, 74] width 6 height 4
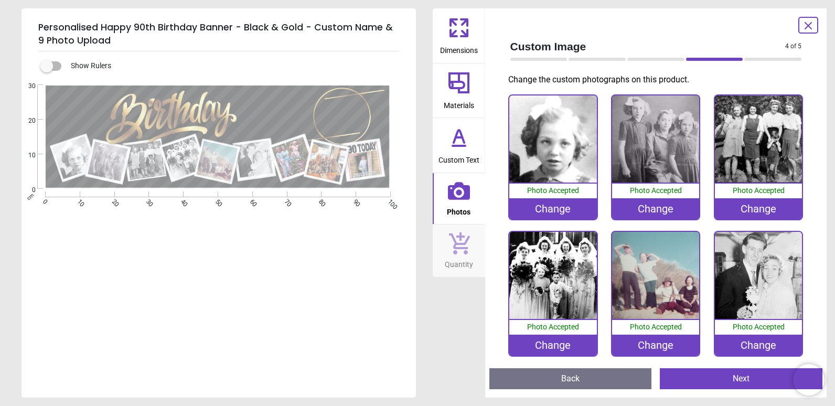
scroll to position [5, 0]
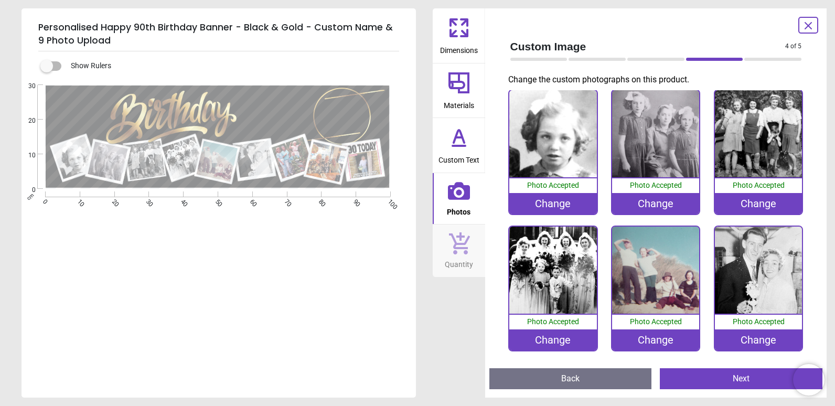
click at [666, 336] on div "Change" at bounding box center [655, 340] width 87 height 21
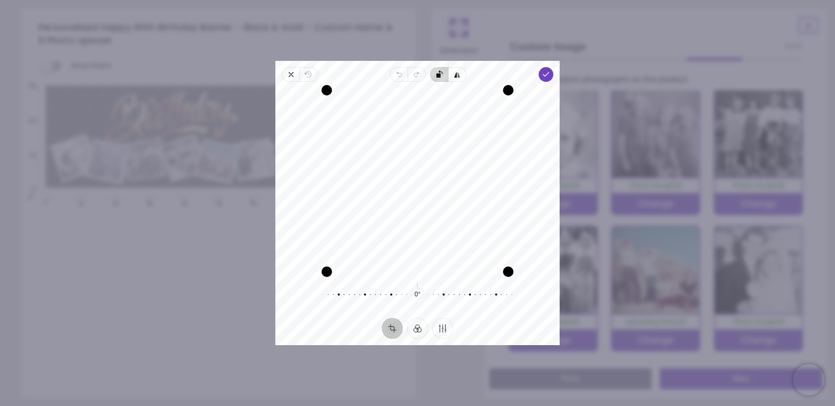
click at [440, 70] on span "Rotate left" at bounding box center [439, 74] width 18 height 15
drag, startPoint x: 449, startPoint y: 181, endPoint x: 438, endPoint y: 204, distance: 25.6
click at [438, 204] on div "Recenter" at bounding box center [418, 181] width 268 height 182
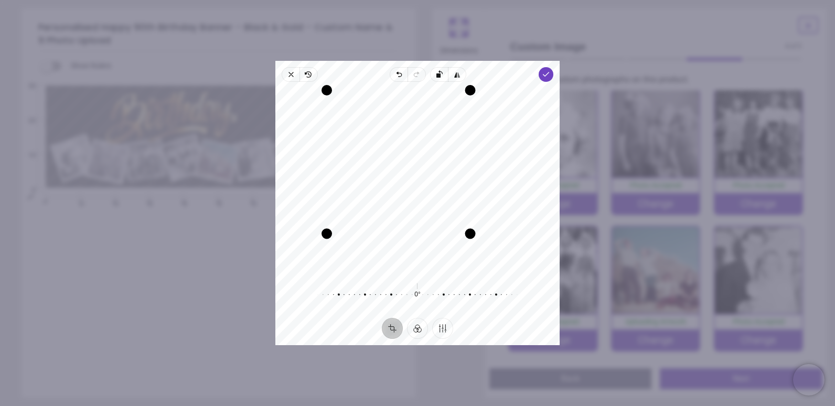
drag, startPoint x: 511, startPoint y: 271, endPoint x: 474, endPoint y: 232, distance: 53.8
click at [474, 232] on div "Drag corner br" at bounding box center [470, 234] width 10 height 10
drag, startPoint x: 434, startPoint y: 197, endPoint x: 406, endPoint y: 193, distance: 28.1
click at [406, 193] on div "Recenter" at bounding box center [418, 181] width 268 height 182
drag, startPoint x: 326, startPoint y: 237, endPoint x: 320, endPoint y: 242, distance: 8.5
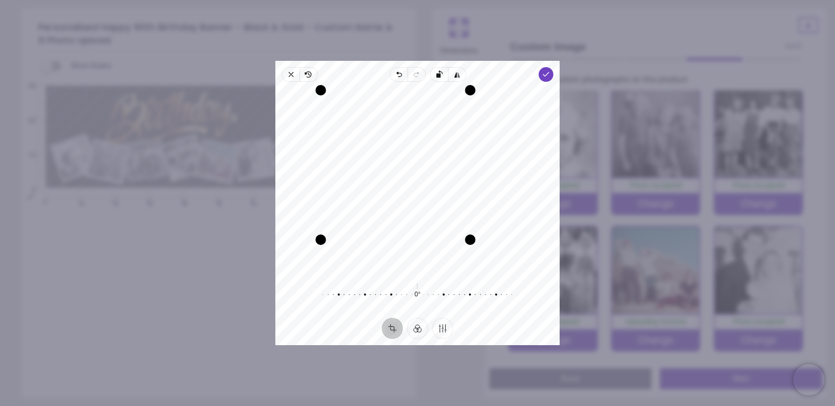
click at [320, 242] on div "Drag corner bl" at bounding box center [321, 240] width 10 height 10
click at [390, 213] on div "Recenter" at bounding box center [418, 181] width 268 height 182
click at [423, 327] on button "Filter" at bounding box center [417, 328] width 21 height 21
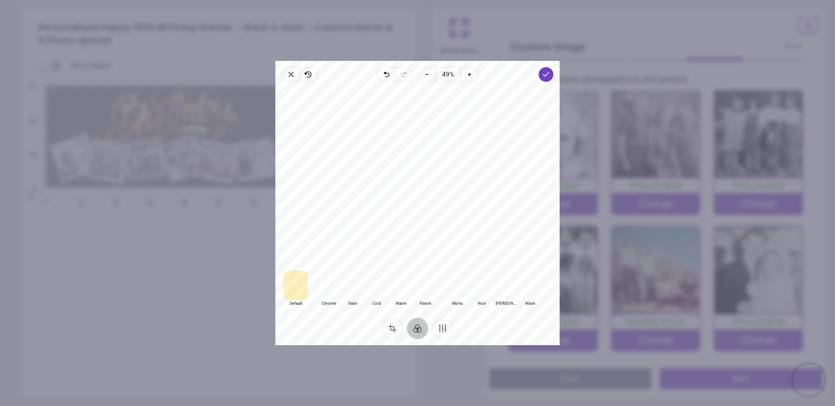
click at [465, 290] on div at bounding box center [457, 285] width 24 height 29
click at [480, 291] on div at bounding box center [482, 285] width 24 height 29
click at [546, 80] on span "Done" at bounding box center [546, 74] width 15 height 15
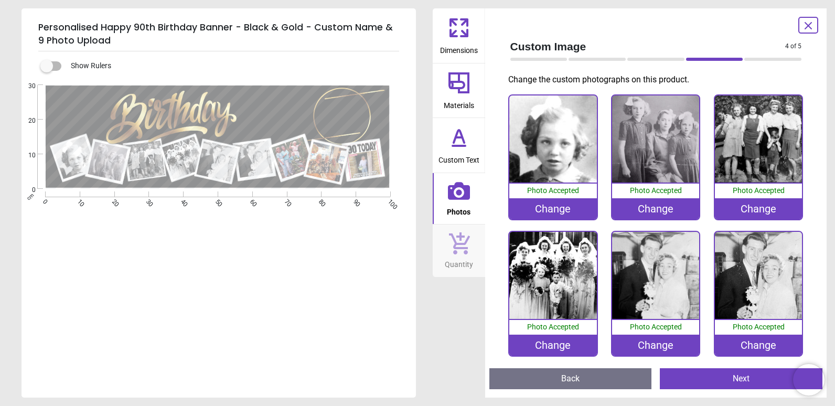
scroll to position [110, 0]
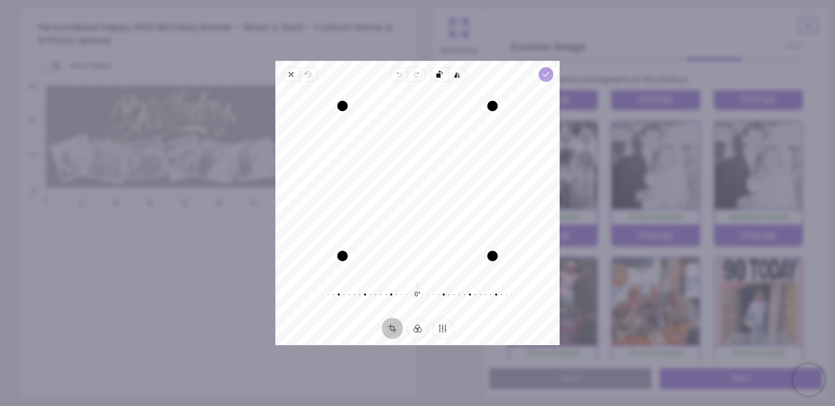
click at [549, 73] on icon "button" at bounding box center [546, 74] width 8 height 8
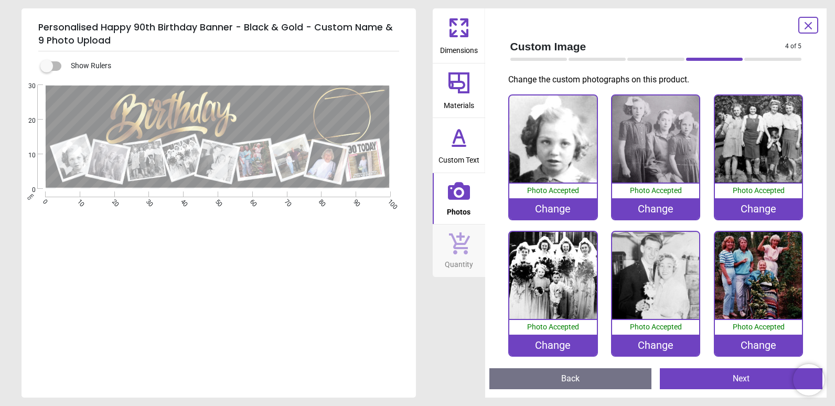
scroll to position [139, 0]
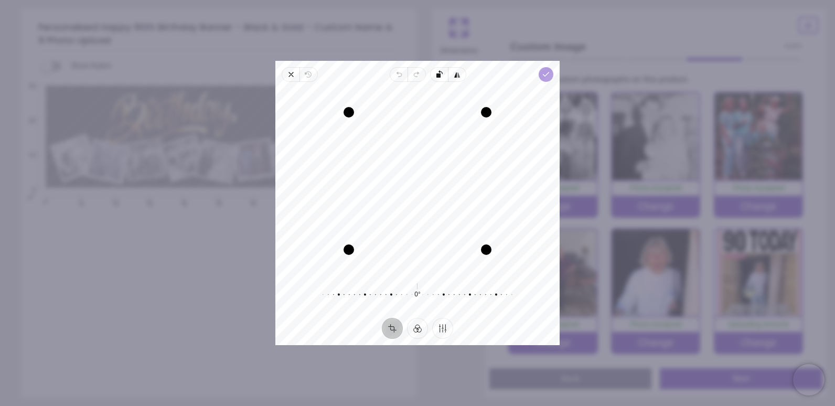
click at [547, 71] on icon "button" at bounding box center [546, 74] width 8 height 8
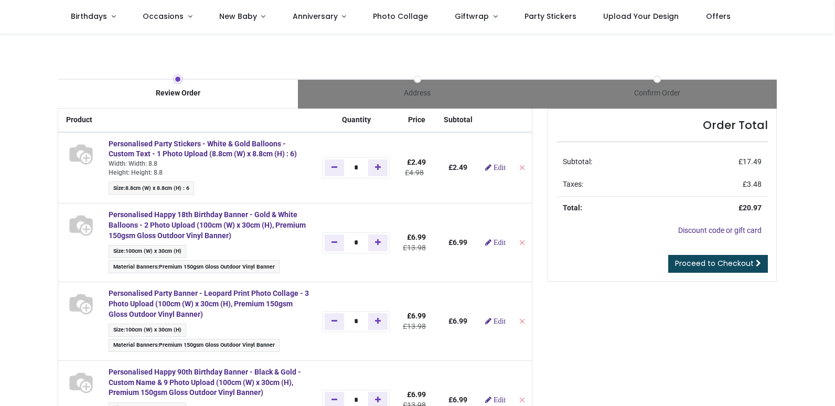
type input "**********"
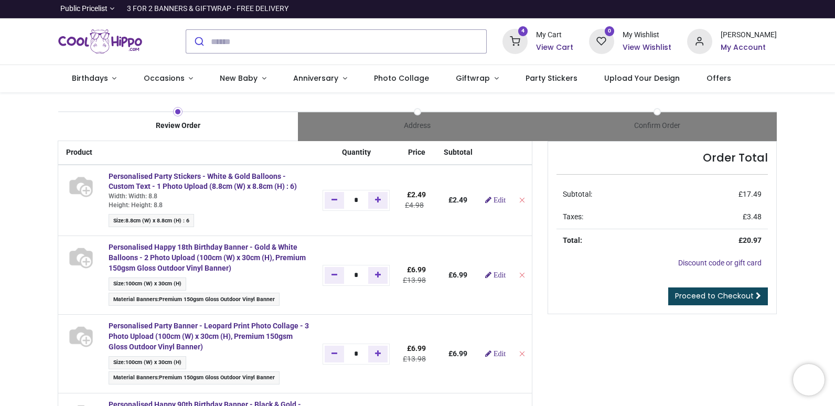
click at [748, 44] on h6 "My Account" at bounding box center [749, 48] width 56 height 10
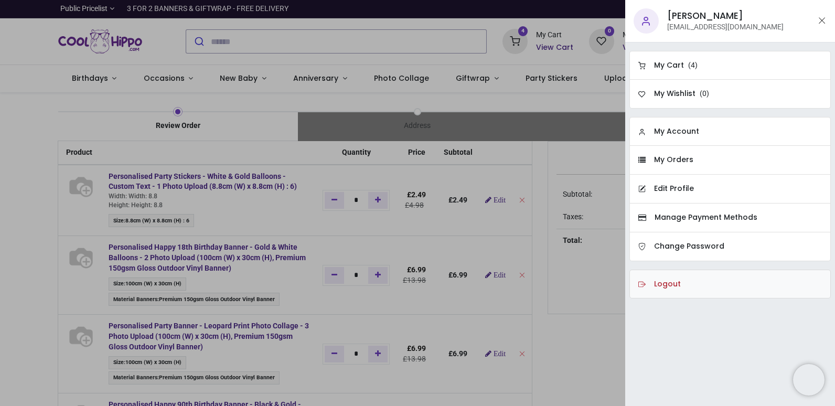
click at [656, 284] on h6 "Logout" at bounding box center [667, 284] width 27 height 10
